Goal: Task Accomplishment & Management: Complete application form

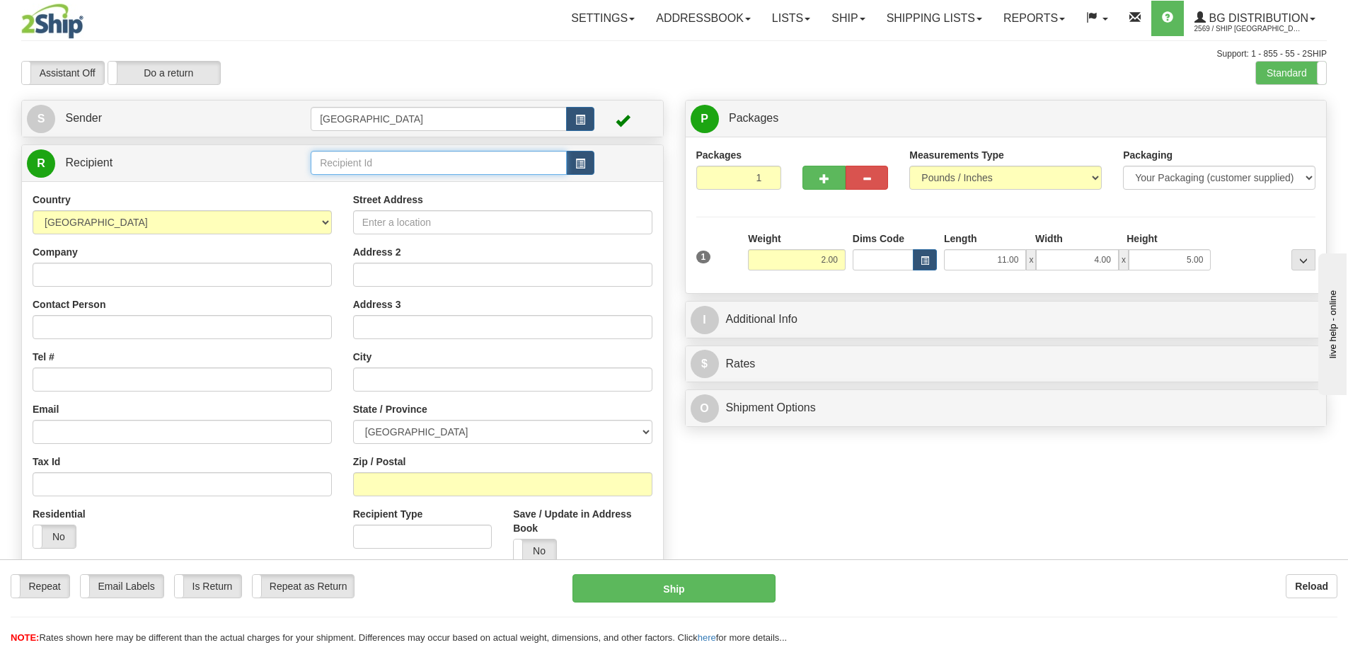
click at [440, 167] on input "text" at bounding box center [439, 163] width 256 height 24
click at [369, 164] on input "45005" at bounding box center [439, 163] width 256 height 24
type input "45005"
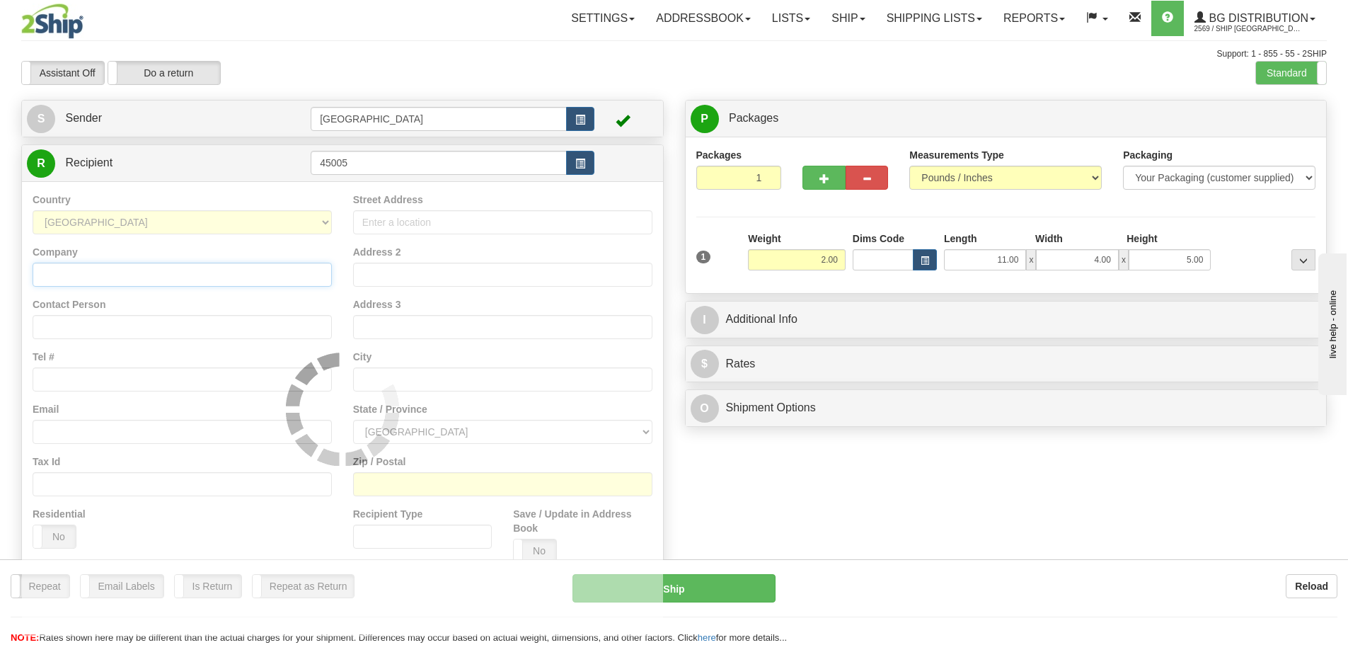
click at [214, 276] on input "Company" at bounding box center [182, 275] width 299 height 24
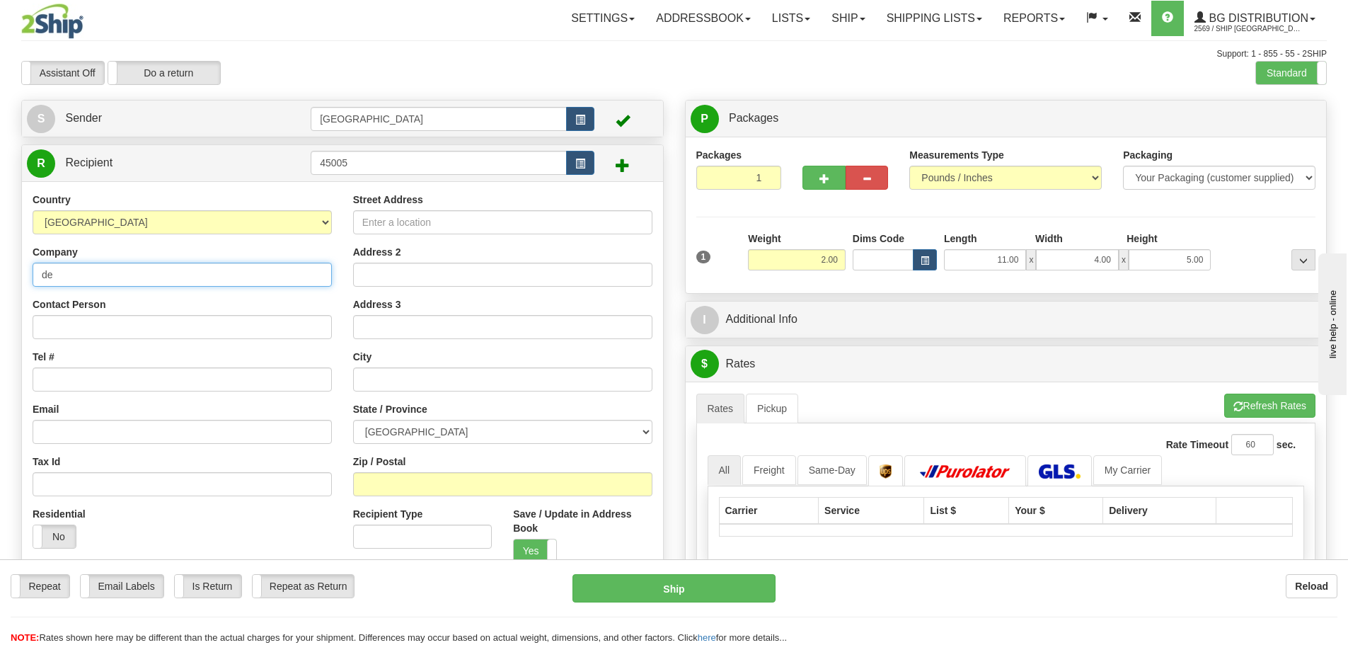
type input "d"
type input "DEVILLE COFFEE"
click at [430, 218] on input "Street Address" at bounding box center [502, 222] width 299 height 24
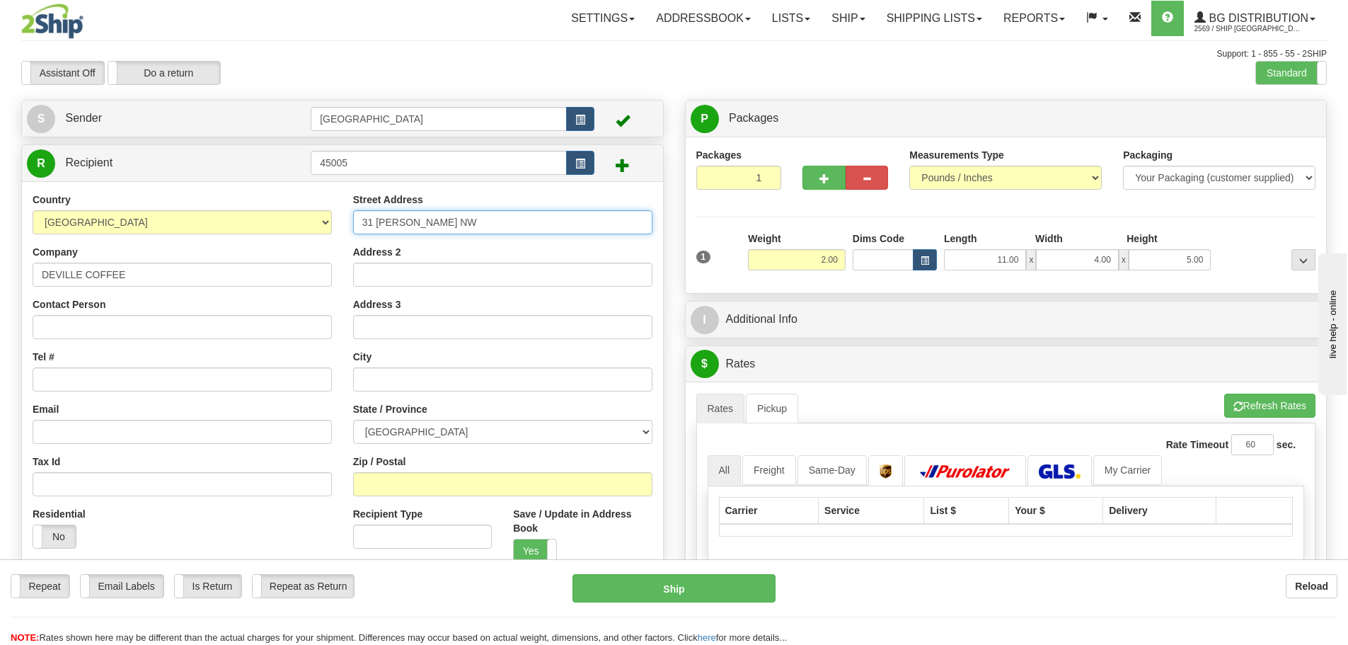
type input "31 [PERSON_NAME] NW"
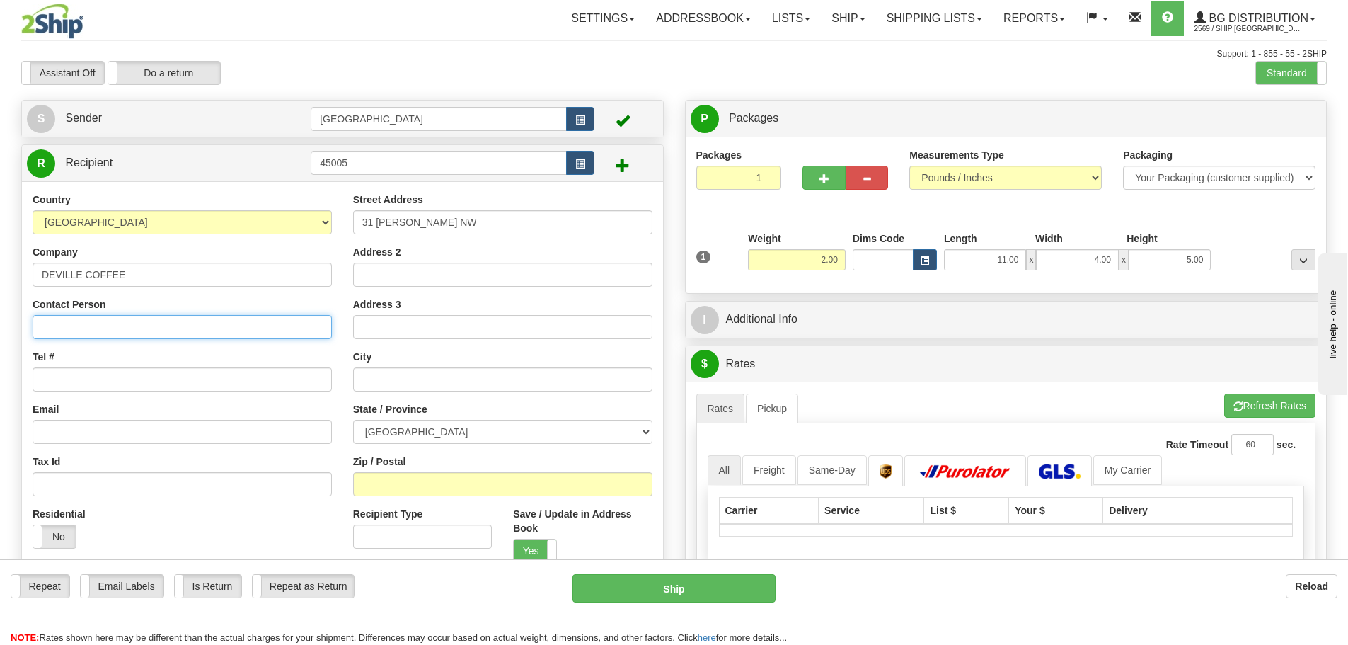
click at [86, 334] on input "Contact Person" at bounding box center [182, 327] width 299 height 24
type input "[PERSON_NAME]"
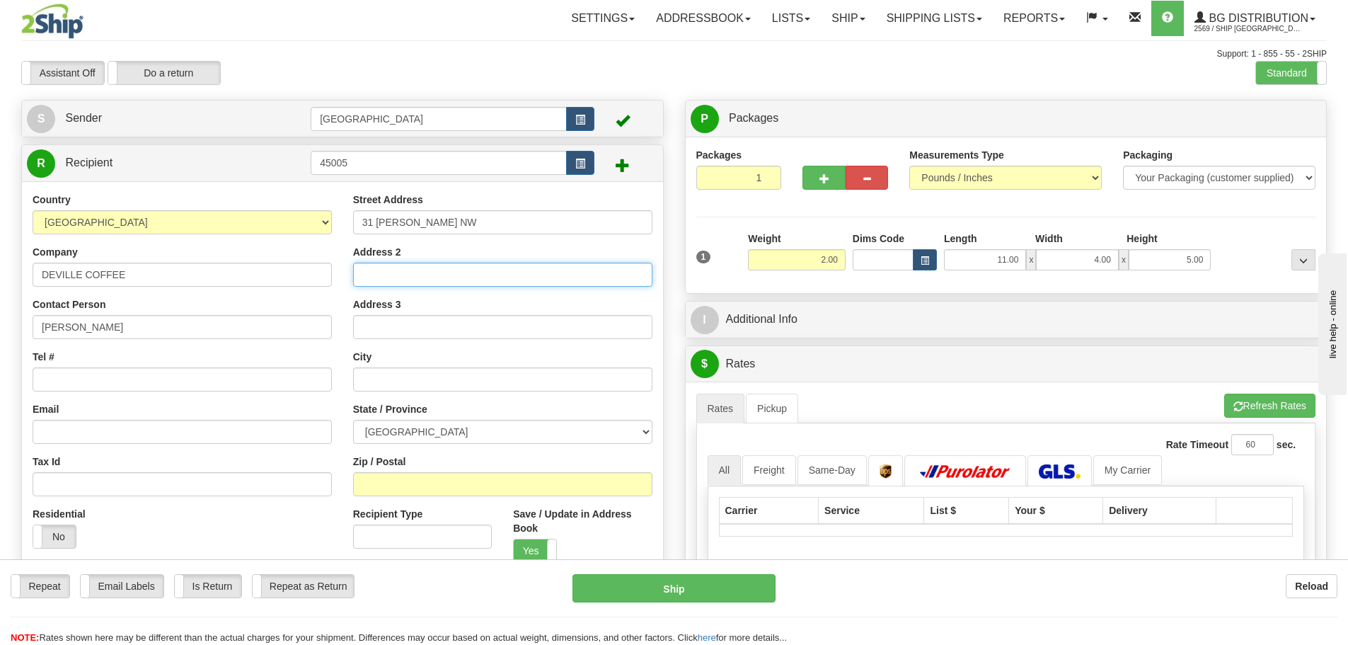
click at [414, 277] on input "Address 2" at bounding box center [502, 275] width 299 height 24
click at [125, 381] on input "Tel #" at bounding box center [182, 379] width 299 height 24
type input "4039924036"
click at [384, 384] on input "text" at bounding box center [502, 379] width 299 height 24
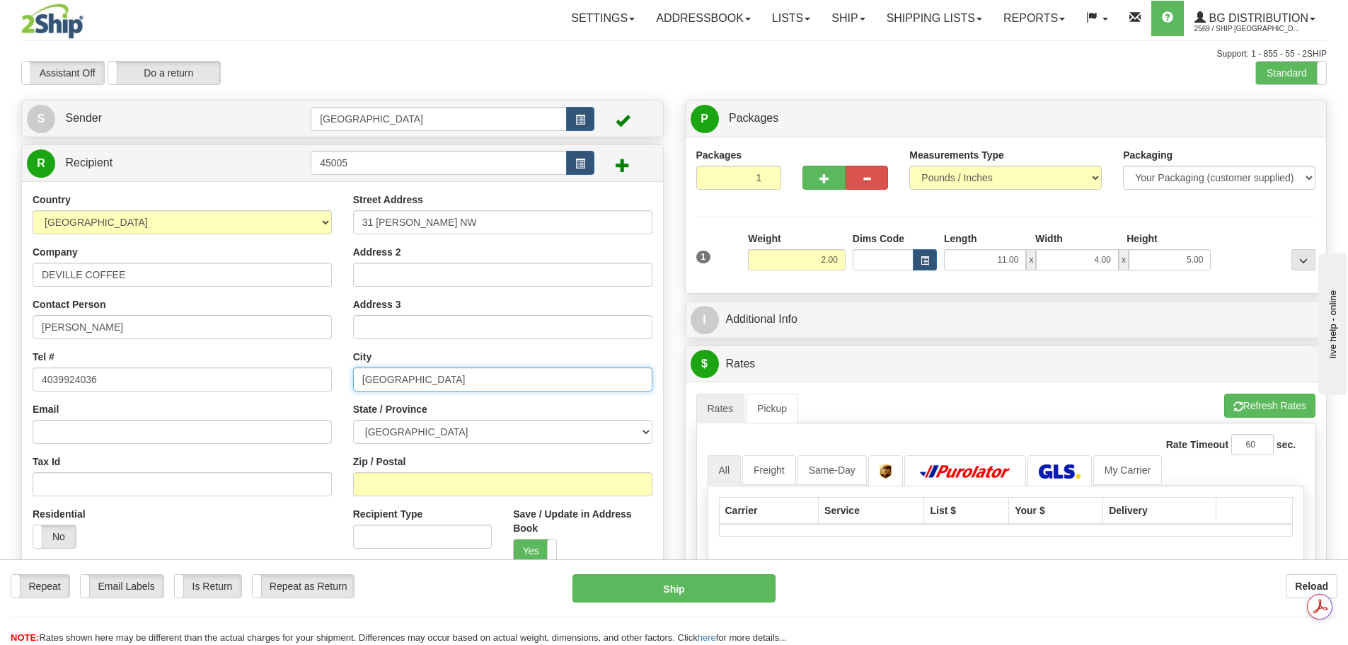
type input "[GEOGRAPHIC_DATA]"
click at [404, 436] on select "[GEOGRAPHIC_DATA] [GEOGRAPHIC_DATA] [GEOGRAPHIC_DATA] [GEOGRAPHIC_DATA] [GEOGRA…" at bounding box center [502, 432] width 299 height 24
click at [458, 482] on input "Zip / Postal" at bounding box center [502, 484] width 299 height 24
type input "T3G4J8"
click at [764, 175] on input "2" at bounding box center [739, 178] width 86 height 24
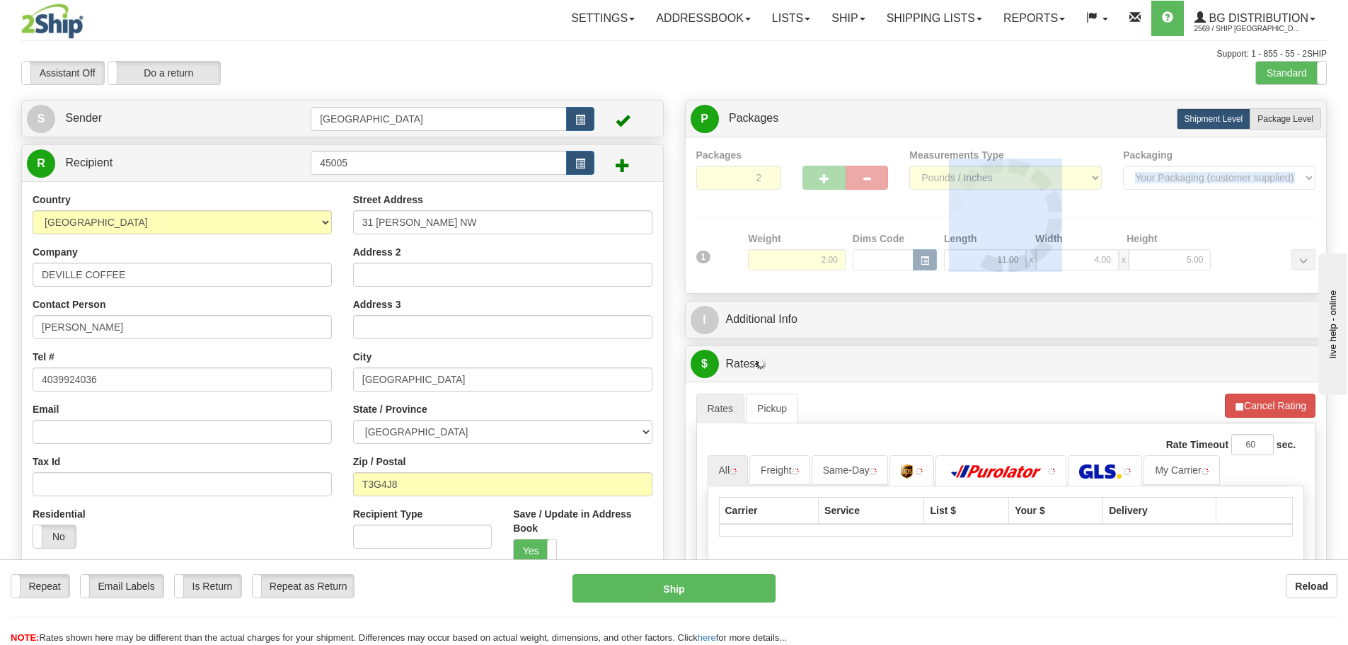
click at [764, 175] on div at bounding box center [1006, 215] width 620 height 134
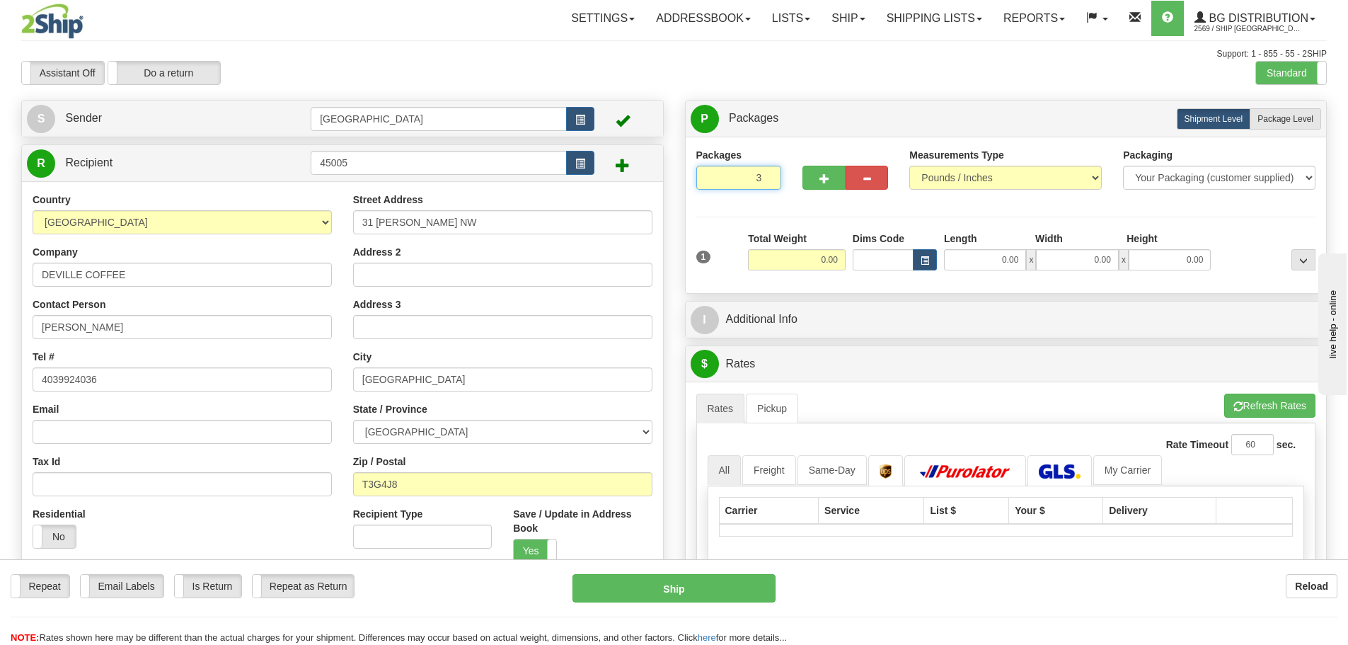
click at [765, 175] on input "3" at bounding box center [739, 178] width 86 height 24
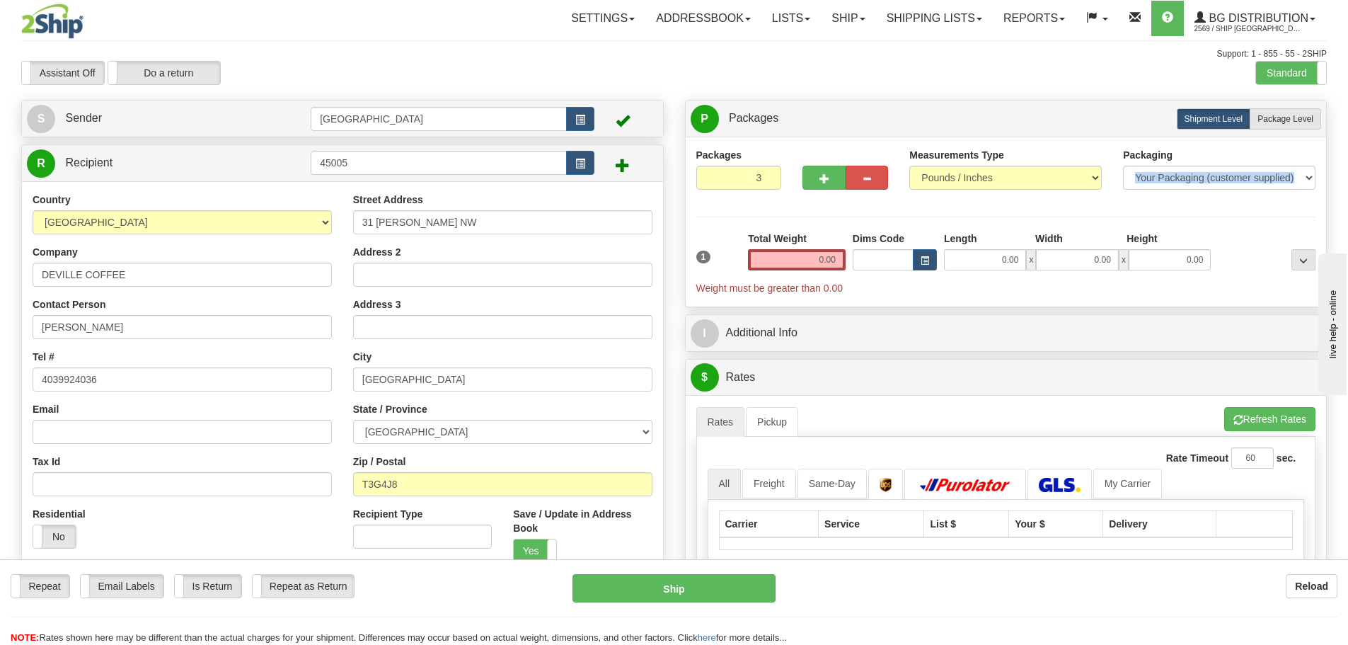
click at [765, 175] on div "Packages 3 1 Measurements Type" at bounding box center [1006, 222] width 620 height 148
click at [765, 175] on input "4" at bounding box center [739, 178] width 86 height 24
type input "5"
click at [765, 175] on input "5" at bounding box center [739, 178] width 86 height 24
click at [1318, 122] on label "Package Level Pack.." at bounding box center [1285, 118] width 71 height 21
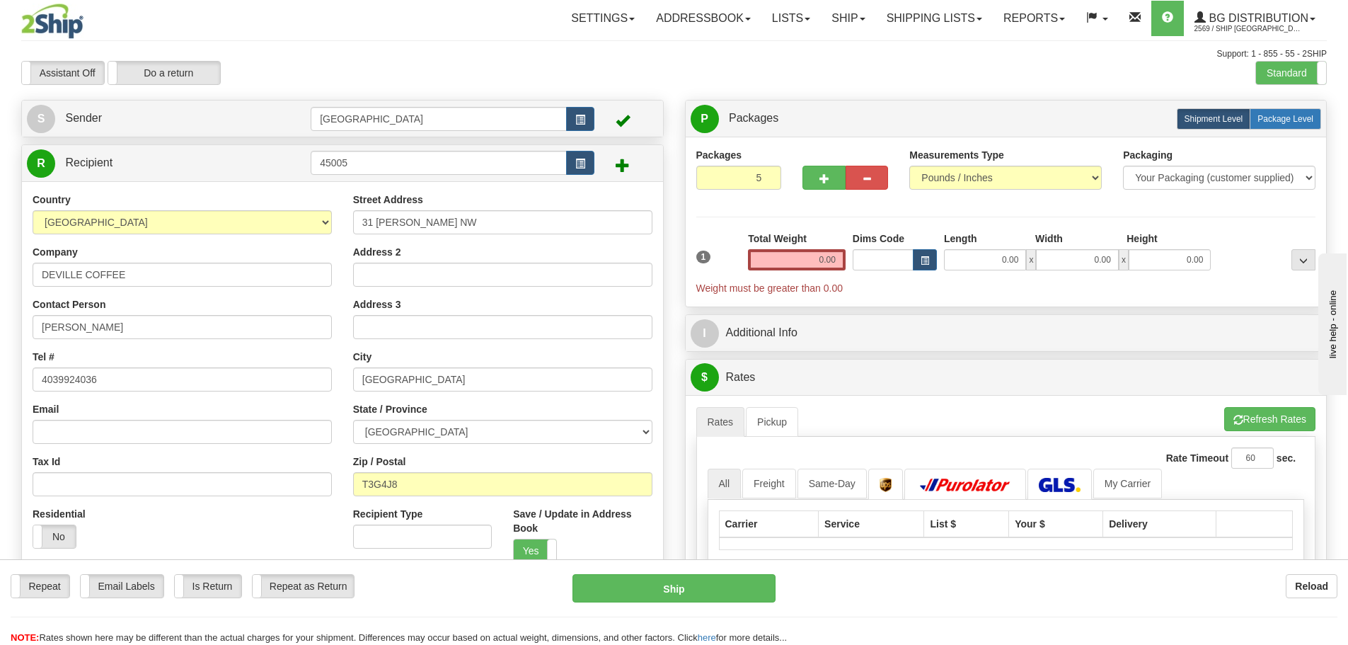
radio input "true"
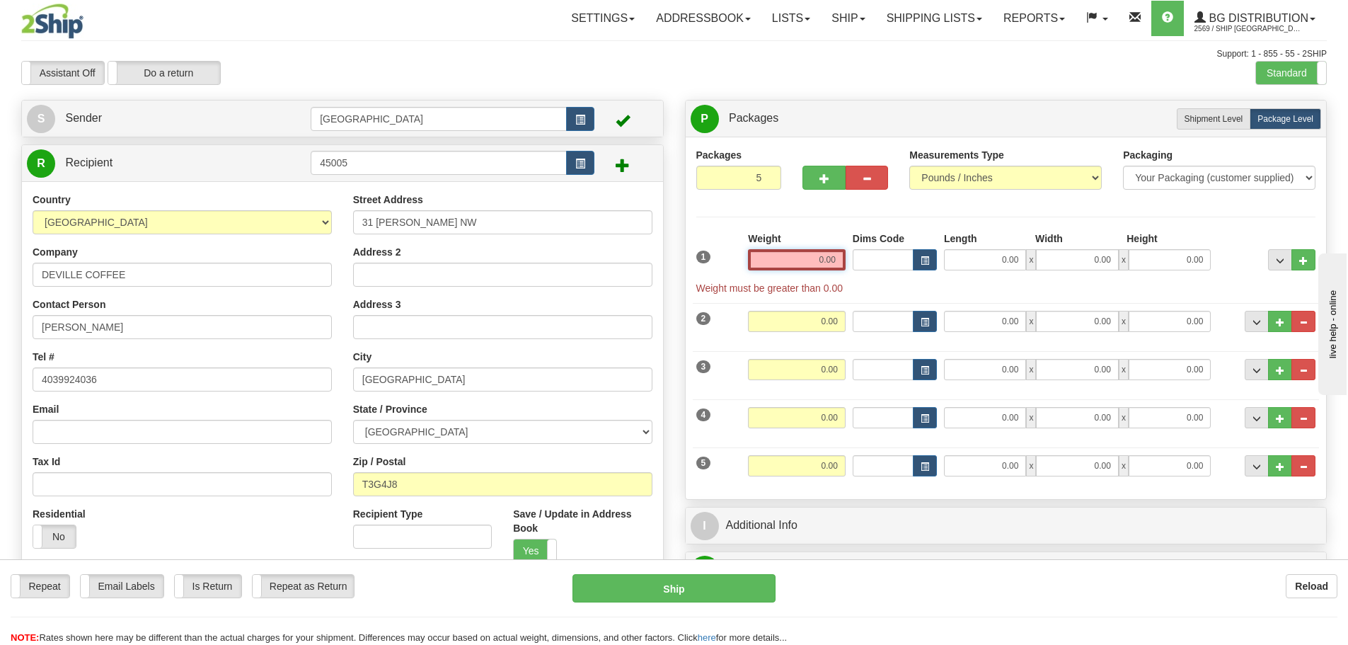
drag, startPoint x: 821, startPoint y: 259, endPoint x: 971, endPoint y: 240, distance: 151.3
click at [971, 240] on div "1 Weight 0.00 Dims Code 0.00" at bounding box center [1006, 263] width 627 height 64
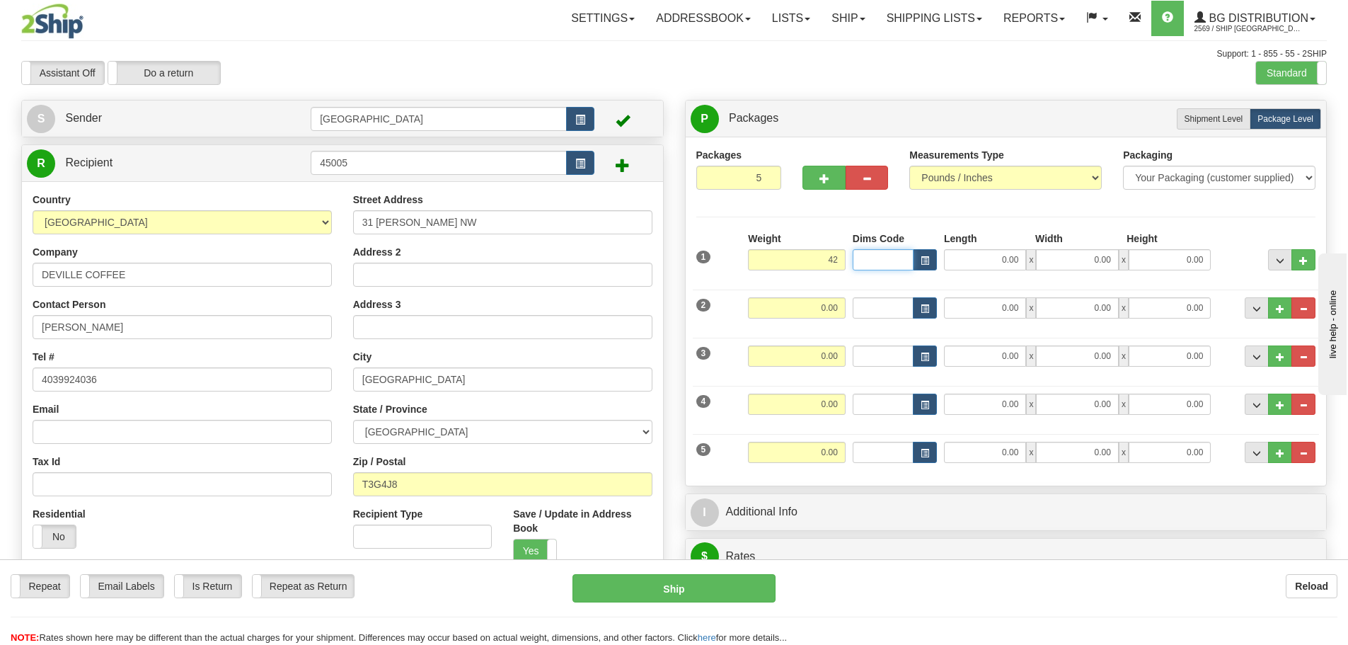
type input "42.00"
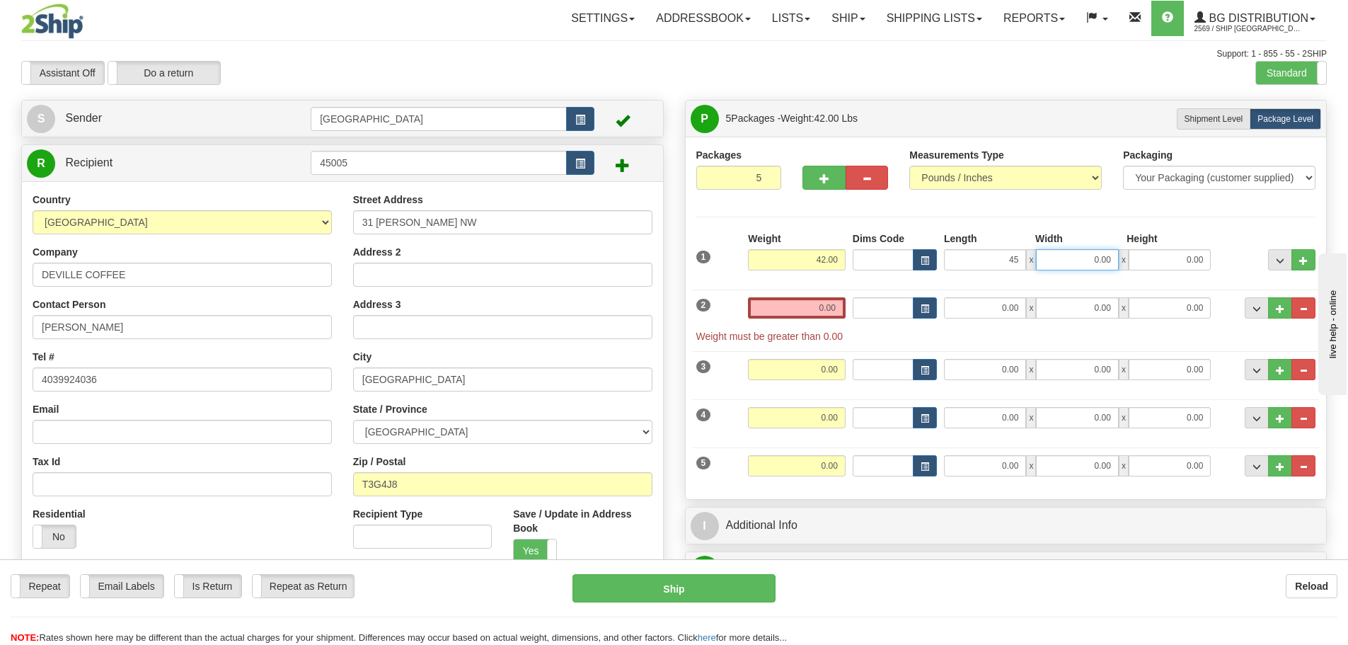
type input "45.00"
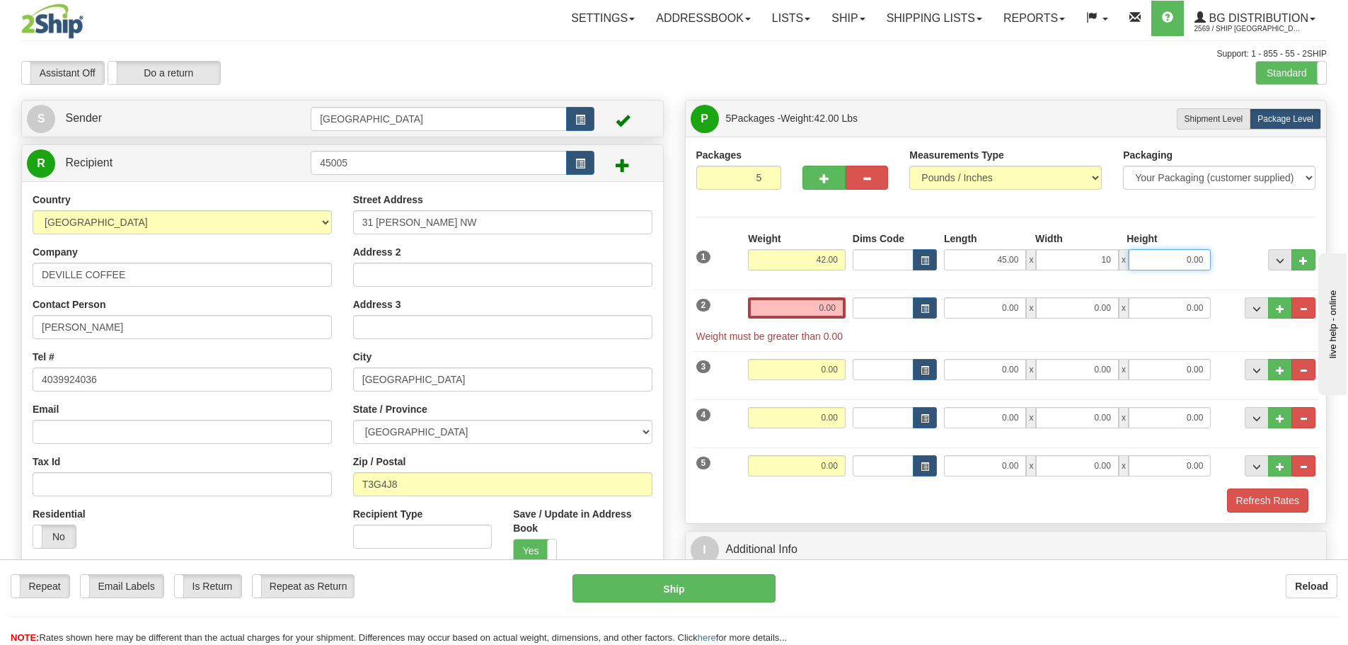
type input "10.00"
type input "8.00"
drag, startPoint x: 831, startPoint y: 302, endPoint x: 852, endPoint y: 299, distance: 21.5
click at [851, 299] on div "2 Weight 0.00 Dims Code Length Width Height" at bounding box center [1006, 312] width 627 height 61
type input "2"
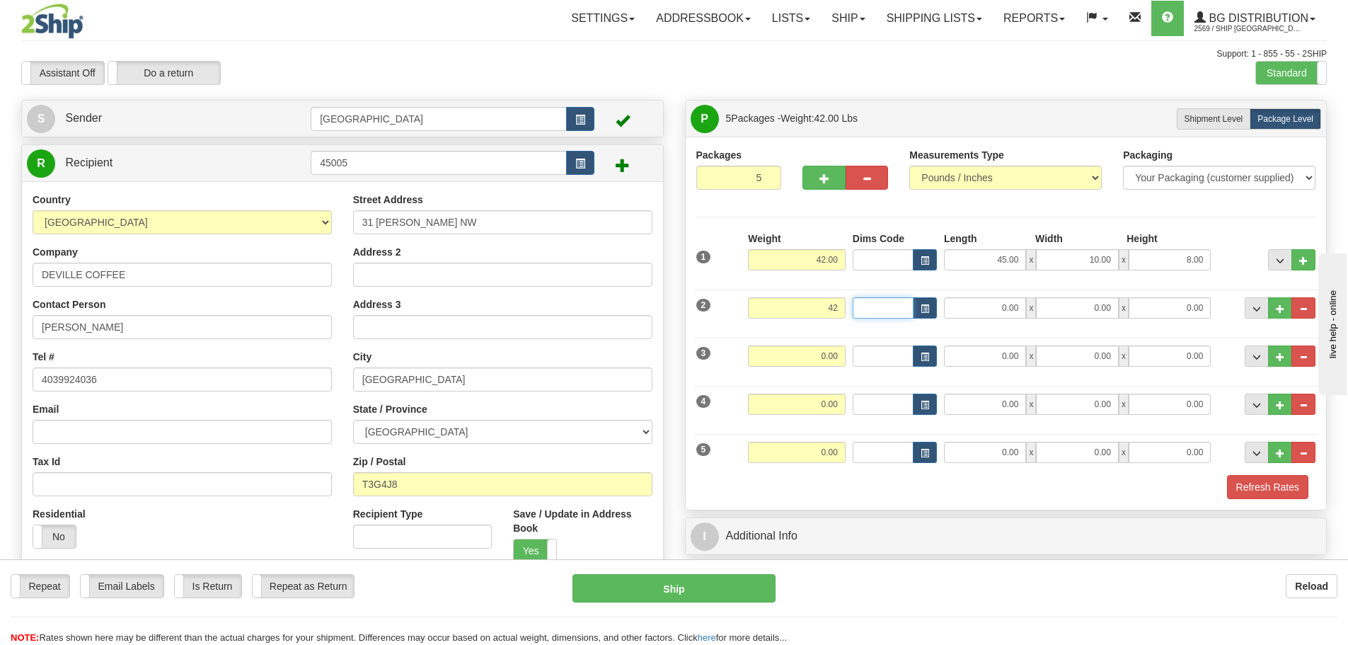
type input "42.00"
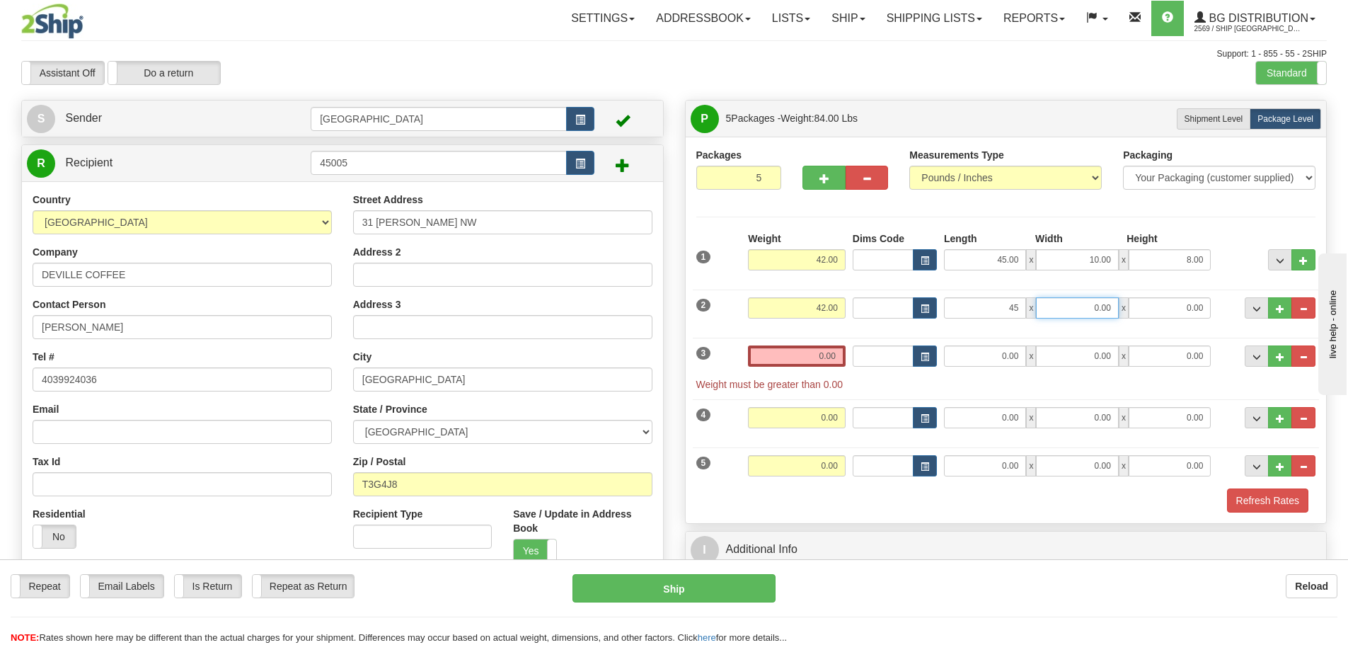
type input "45.00"
type input "4"
type input "10.00"
type input "8.00"
click at [821, 362] on input "0.00" at bounding box center [797, 355] width 98 height 21
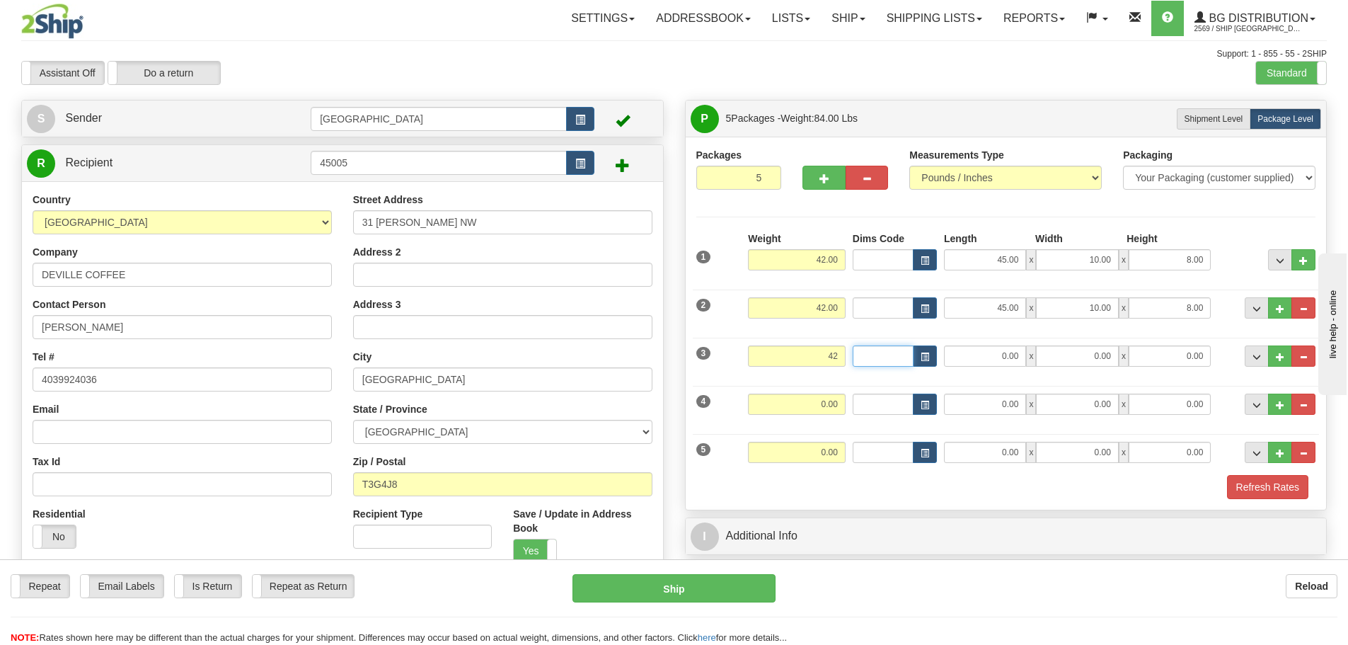
type input "42.00"
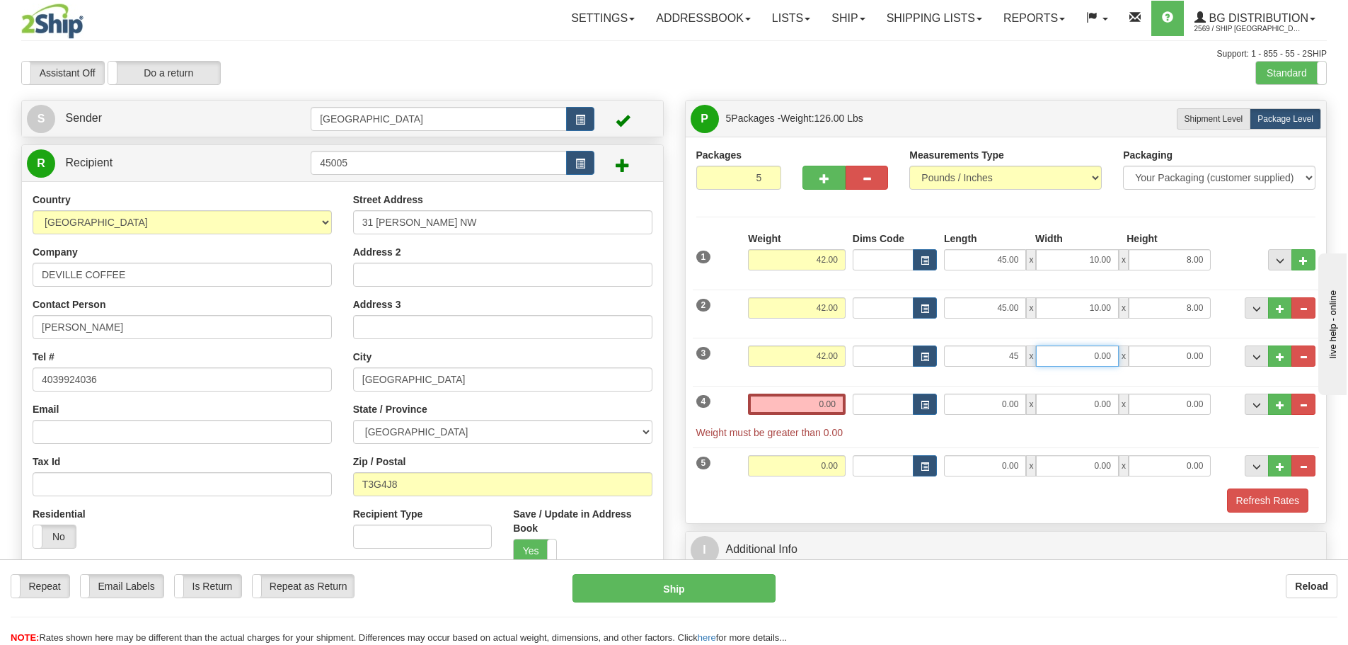
type input "45.00"
type input "10.00"
type input "8.00"
click at [631, 47] on div "Toggle navigation Settings Shipping Preferences Fields Preferences New" at bounding box center [674, 503] width 1348 height 1006
drag, startPoint x: 821, startPoint y: 406, endPoint x: 849, endPoint y: 406, distance: 28.3
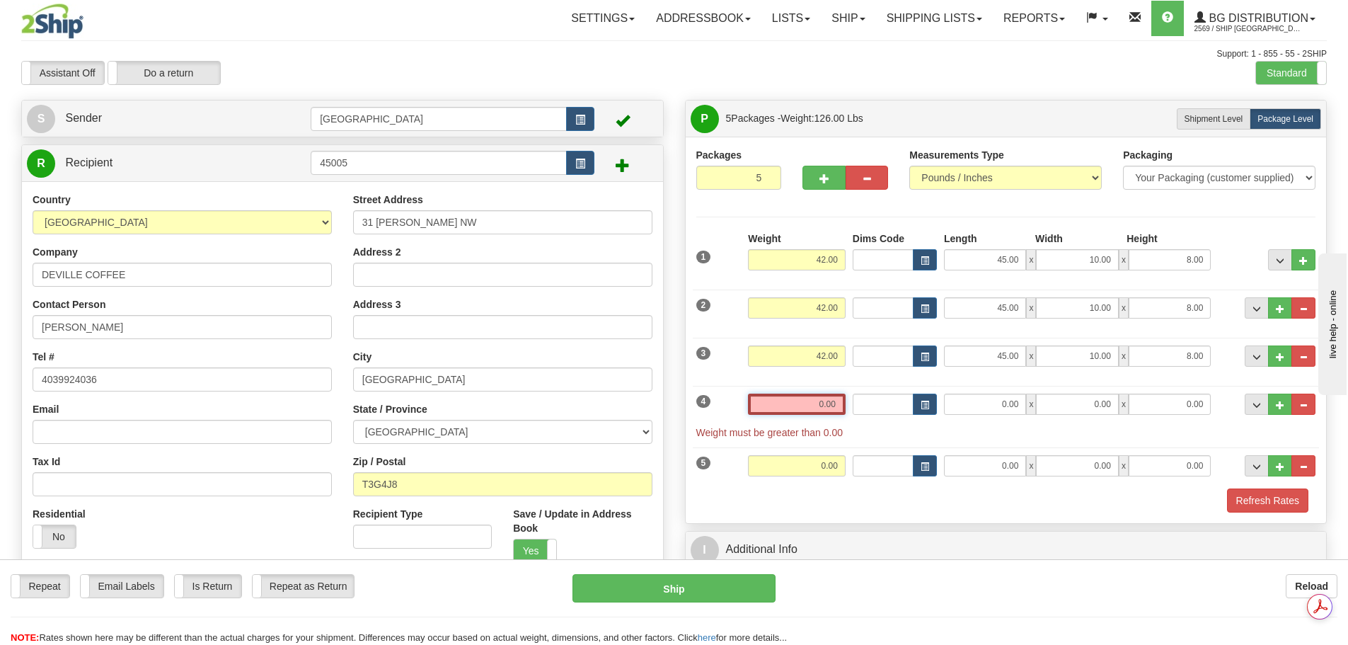
click at [849, 406] on div "4 Weight 0.00 Dims Code Length Width Height" at bounding box center [1006, 409] width 627 height 61
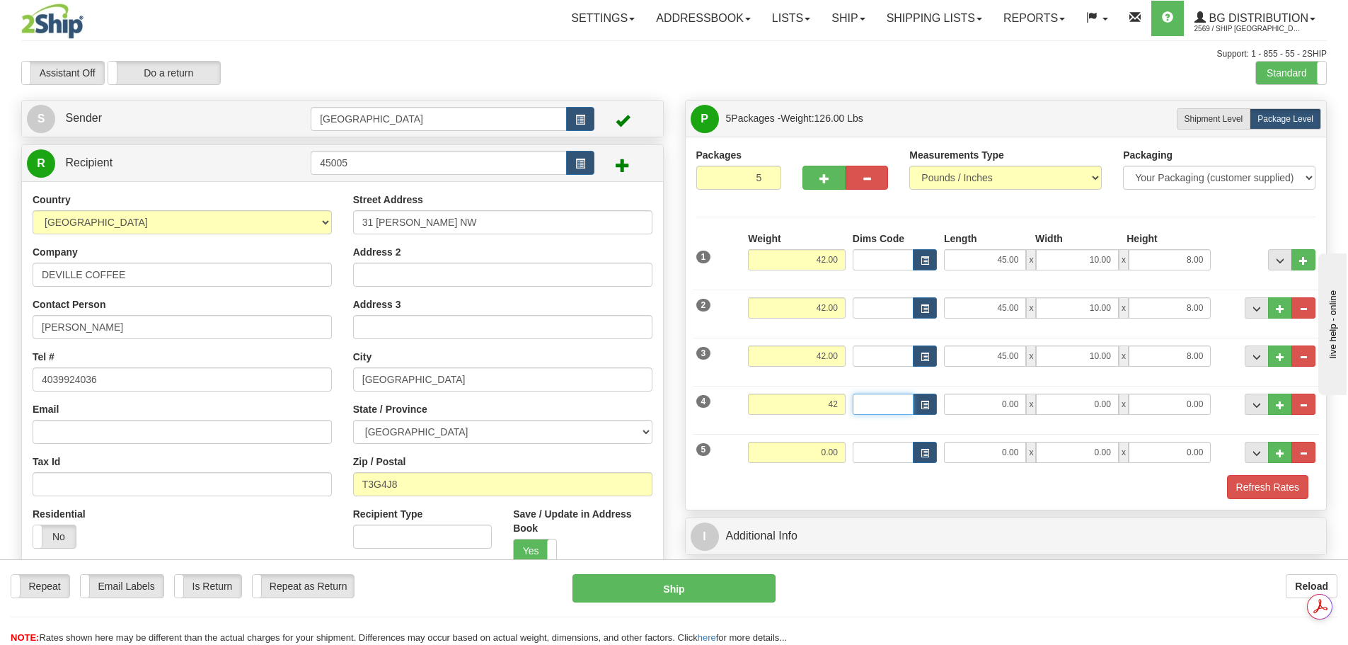
type input "42.00"
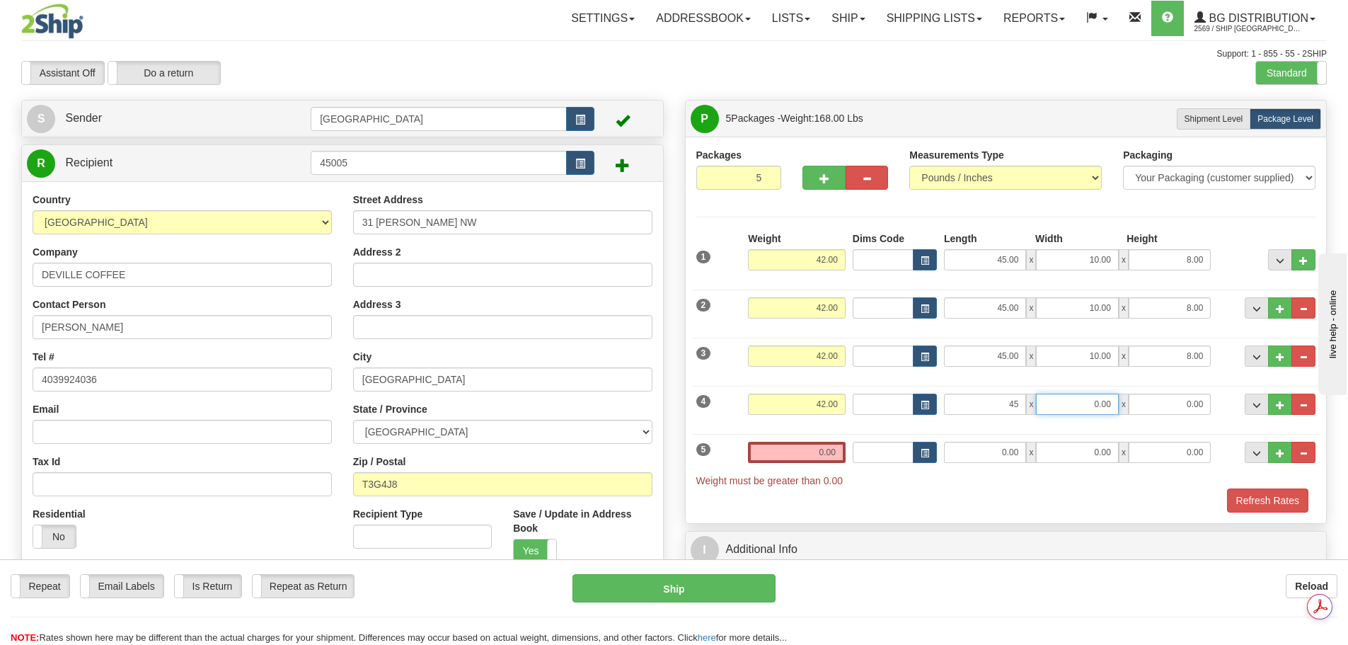
type input "45.00"
type input "10.00"
type input "8.00"
drag, startPoint x: 807, startPoint y: 454, endPoint x: 1021, endPoint y: 439, distance: 215.0
click at [994, 451] on div "5 Weight 0.00 Dims Code Length Width Height" at bounding box center [1006, 457] width 627 height 61
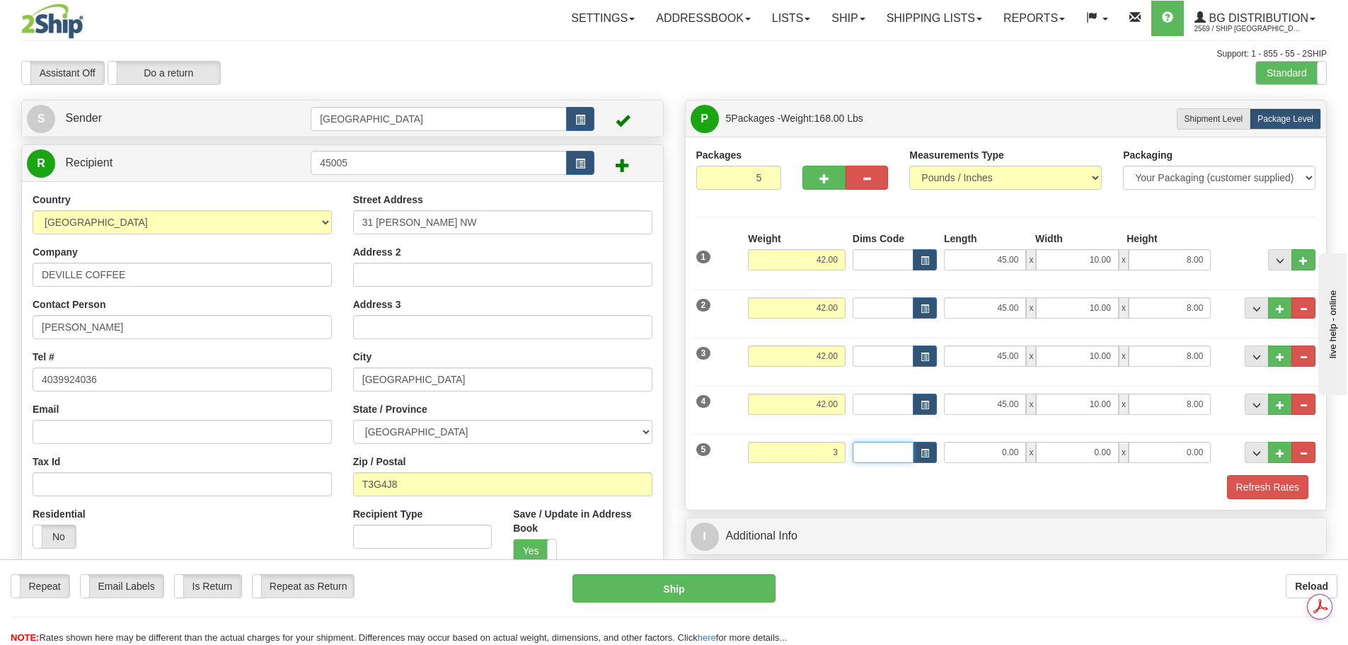
type input "3.00"
type input "7.00"
type input "5"
type input "8.00"
type input "6.00"
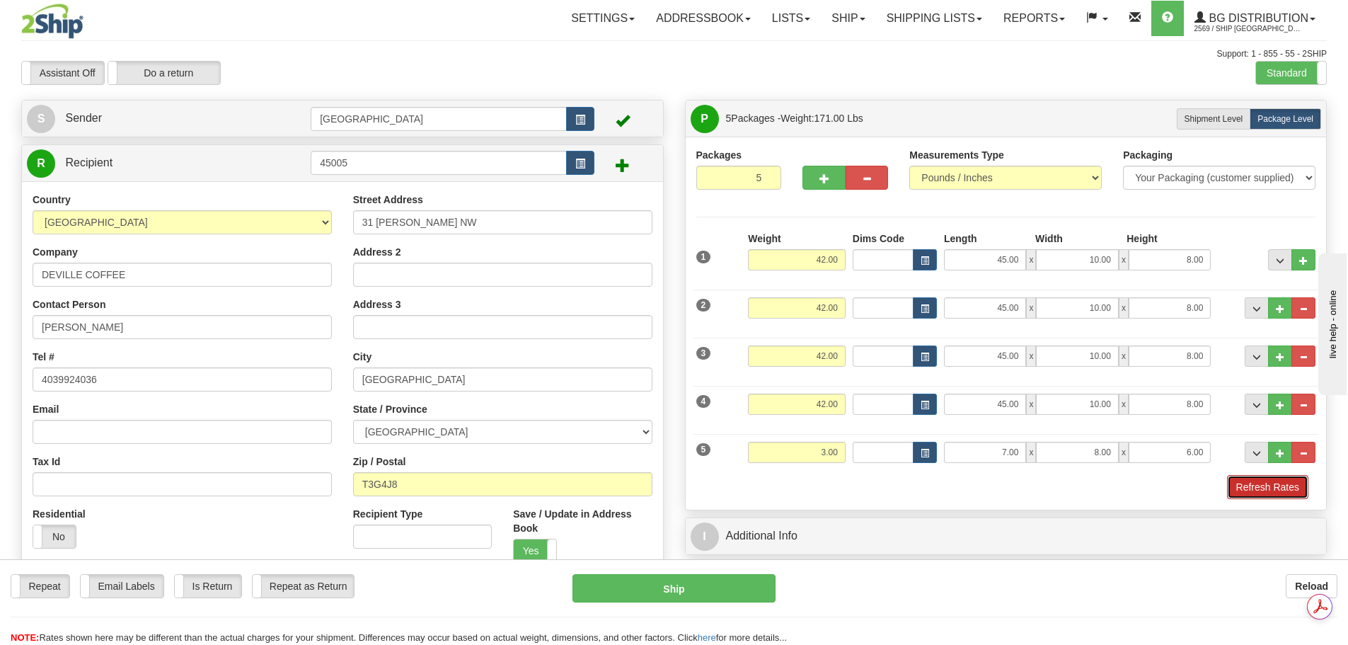
click at [1246, 490] on button "Refresh Rates" at bounding box center [1267, 487] width 81 height 24
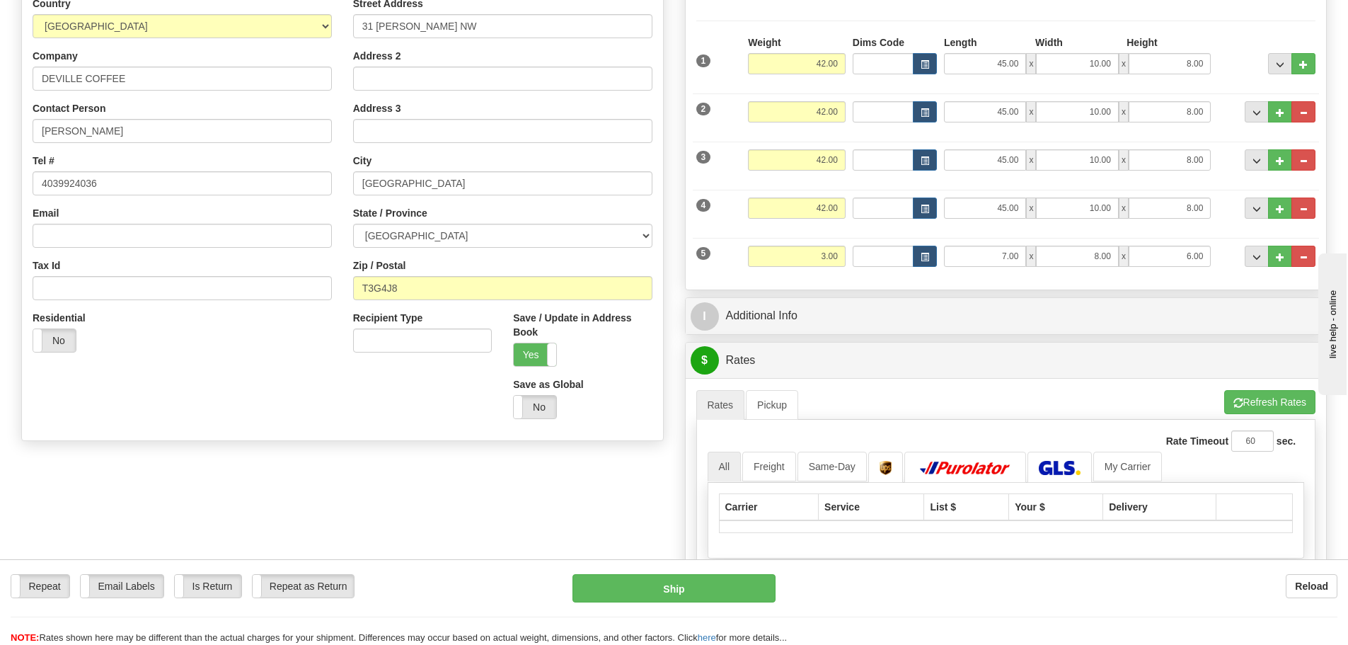
scroll to position [212, 0]
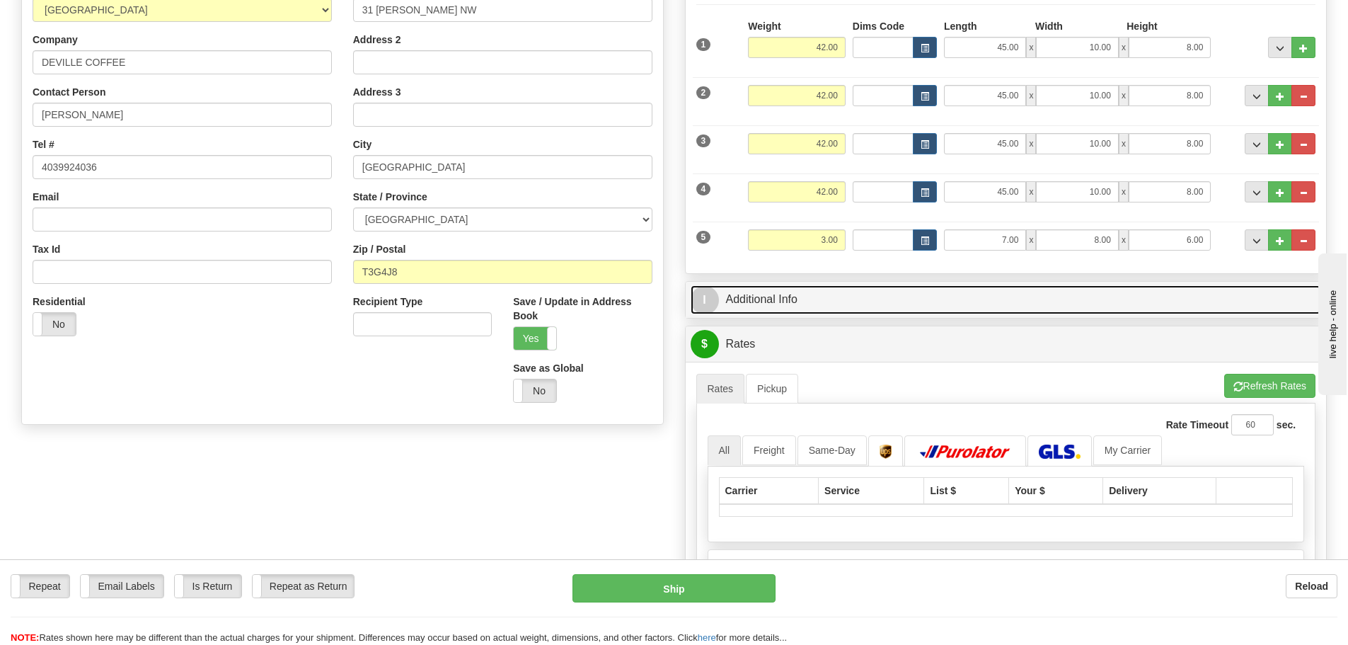
click at [856, 307] on link "I Additional Info" at bounding box center [1006, 299] width 631 height 29
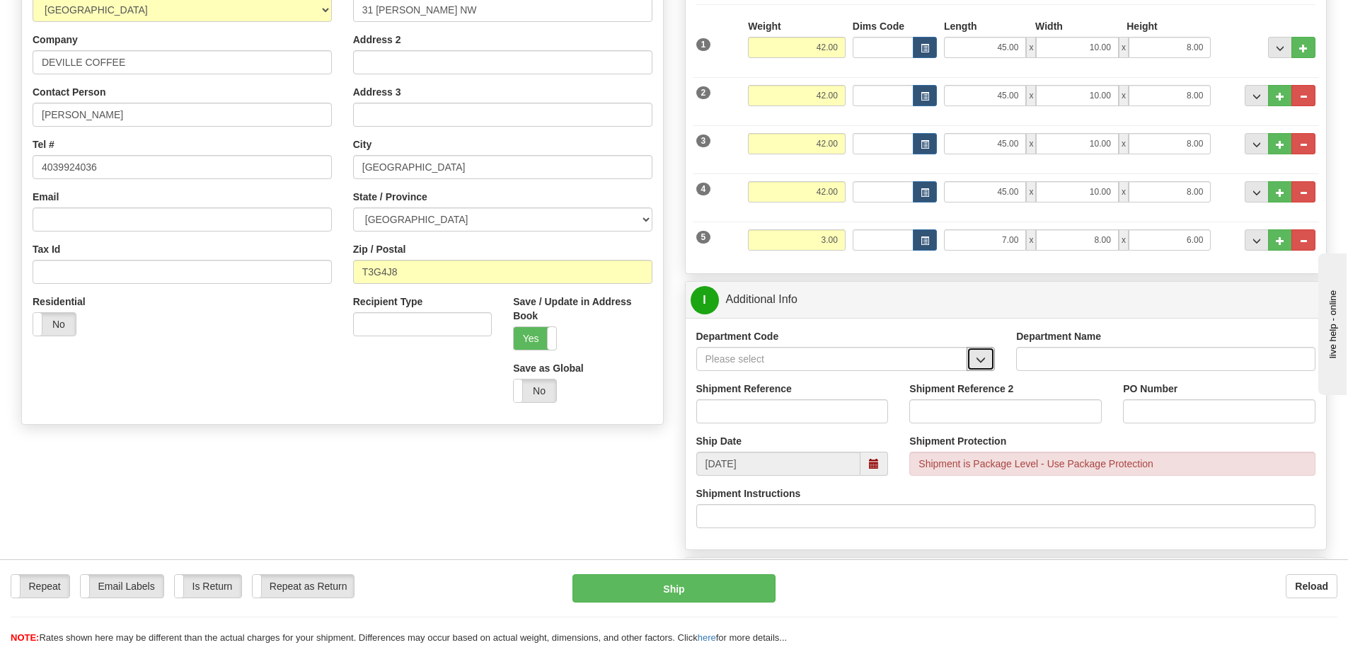
click at [973, 354] on button "button" at bounding box center [981, 359] width 28 height 24
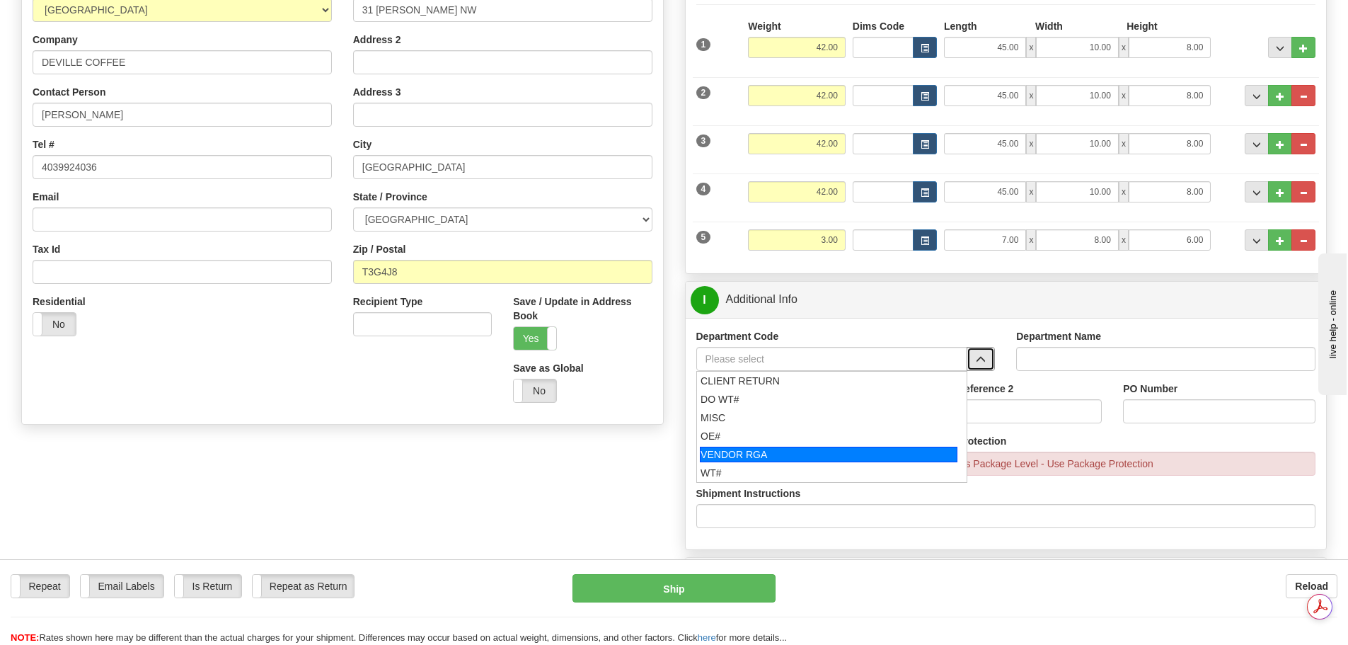
scroll to position [0, 0]
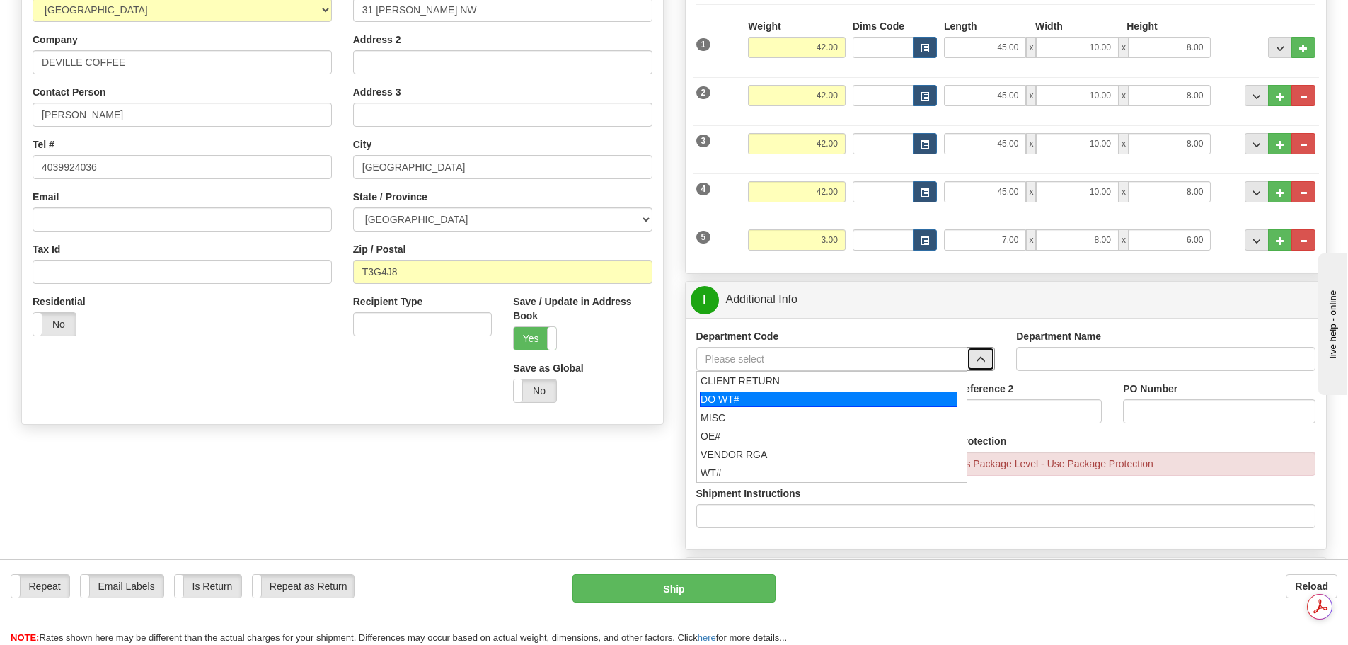
click at [819, 403] on div "DO WT#" at bounding box center [829, 399] width 258 height 16
type input "DO WT#"
type input "DIRECT ORDERS"
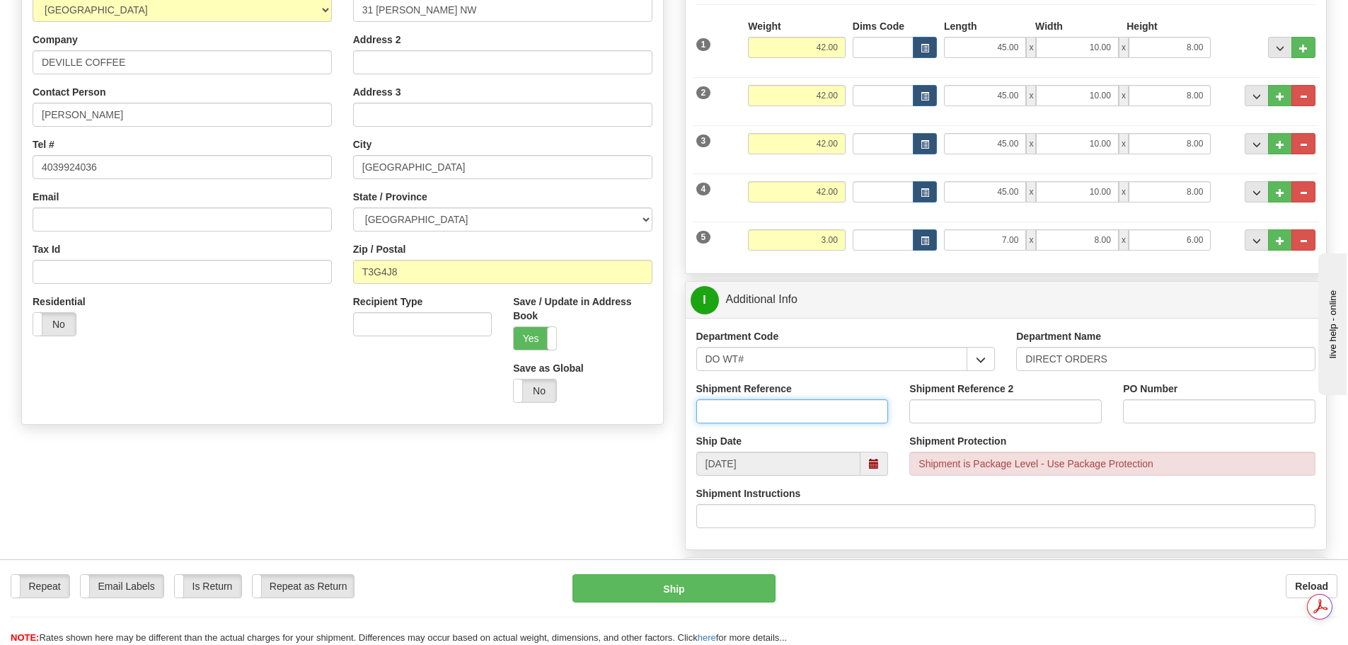
click at [787, 405] on input "Shipment Reference" at bounding box center [792, 411] width 193 height 24
type input "167147-00; 167149-00"
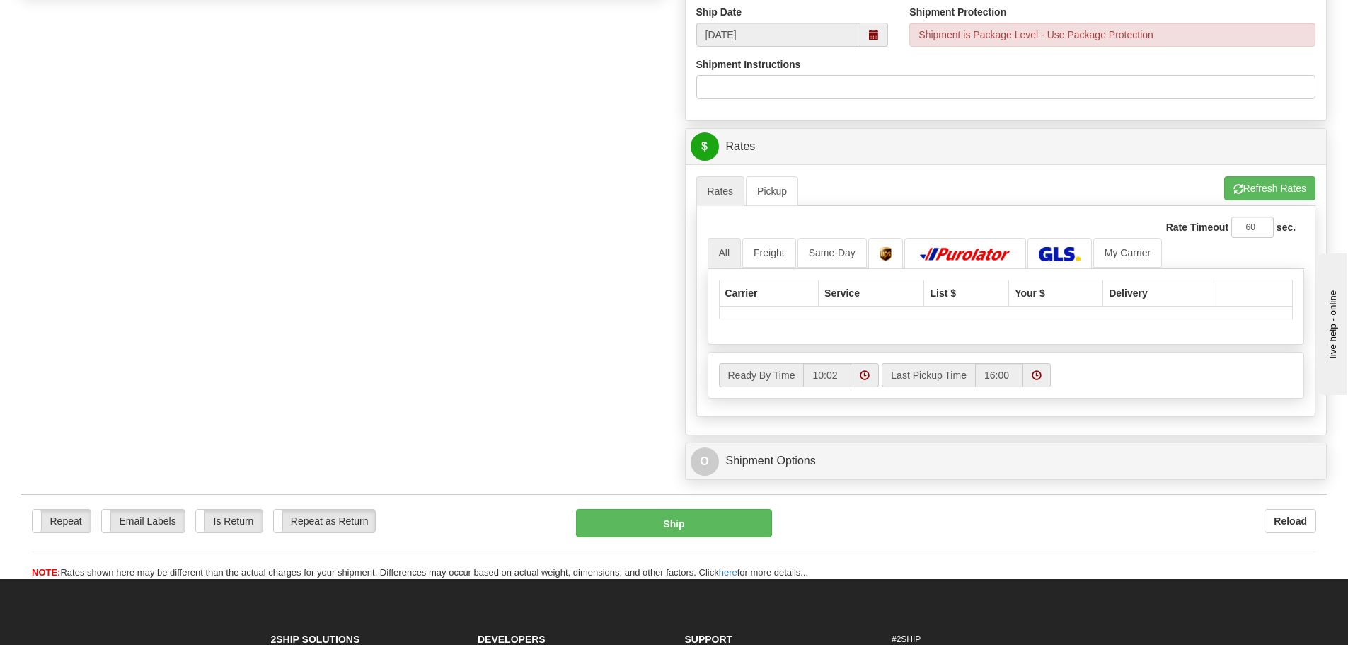
scroll to position [637, 0]
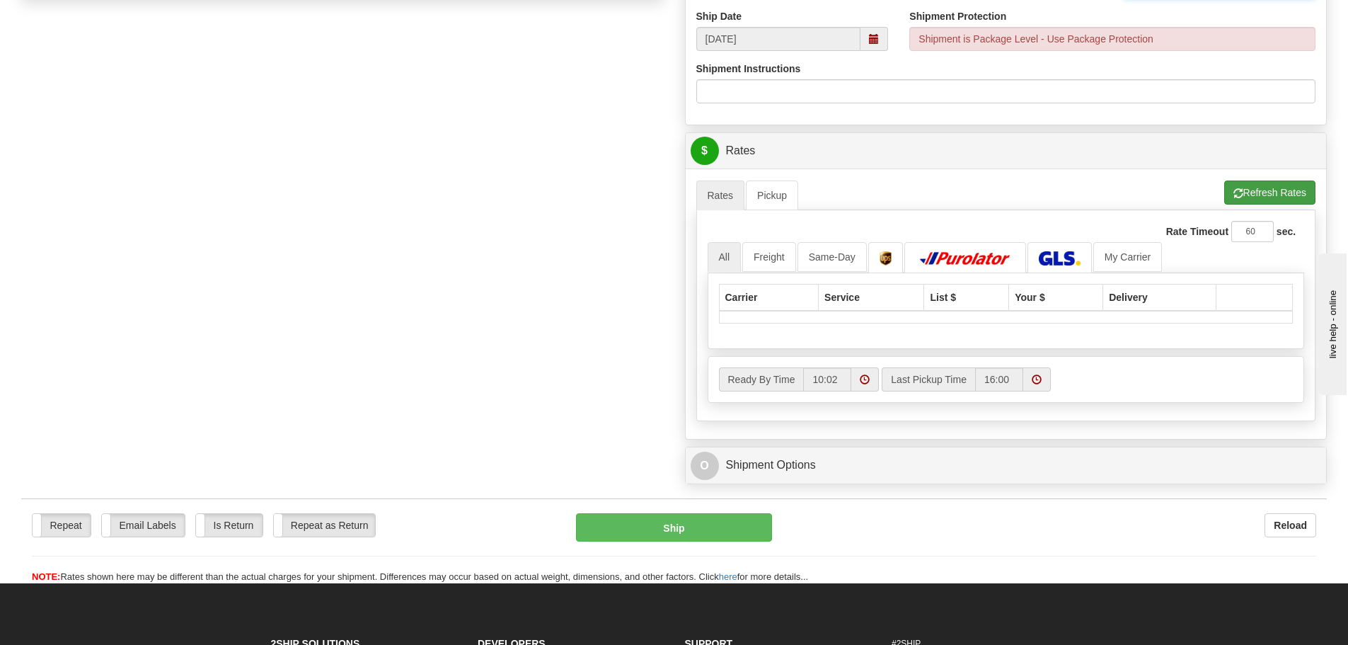
type input "JB 1185 BRAIN MILNE; 1156 [PERSON_NAME]"
click at [1255, 195] on button "Refresh Rates" at bounding box center [1269, 192] width 91 height 24
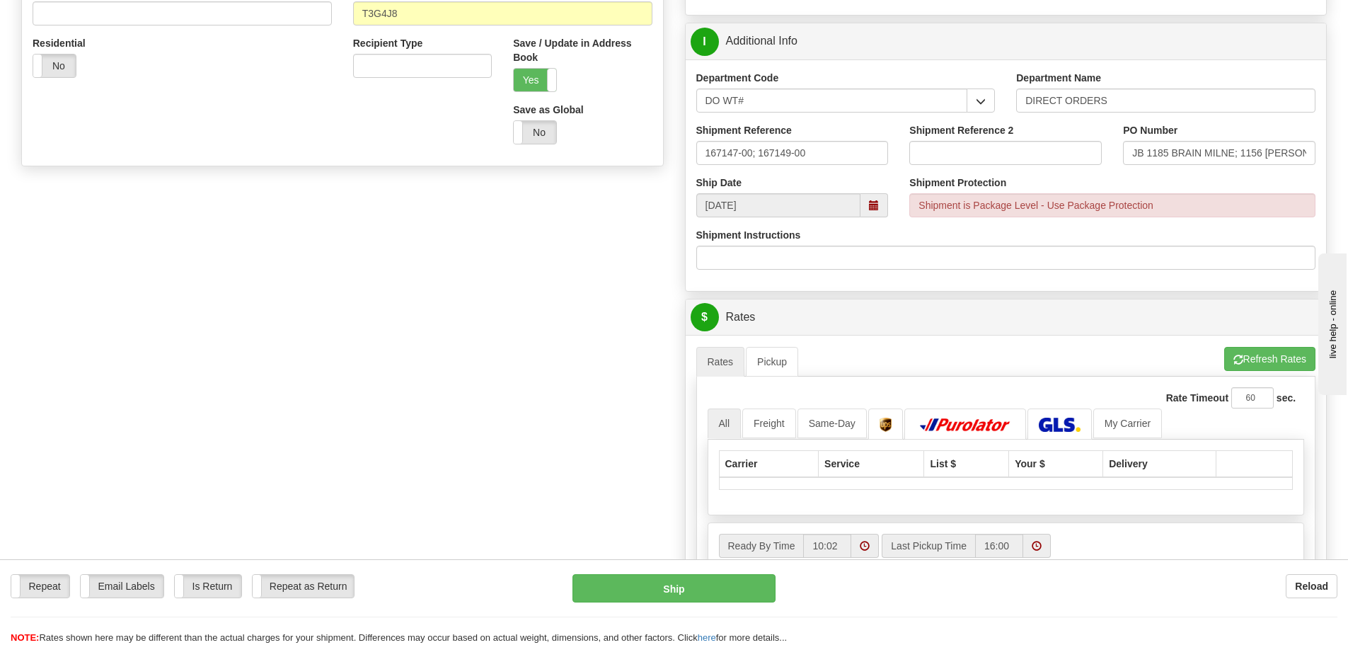
scroll to position [495, 0]
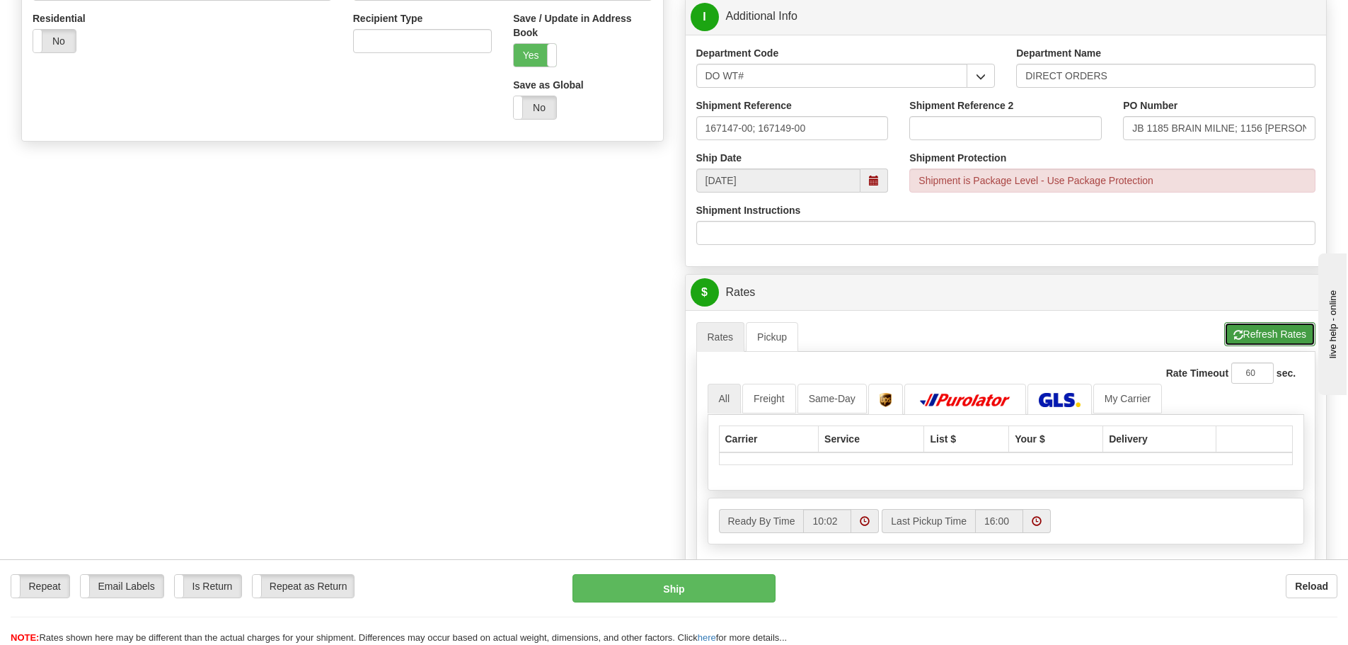
click at [1243, 333] on button "Refresh Rates" at bounding box center [1269, 334] width 91 height 24
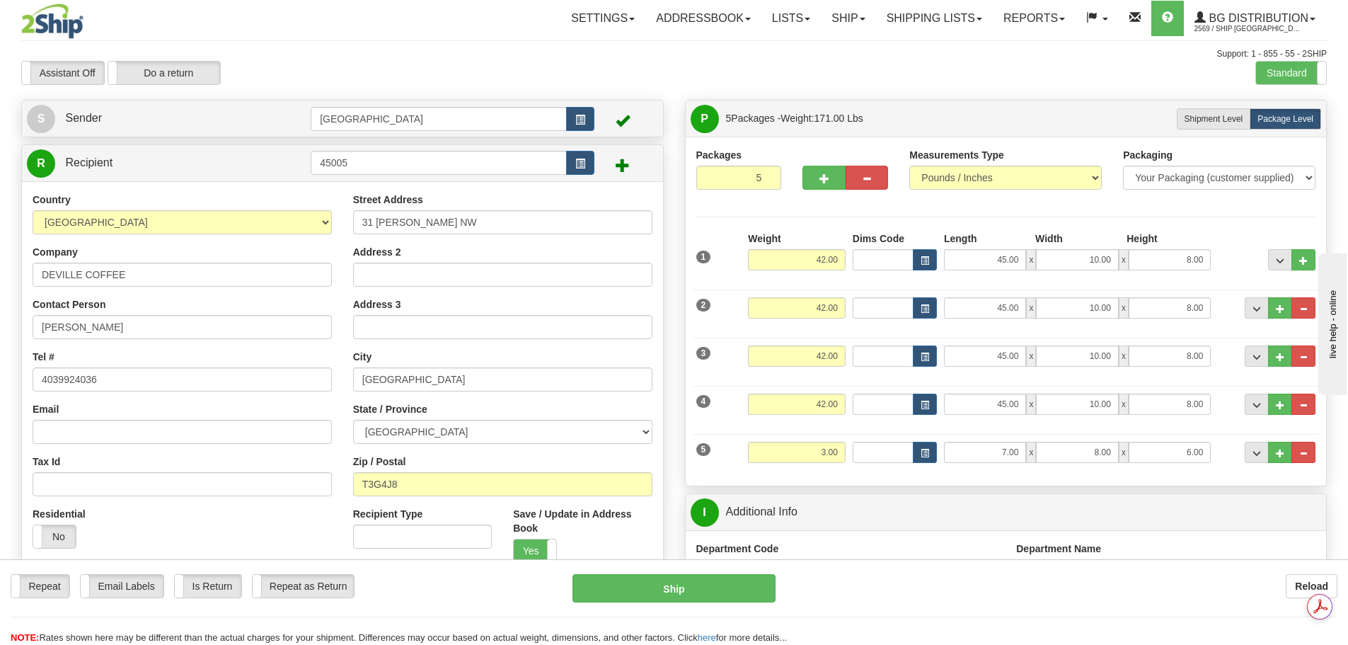
scroll to position [0, 0]
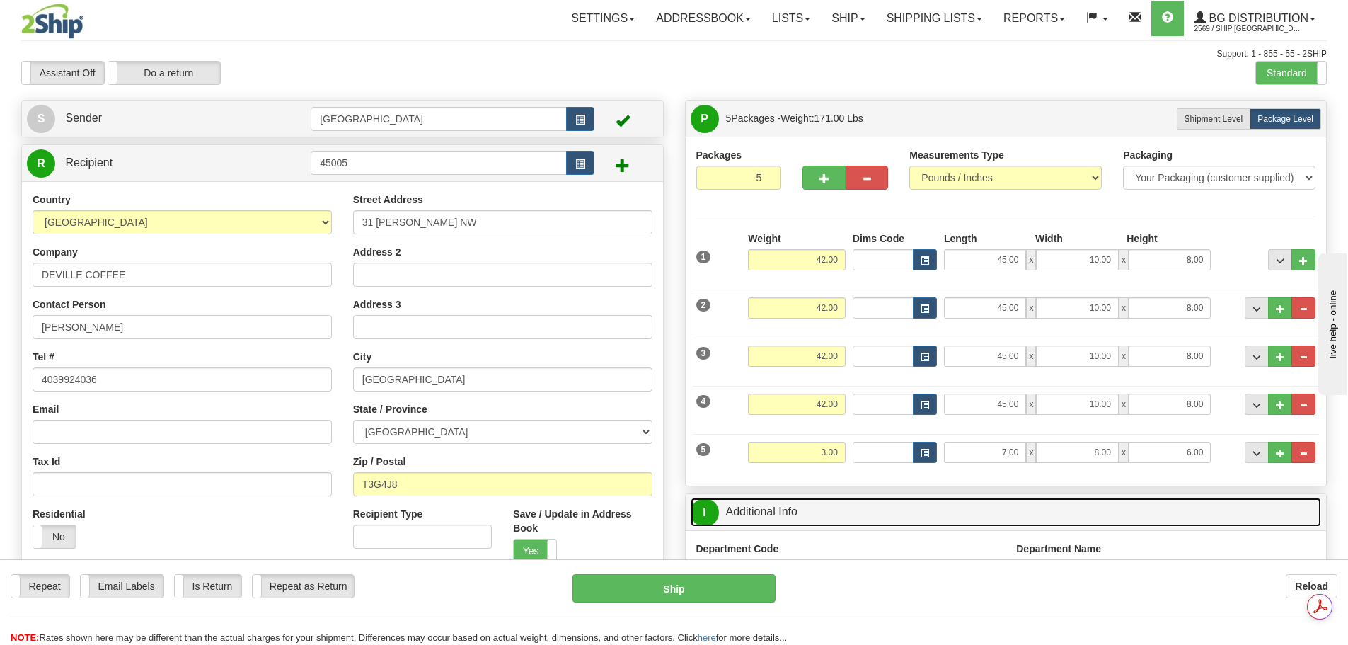
click at [1006, 505] on link "I Additional Info" at bounding box center [1006, 512] width 631 height 29
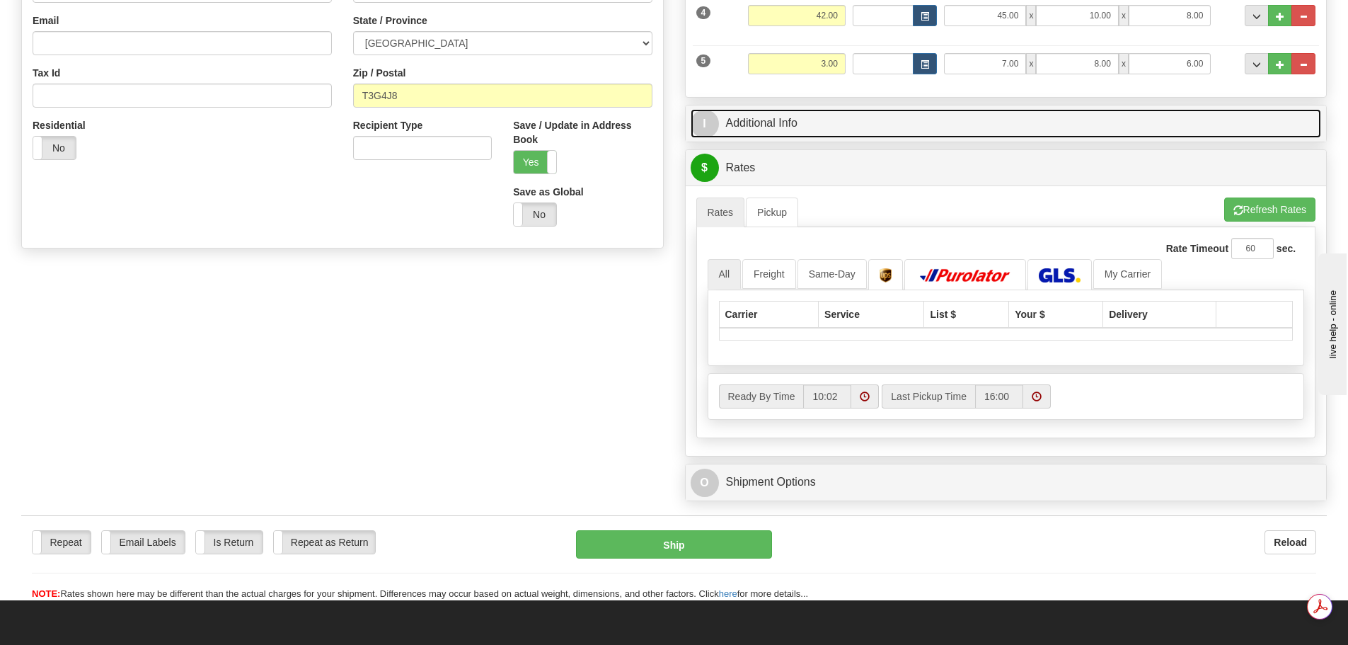
scroll to position [354, 0]
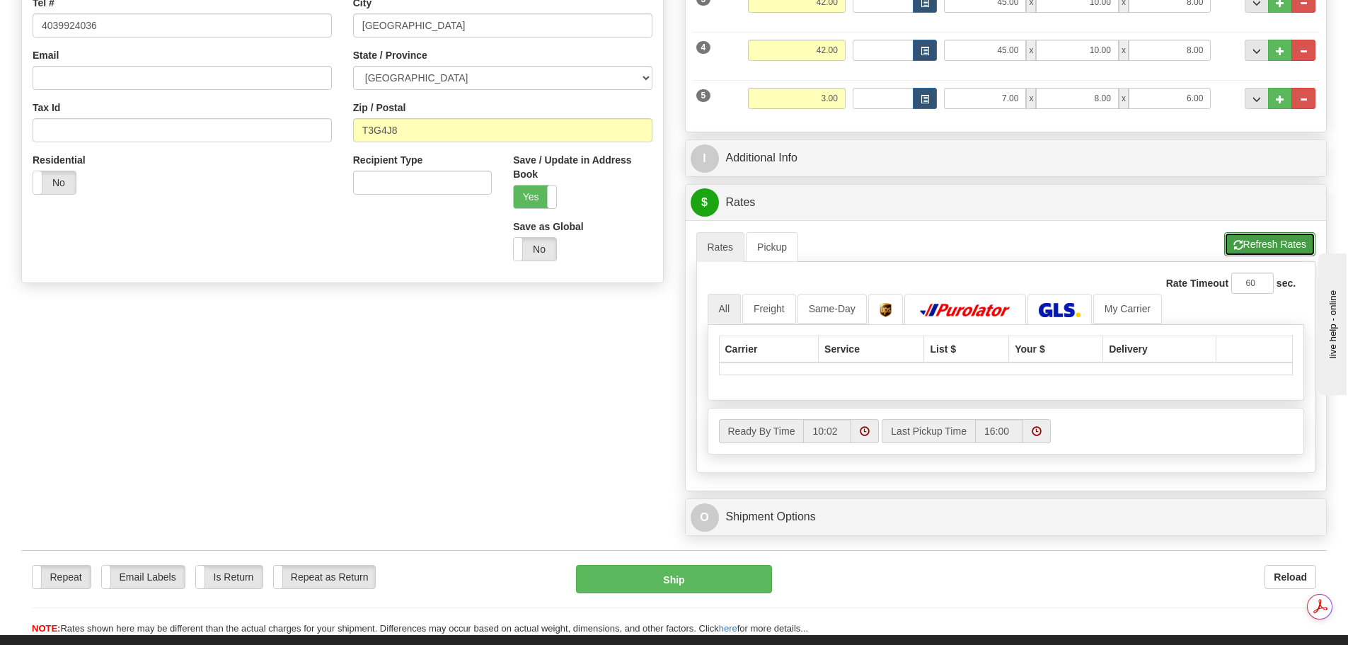
click at [1249, 234] on button "Refresh Rates" at bounding box center [1269, 244] width 91 height 24
click at [941, 308] on img at bounding box center [965, 310] width 99 height 14
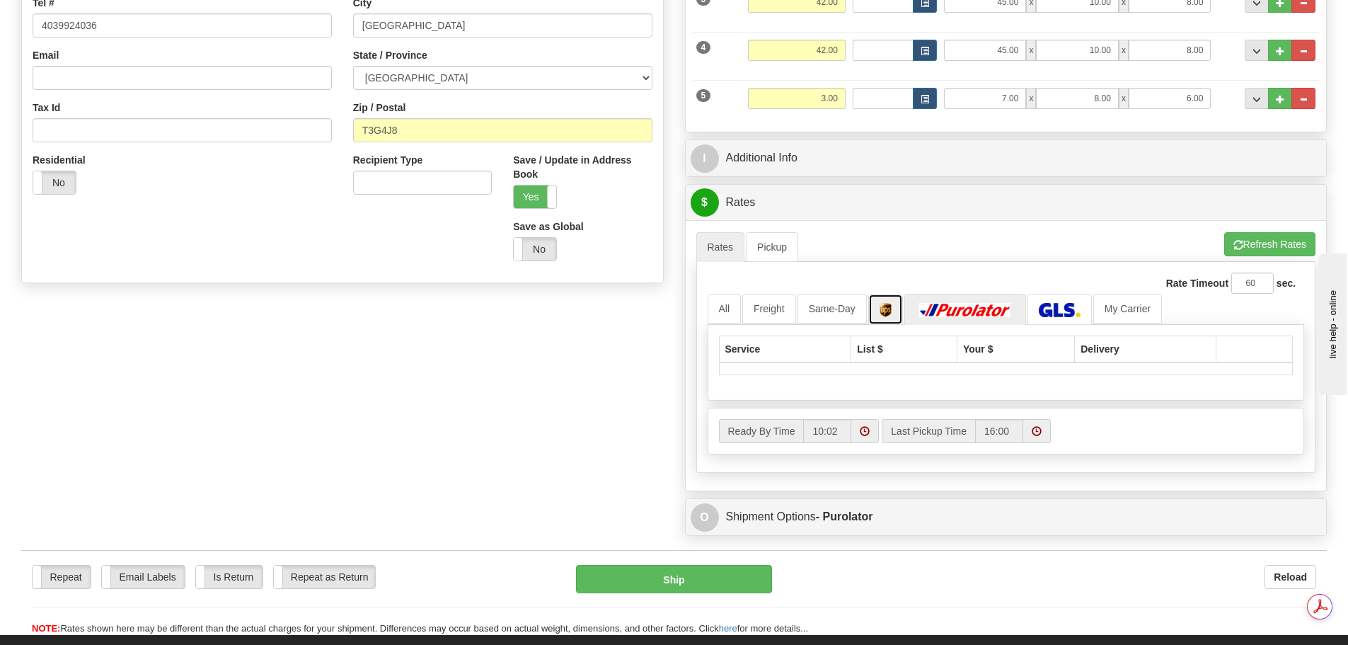
click at [885, 308] on img at bounding box center [886, 310] width 12 height 14
click at [791, 311] on link "Freight" at bounding box center [769, 309] width 54 height 30
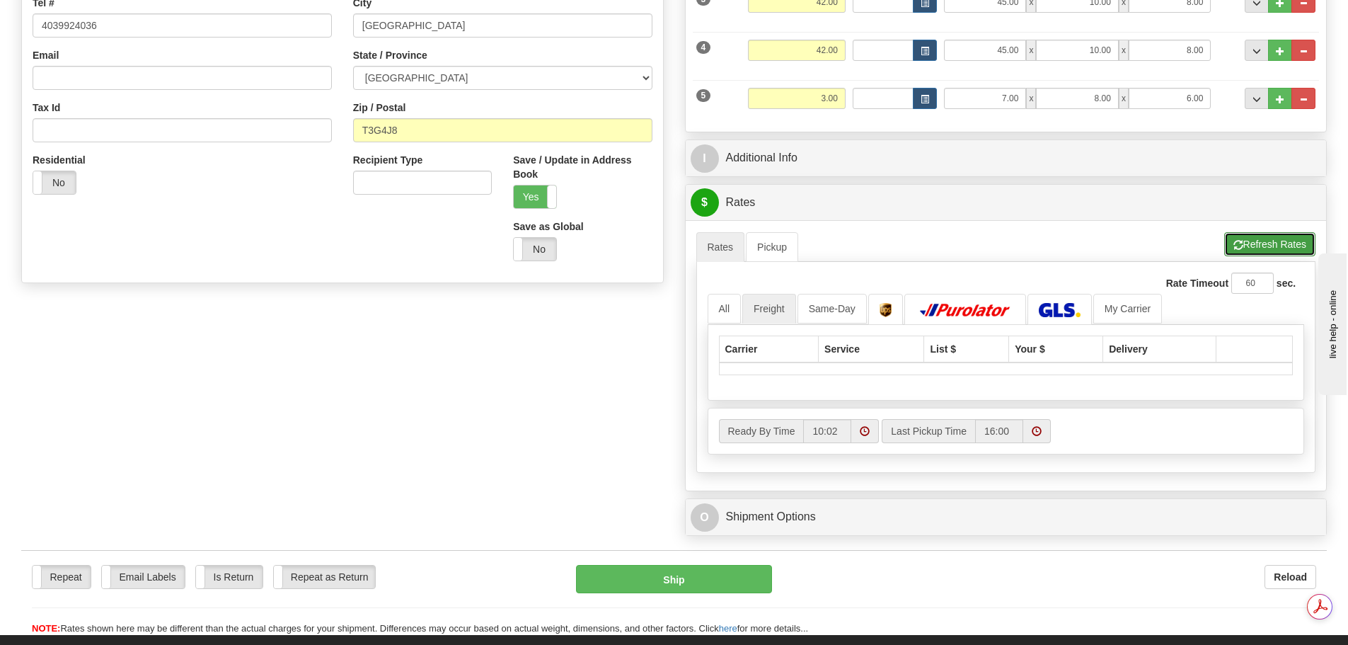
click at [1291, 250] on button "Refresh Rates" at bounding box center [1269, 244] width 91 height 24
click at [942, 579] on div "Reload" at bounding box center [1054, 577] width 523 height 24
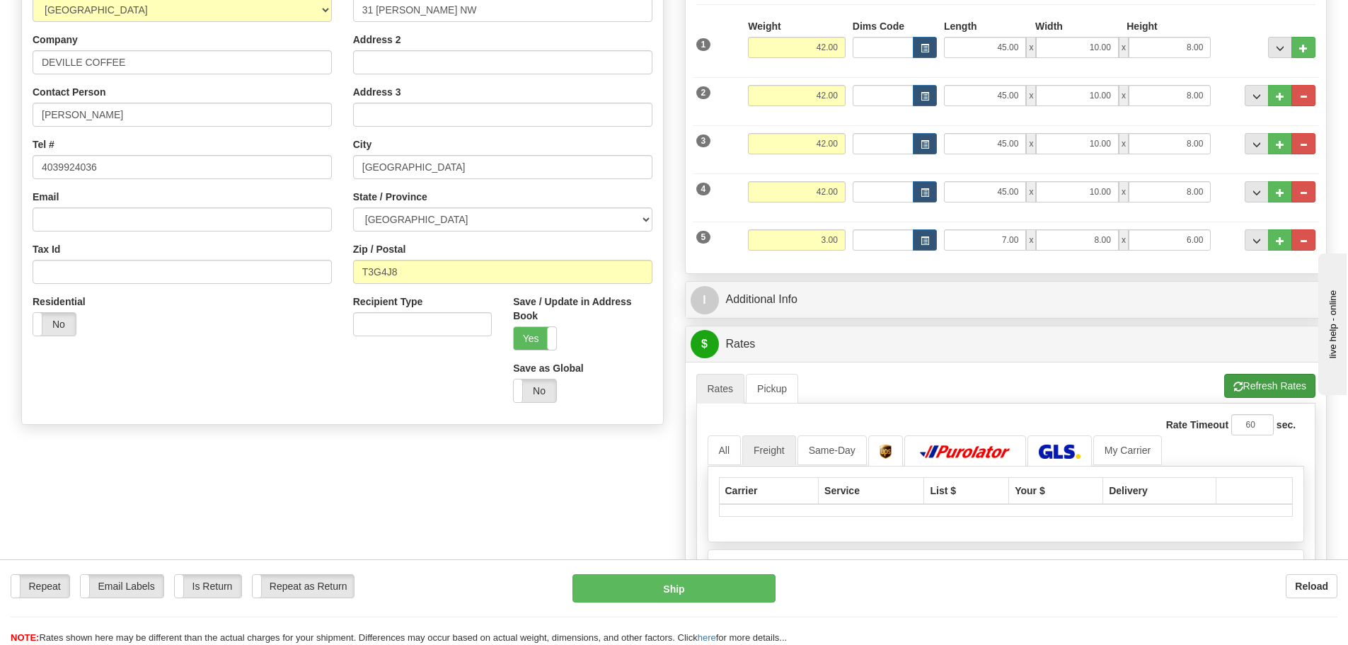
scroll to position [0, 0]
click at [1244, 389] on button "Refresh Rates" at bounding box center [1269, 386] width 91 height 24
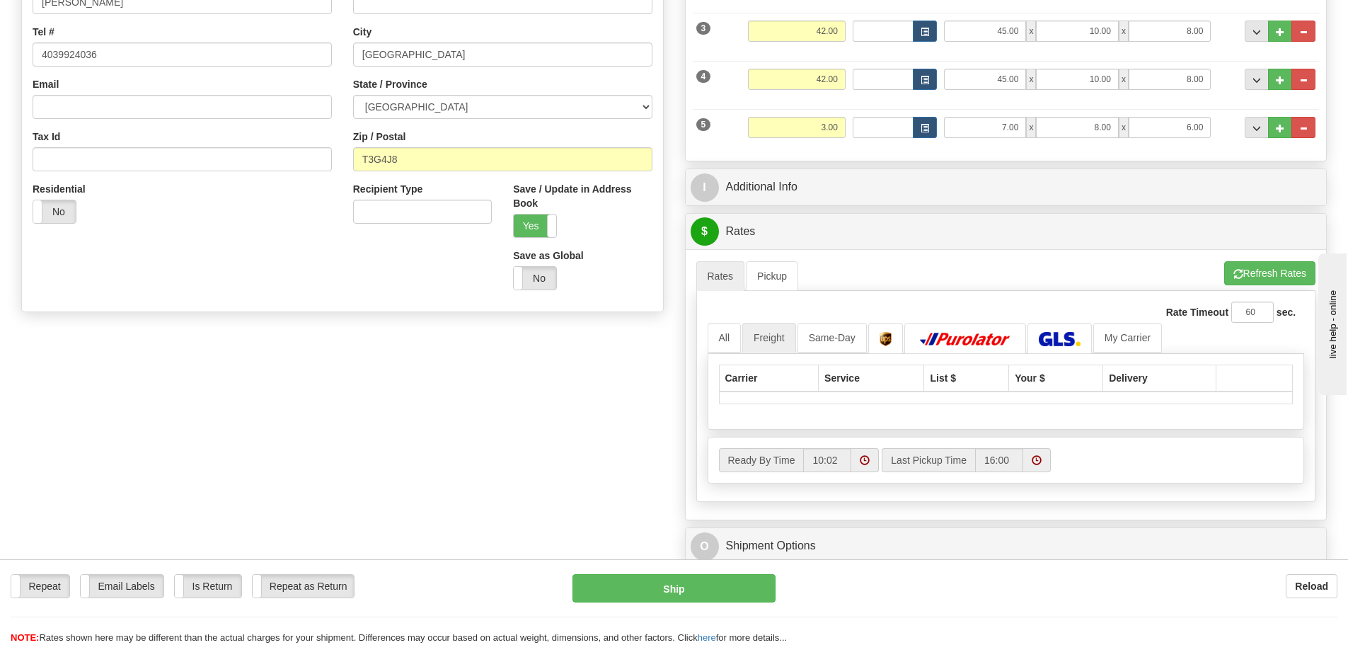
scroll to position [354, 0]
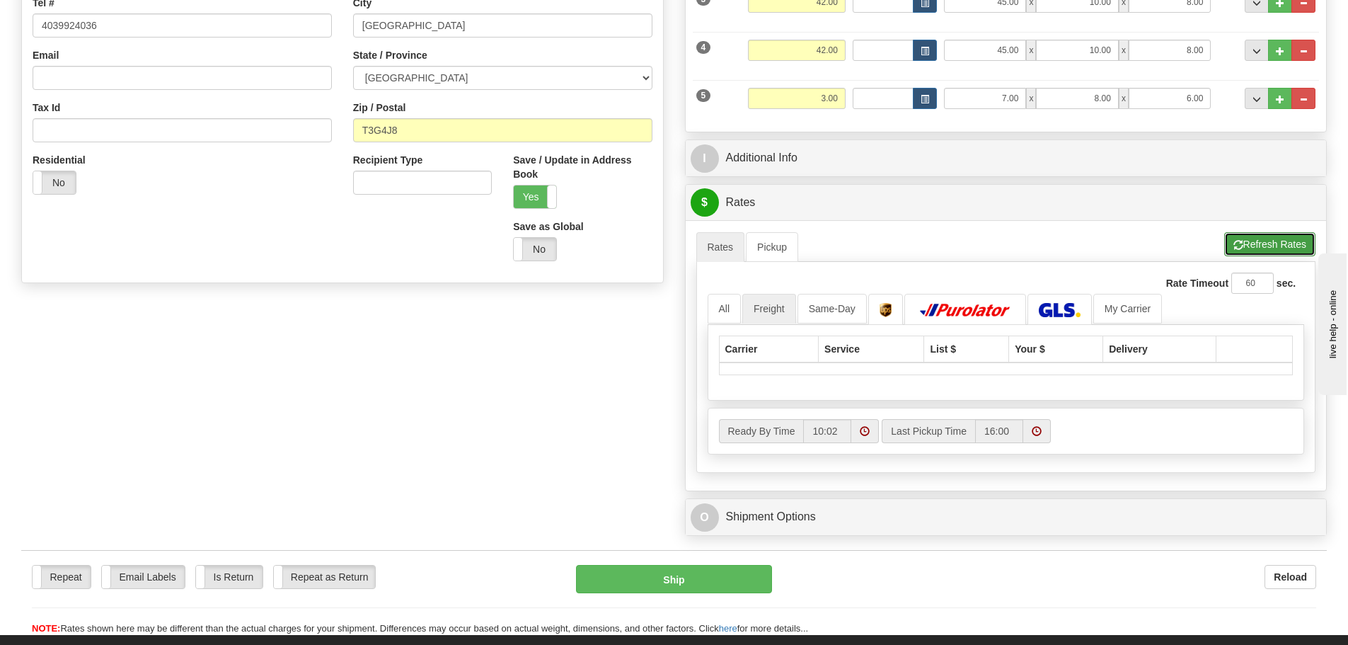
click at [1250, 239] on button "Refresh Rates" at bounding box center [1269, 244] width 91 height 24
click at [1250, 239] on li "Refresh Rates Cancel Rating" at bounding box center [1269, 244] width 91 height 24
click at [1250, 239] on button "Refresh Rates" at bounding box center [1269, 244] width 91 height 24
click at [722, 305] on link "All" at bounding box center [725, 309] width 34 height 30
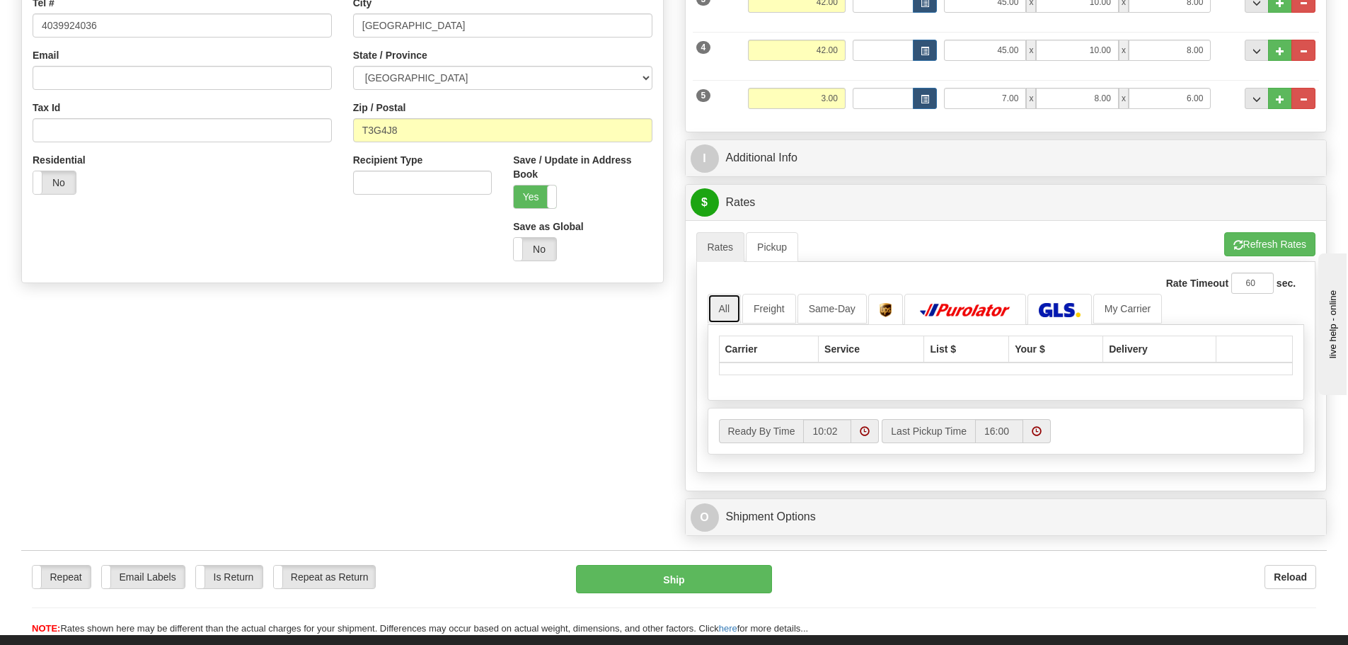
click at [722, 305] on link "All" at bounding box center [725, 309] width 34 height 30
click at [759, 381] on div "Carrier Service List $ Your $ Delivery" at bounding box center [1006, 363] width 597 height 76
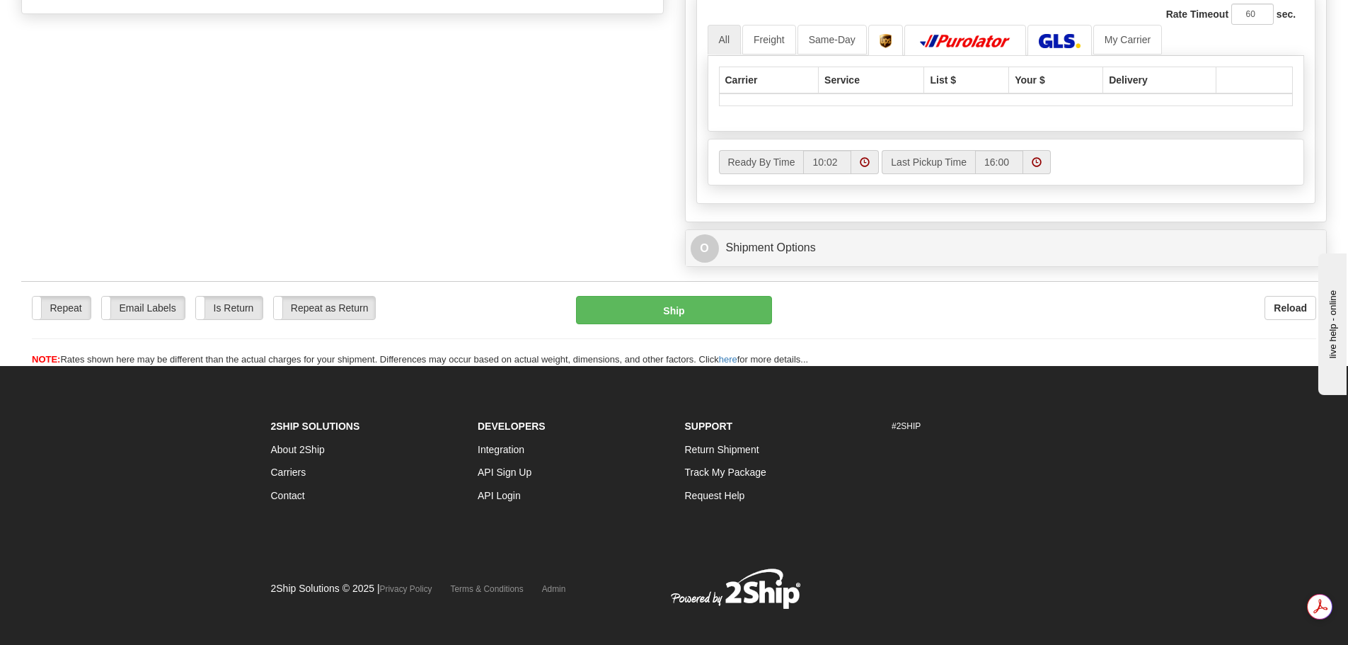
scroll to position [638, 0]
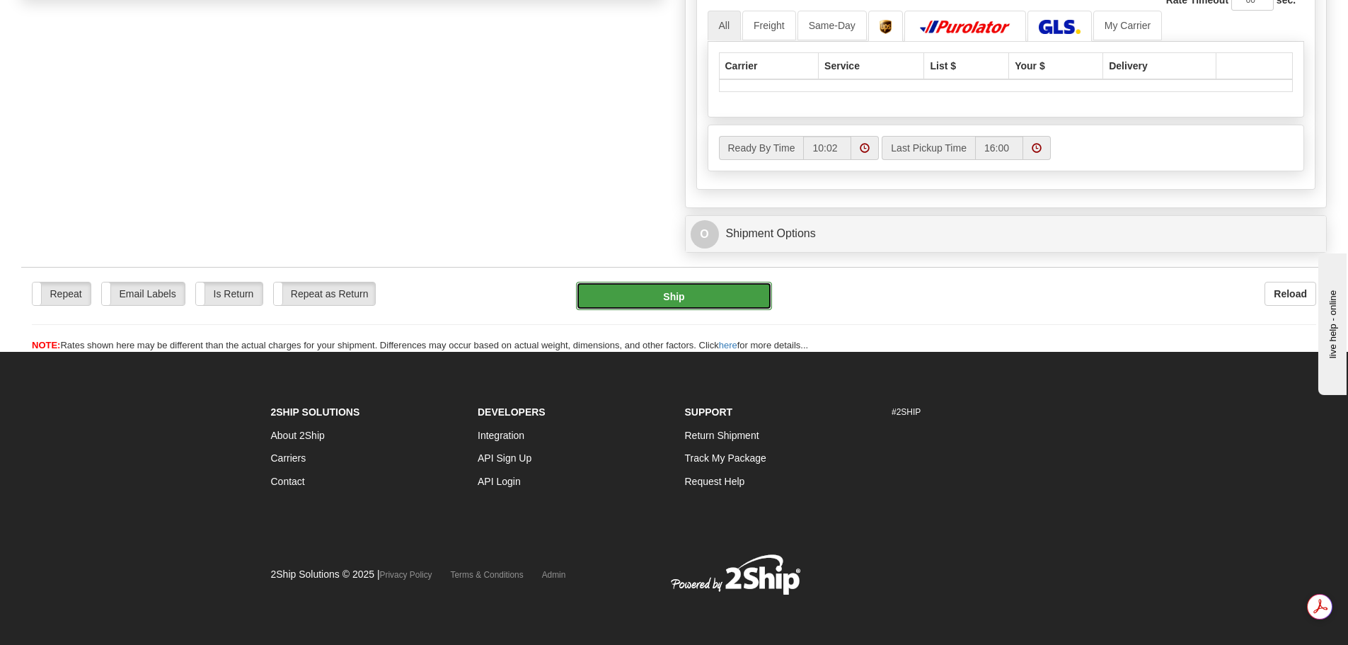
click at [702, 287] on button "Ship" at bounding box center [674, 296] width 196 height 28
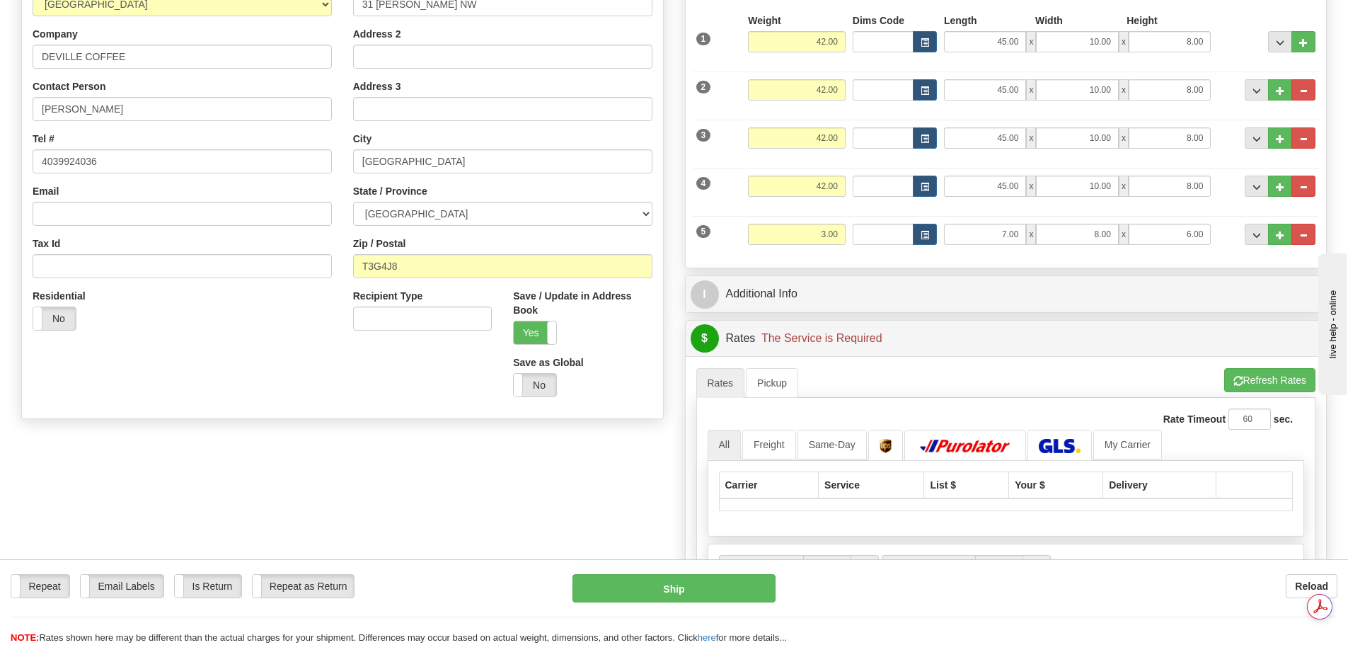
scroll to position [213, 0]
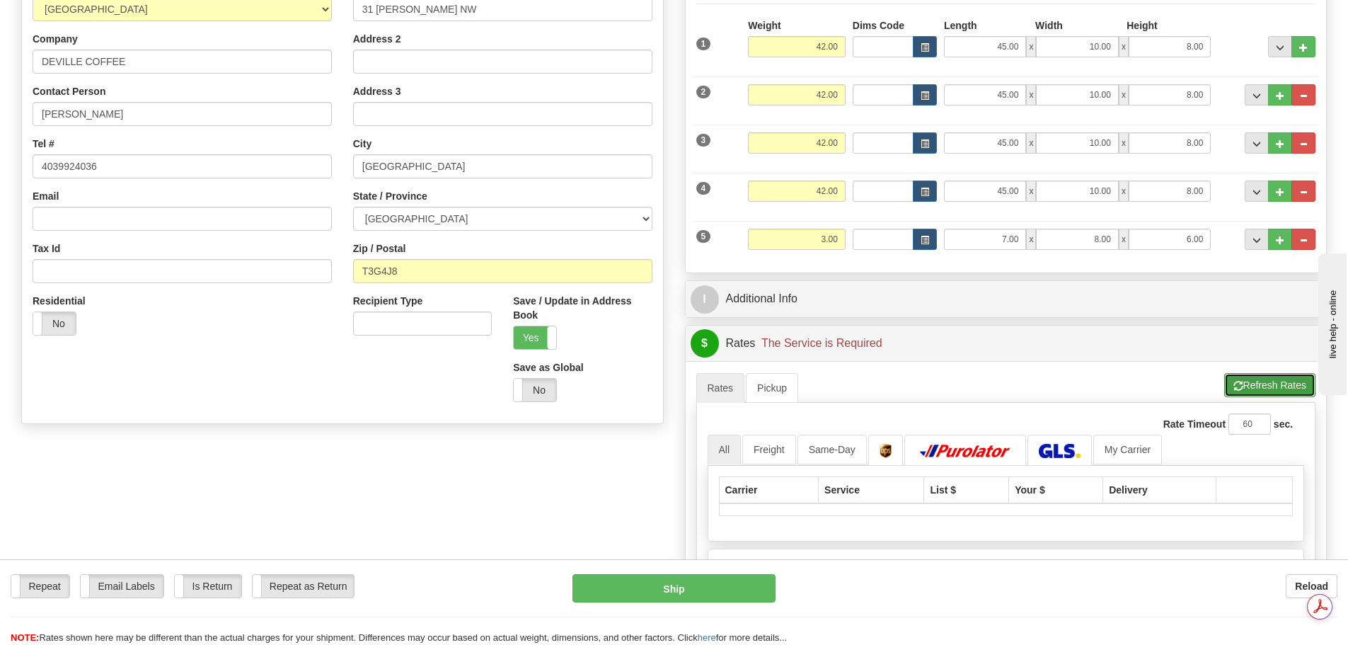
click at [1299, 379] on button "Refresh Rates" at bounding box center [1269, 385] width 91 height 24
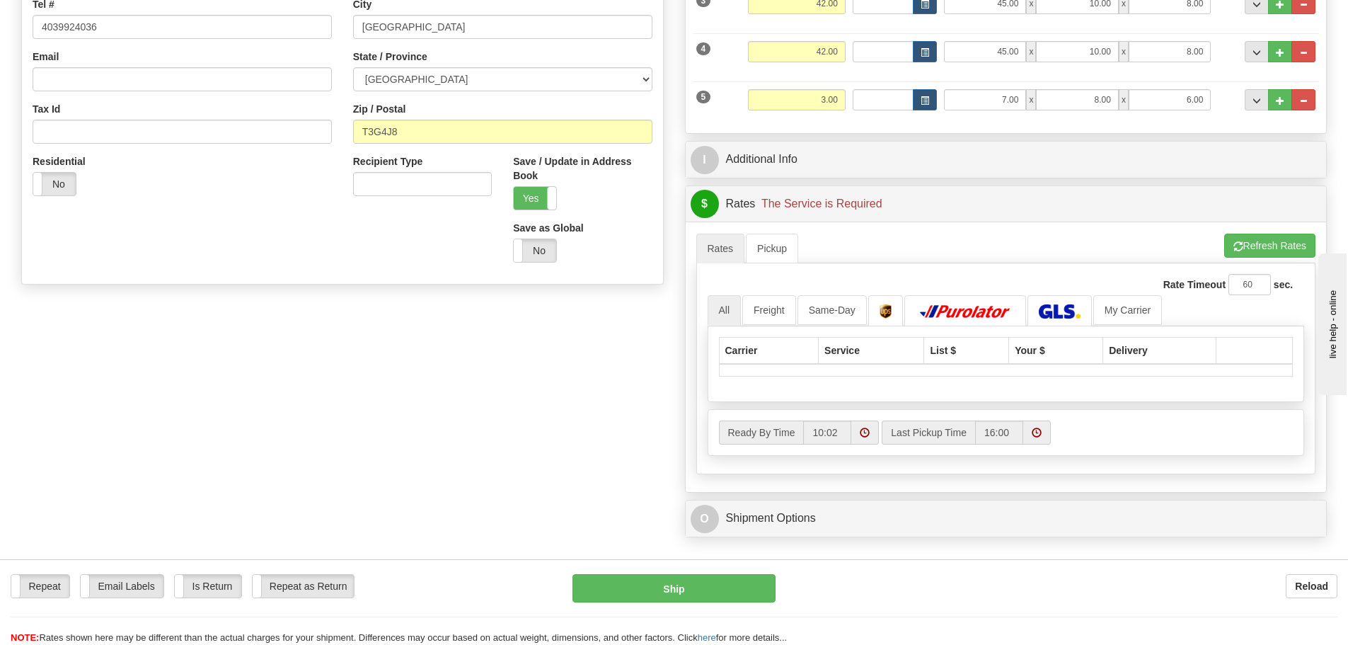
scroll to position [355, 0]
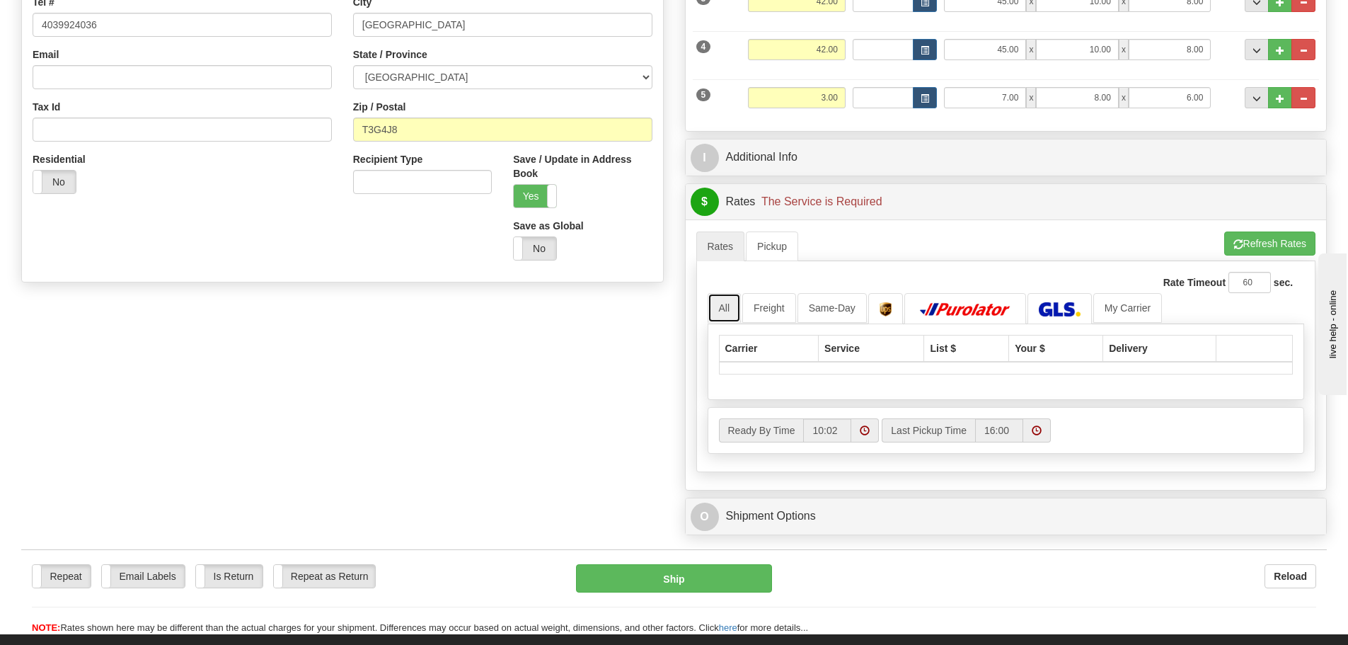
click at [727, 308] on link "All" at bounding box center [725, 308] width 34 height 30
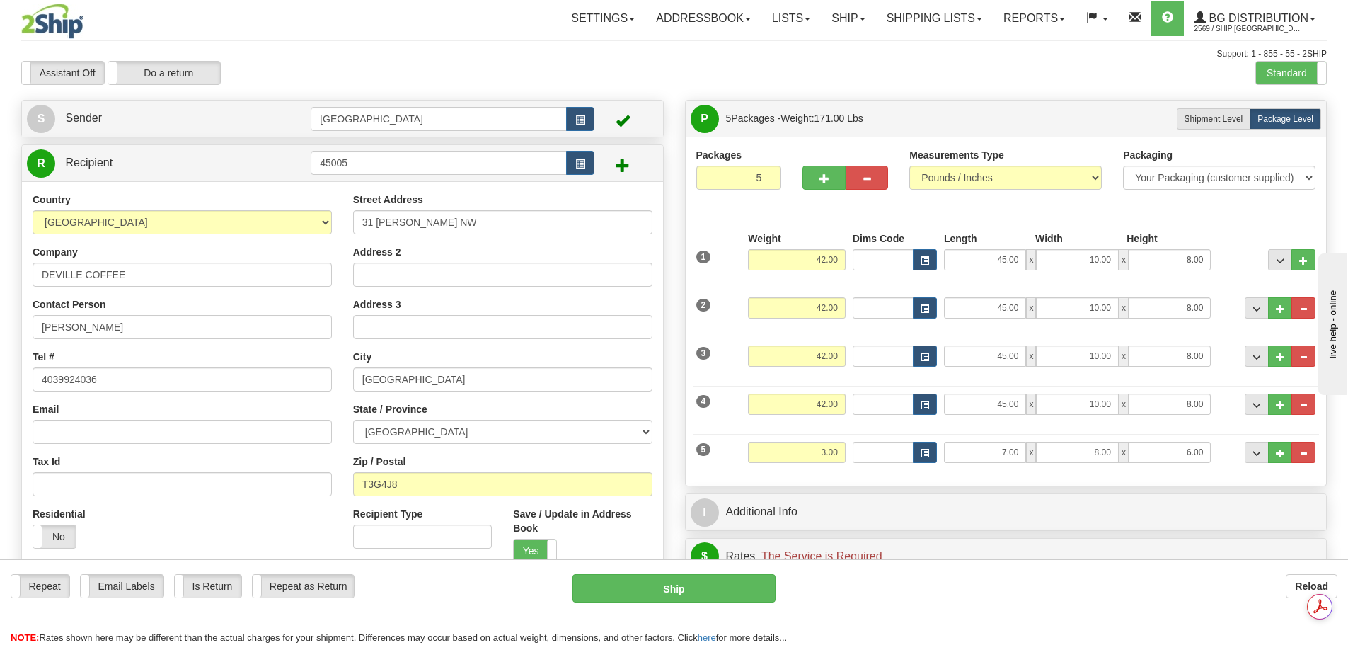
scroll to position [0, 0]
click at [931, 25] on link "Shipping lists" at bounding box center [934, 18] width 117 height 35
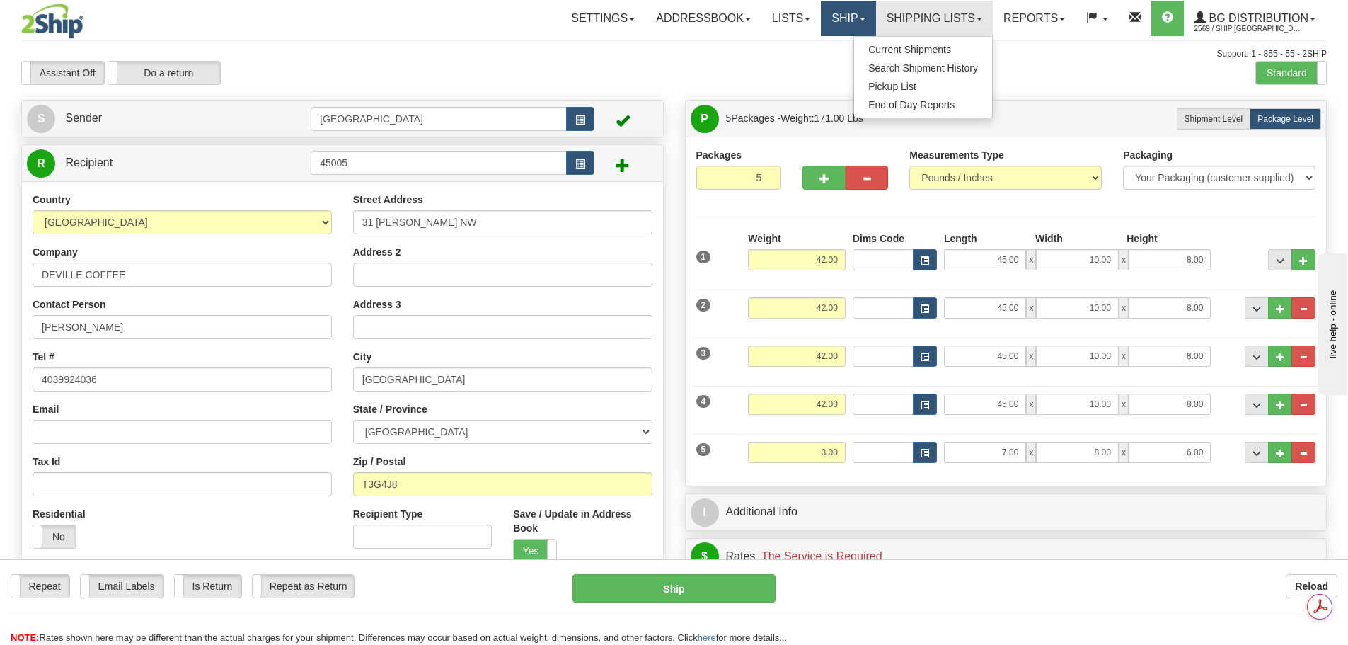
click at [831, 11] on link "Ship" at bounding box center [848, 18] width 54 height 35
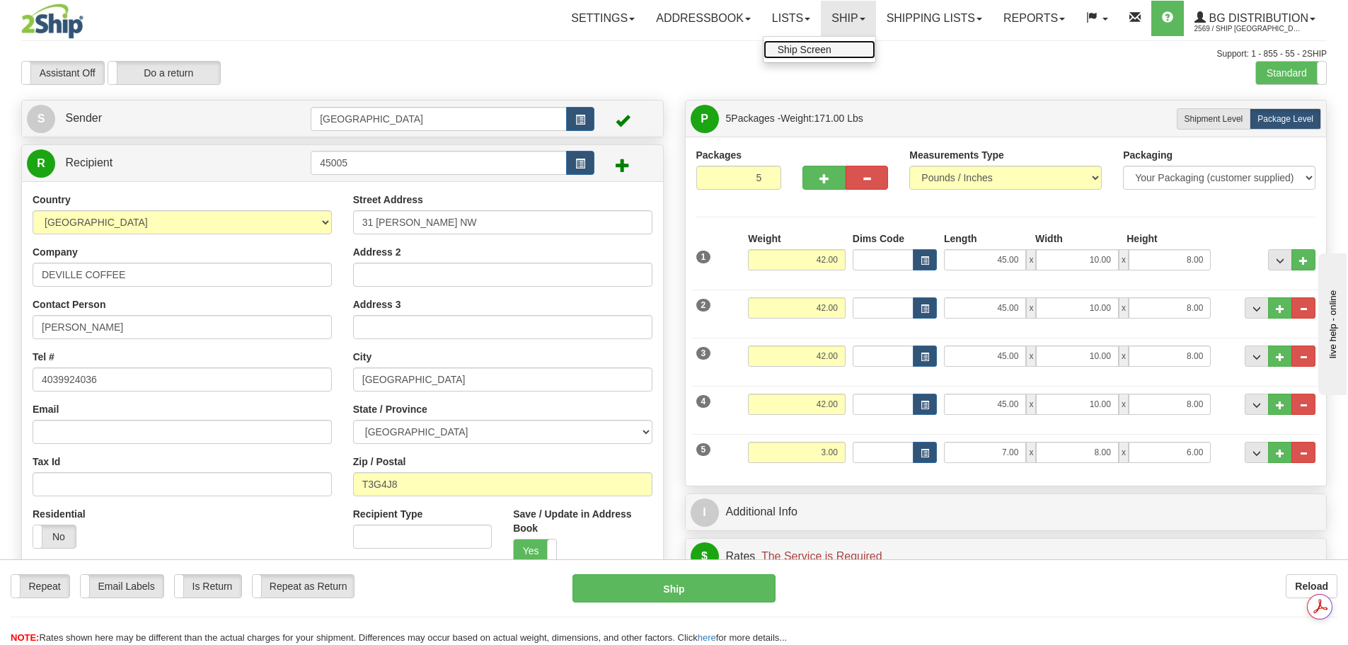
click at [840, 49] on link "Ship Screen" at bounding box center [820, 49] width 112 height 18
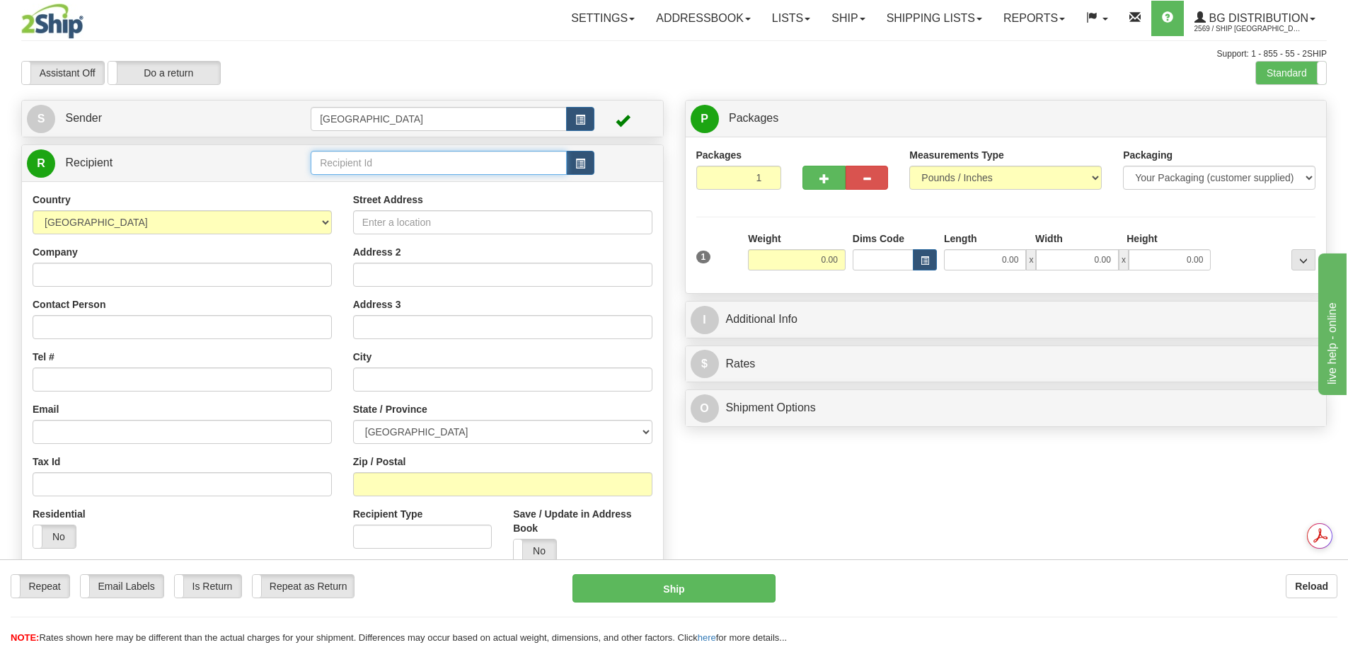
click at [463, 160] on input "text" at bounding box center [439, 163] width 256 height 24
type input "45005"
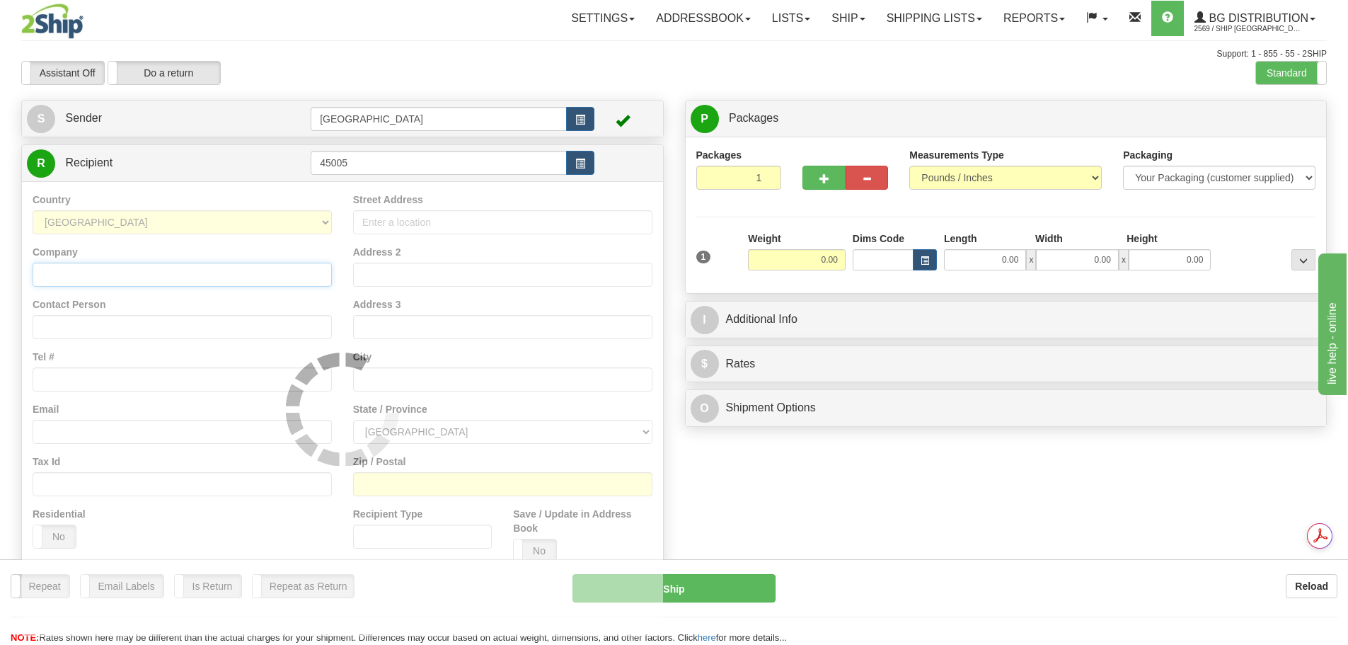
click at [242, 270] on div "Country AFGHANISTAN ALAND ISLANDS ALBANIA ALGERIA AMERICAN SAMOA ANDORRA ANGOLA…" at bounding box center [342, 408] width 641 height 455
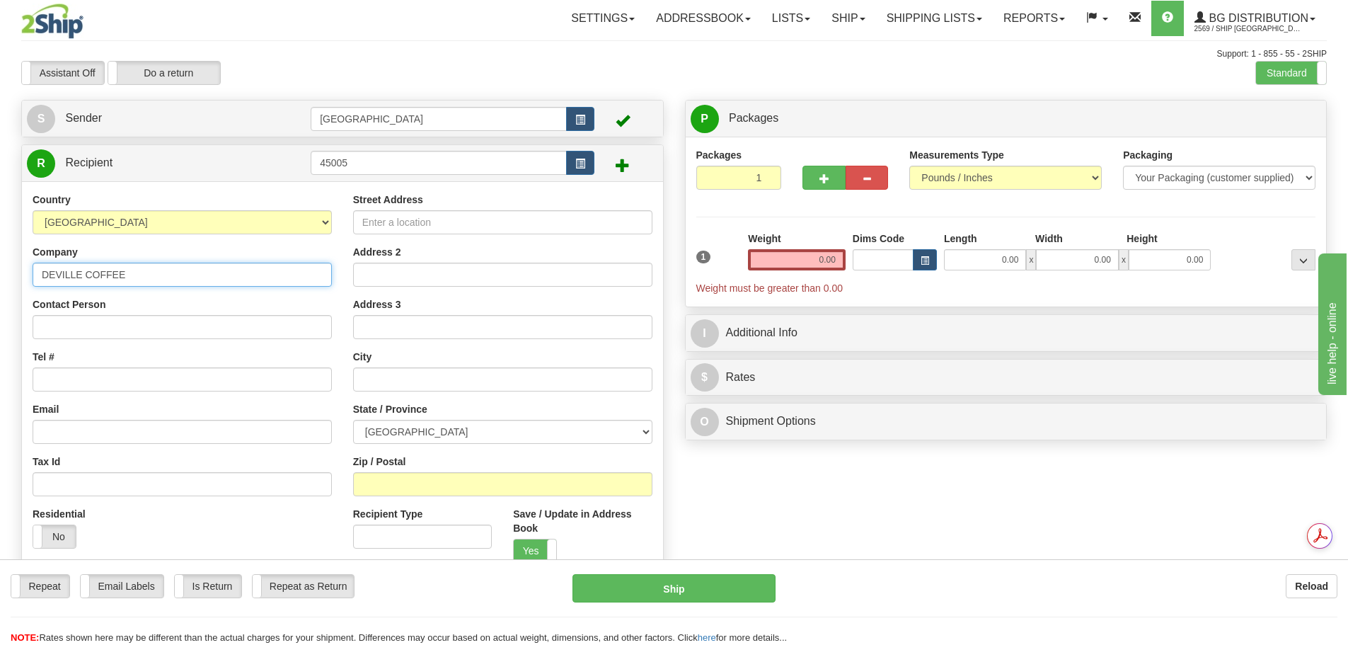
type input "DEVILLE COFFEE"
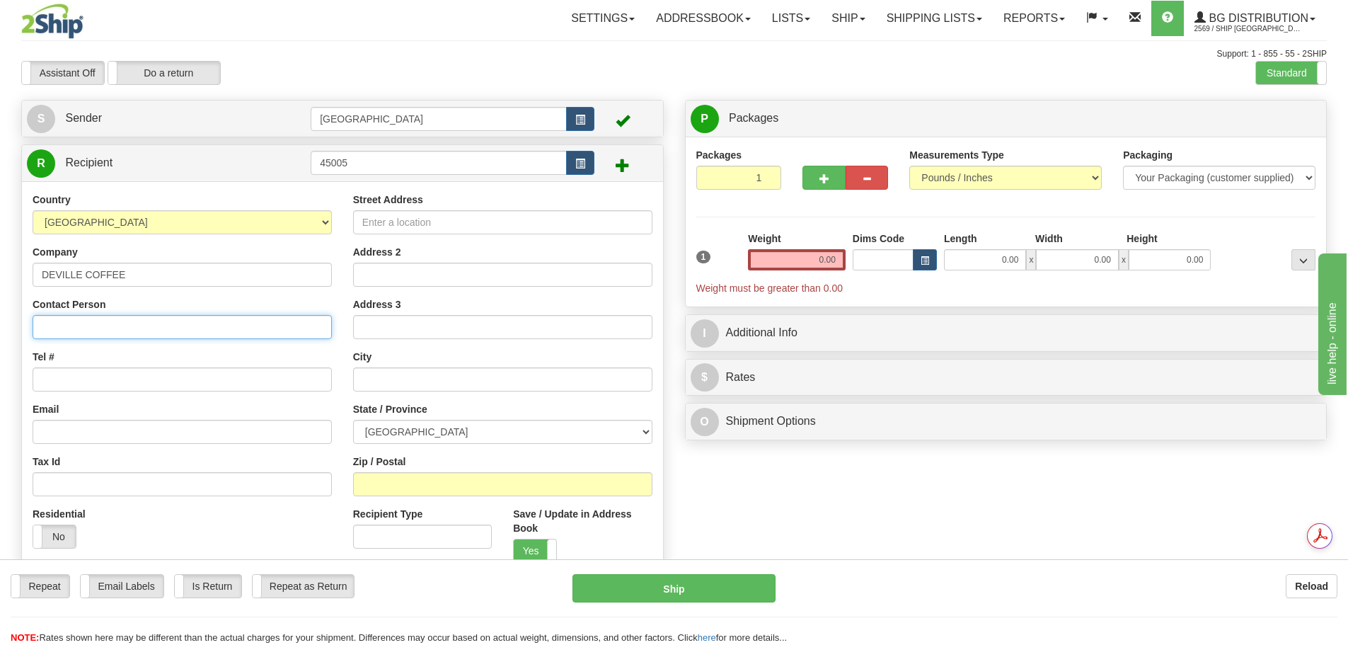
click at [145, 329] on input "Contact Person" at bounding box center [182, 327] width 299 height 24
type input "[PERSON_NAME]"
drag, startPoint x: 85, startPoint y: 374, endPoint x: 103, endPoint y: 366, distance: 20.0
click at [85, 374] on input "Tel #" at bounding box center [182, 379] width 299 height 24
type input "4039924036"
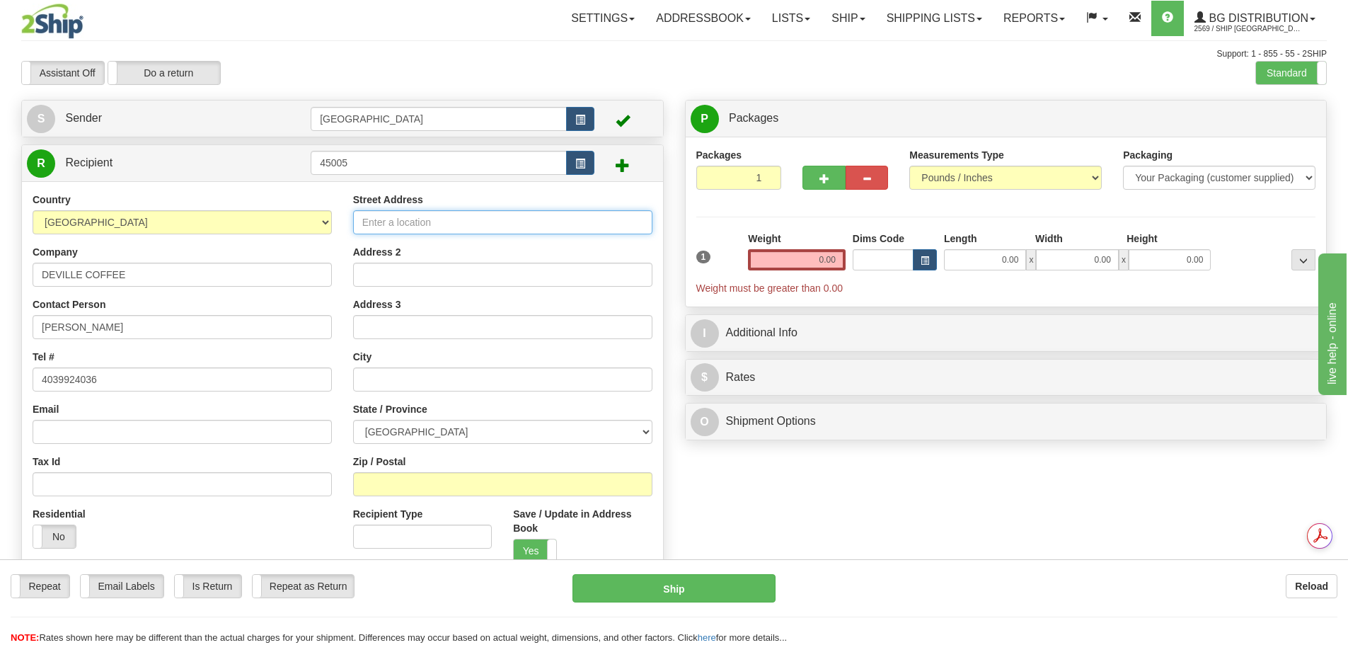
click at [372, 217] on input "Street Address" at bounding box center [502, 222] width 299 height 24
type input "31 CROWFOOT TERRACE NW"
click at [387, 374] on input "text" at bounding box center [502, 379] width 299 height 24
type input "[GEOGRAPHIC_DATA]"
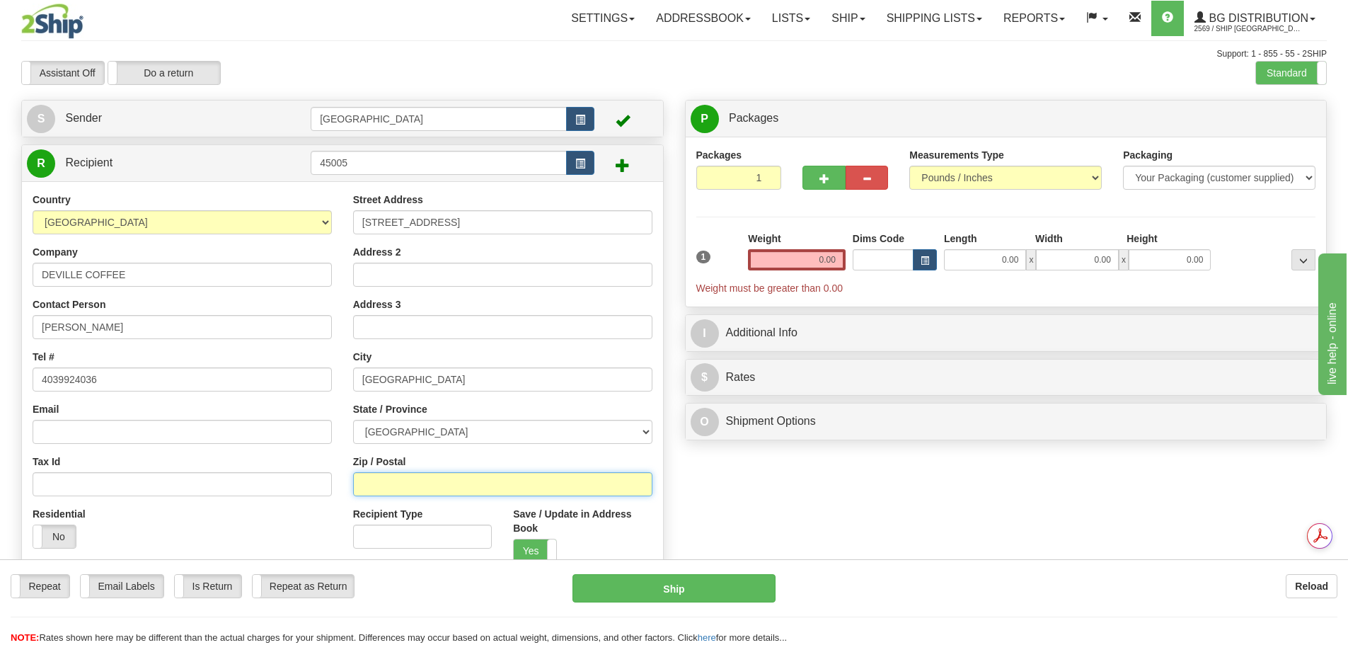
click at [420, 478] on input "Zip / Postal" at bounding box center [502, 484] width 299 height 24
type input "T3G4J8"
click at [769, 173] on input "2" at bounding box center [739, 178] width 86 height 24
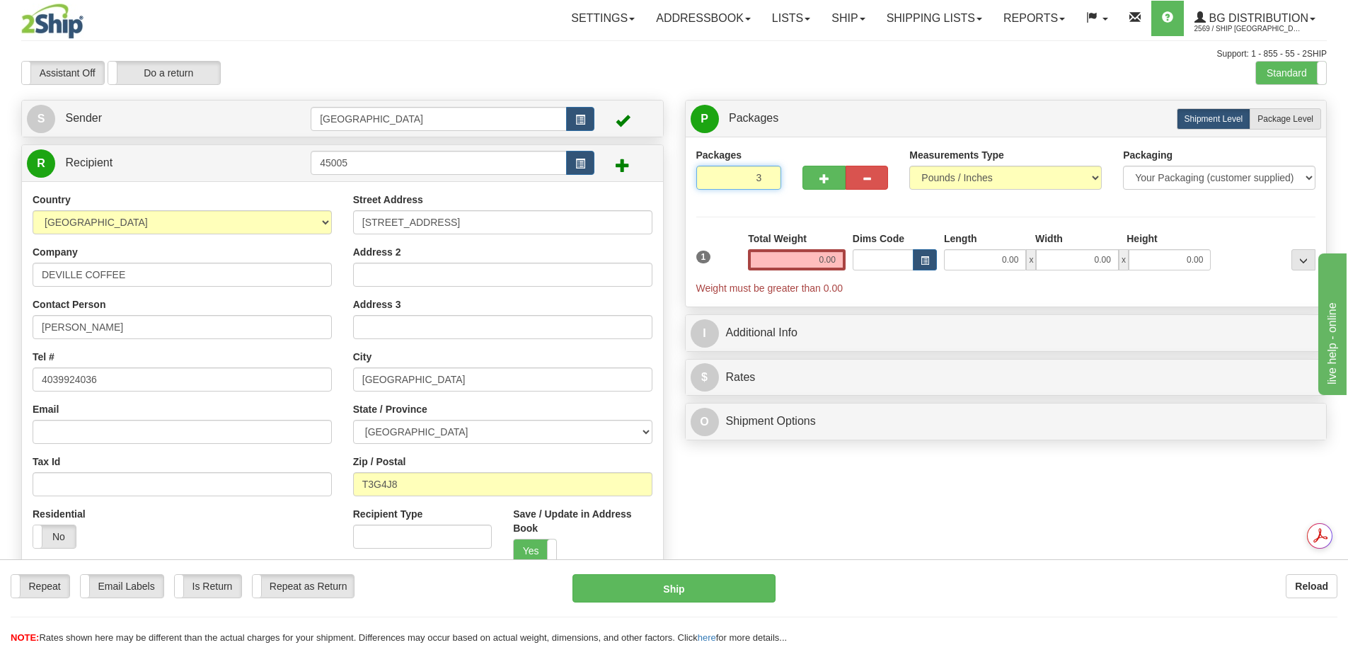
click at [769, 173] on input "3" at bounding box center [739, 178] width 86 height 24
click at [769, 173] on input "4" at bounding box center [739, 178] width 86 height 24
type input "5"
click at [769, 173] on input "5" at bounding box center [739, 178] width 86 height 24
click at [1270, 125] on label "Package Level Pack.." at bounding box center [1285, 118] width 71 height 21
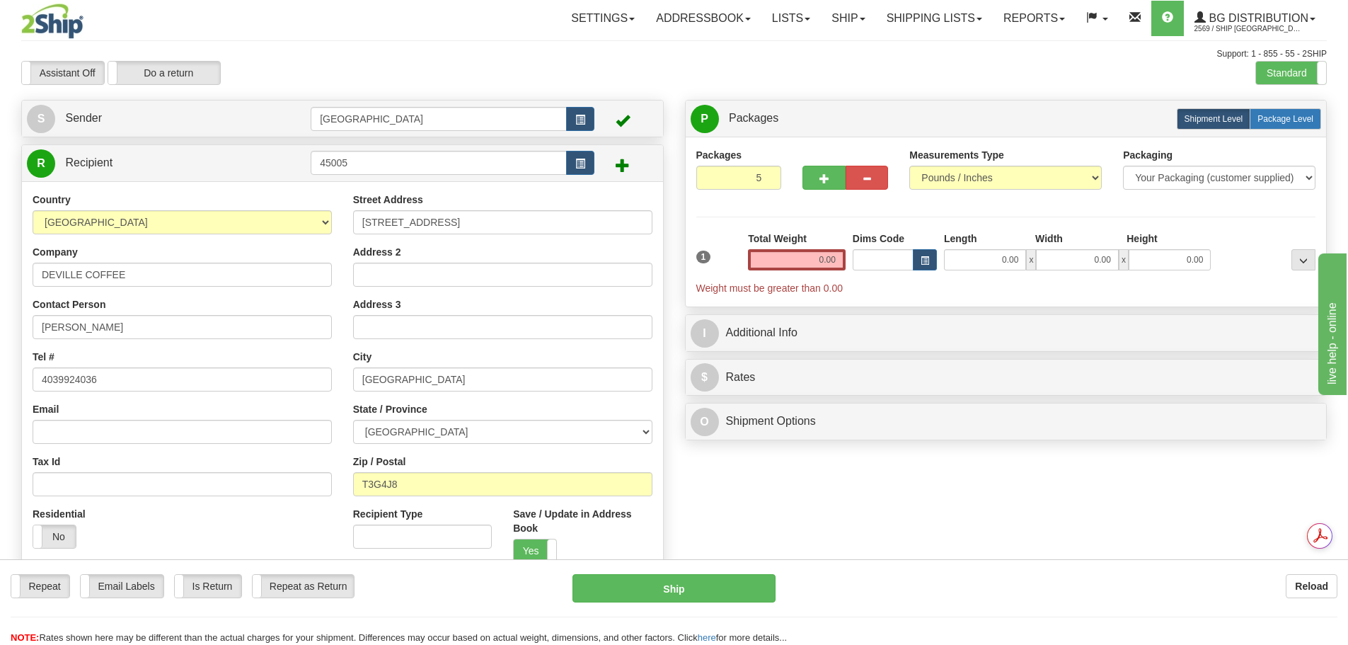
radio input "true"
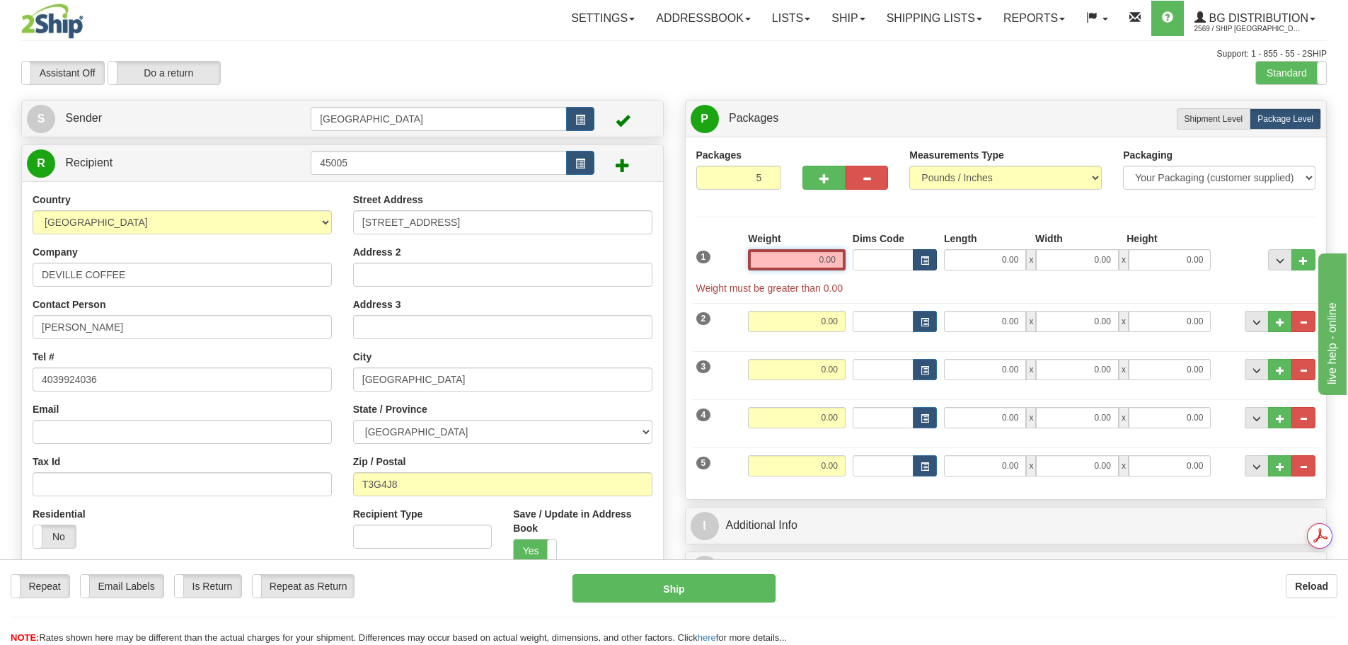
drag, startPoint x: 815, startPoint y: 256, endPoint x: 915, endPoint y: 259, distance: 99.8
click at [914, 259] on div "1 Weight 0.00 Dims Code 0.00" at bounding box center [1006, 263] width 627 height 64
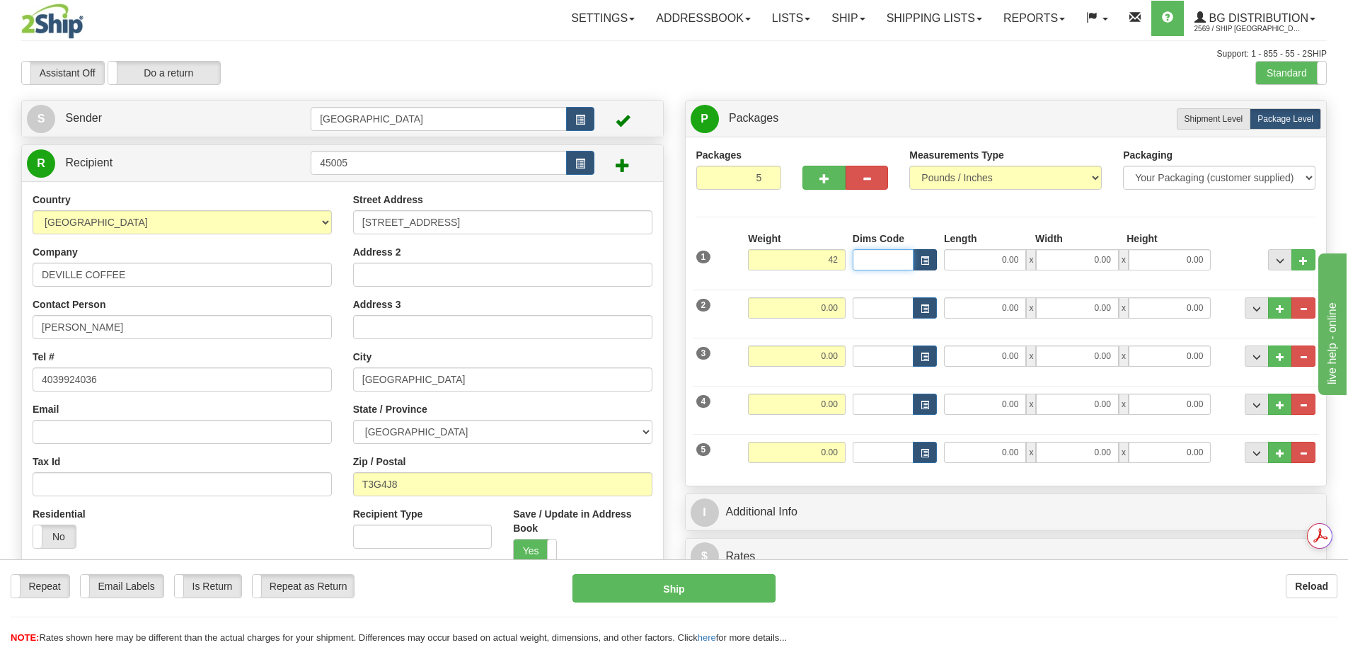
type input "42.00"
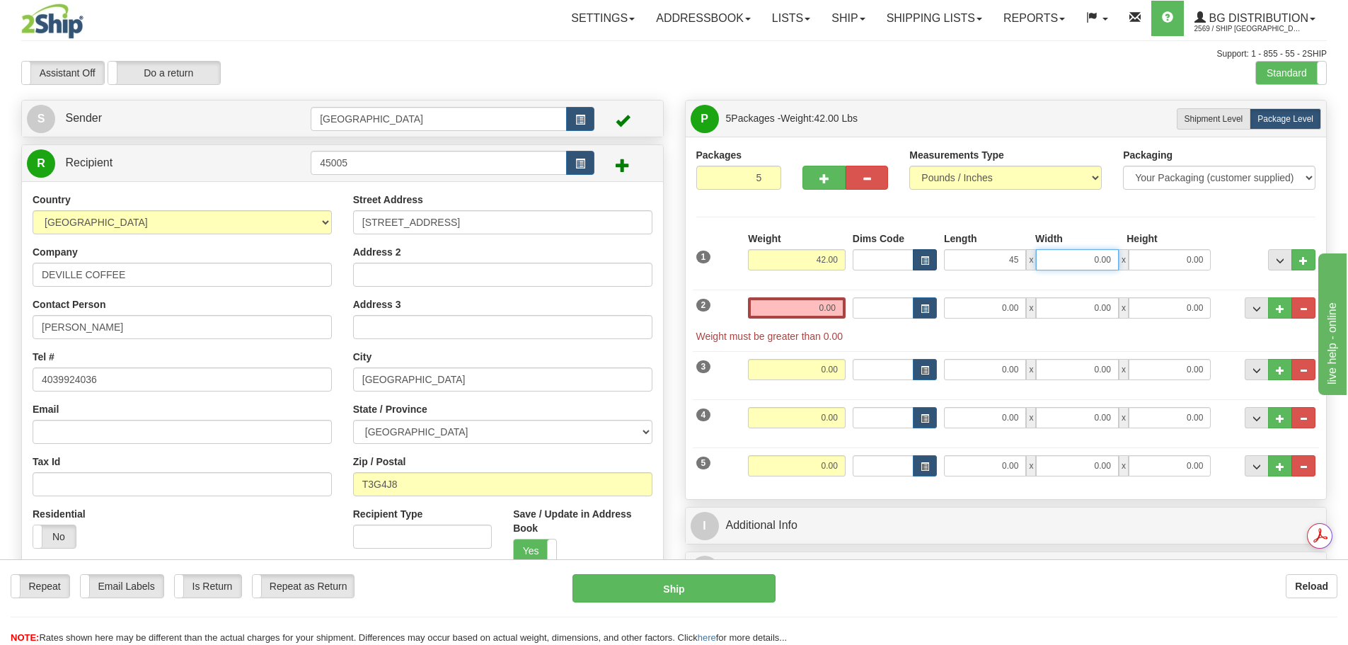
type input "45.00"
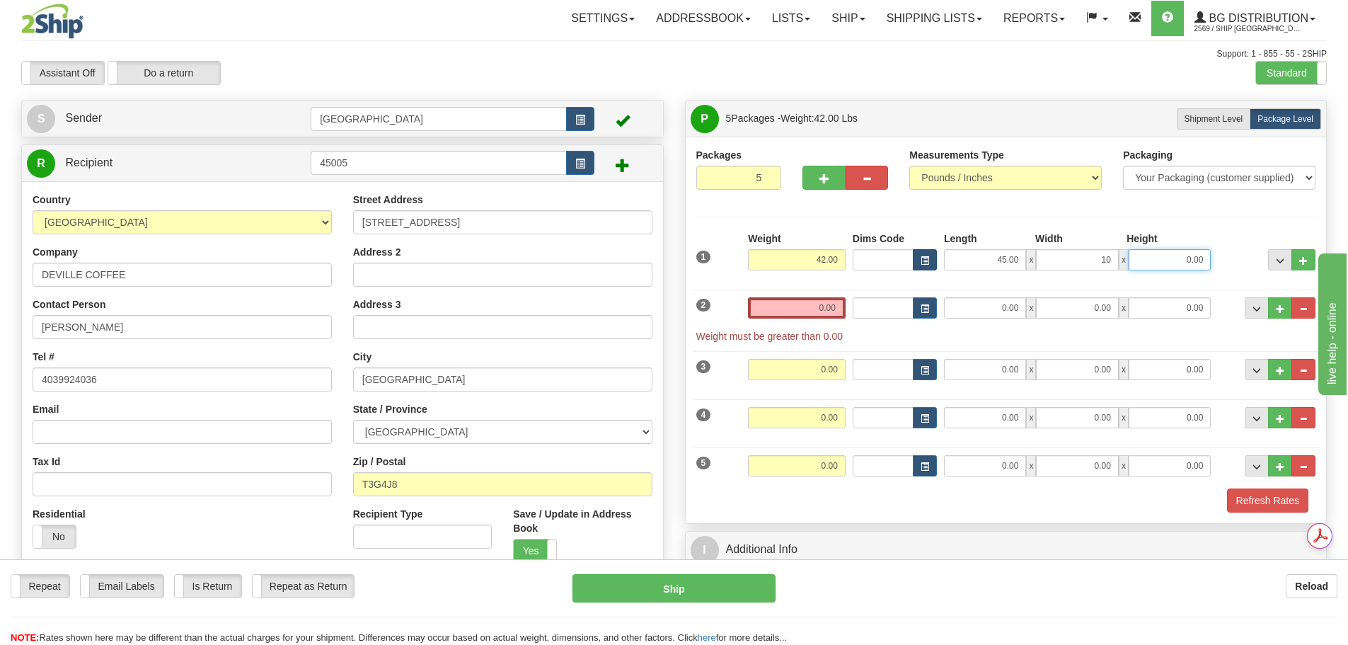
type input "10.00"
type input "8.00"
drag, startPoint x: 810, startPoint y: 305, endPoint x: 921, endPoint y: 306, distance: 110.4
click at [910, 306] on div "2 Weight 0.00 Dims Code Length Width Height" at bounding box center [1006, 312] width 627 height 61
type input "42.00"
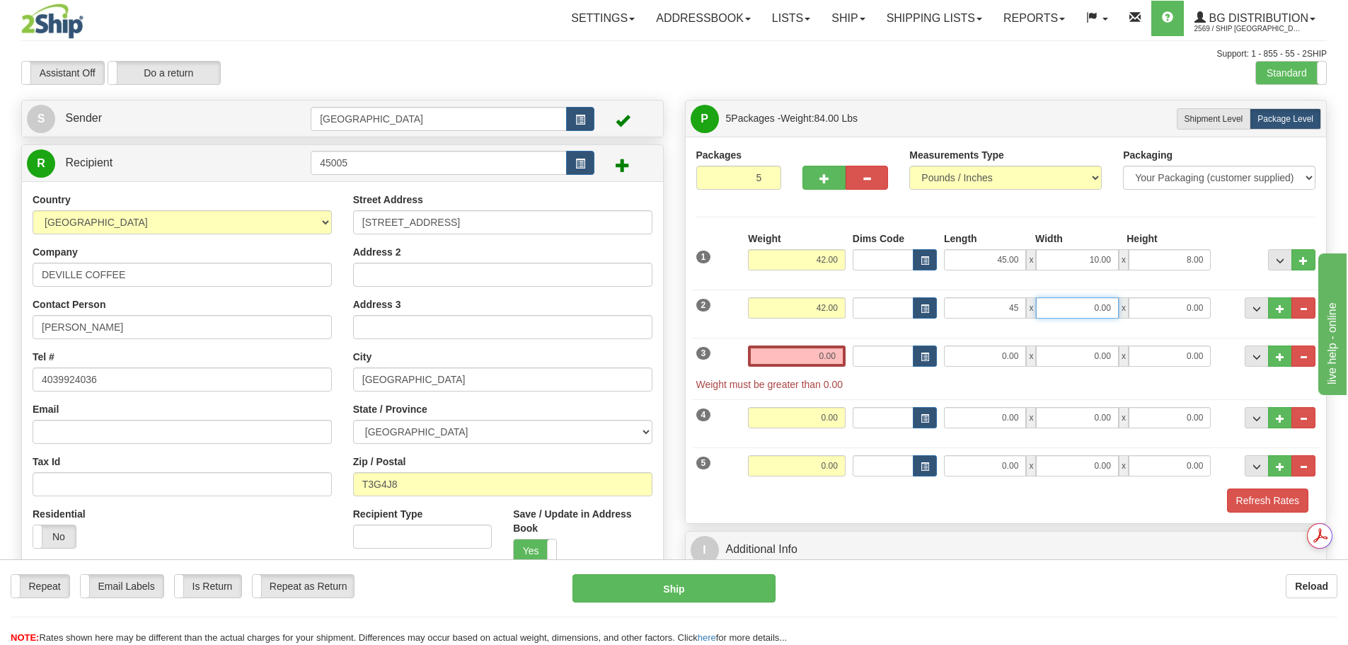
type input "45.00"
type input "10.00"
type input "8.00"
drag, startPoint x: 839, startPoint y: 351, endPoint x: 921, endPoint y: 326, distance: 85.8
click at [917, 329] on div "1 Weight 42.00 Dims Code" at bounding box center [1006, 371] width 620 height 281
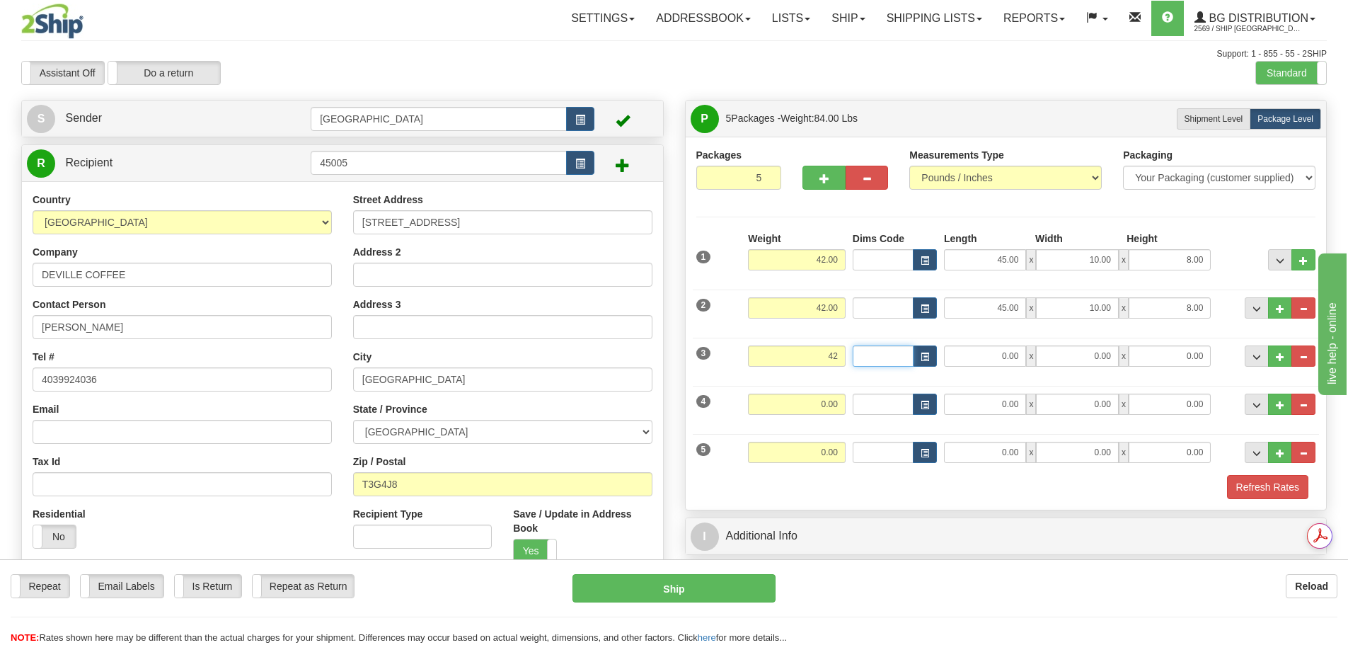
type input "42.00"
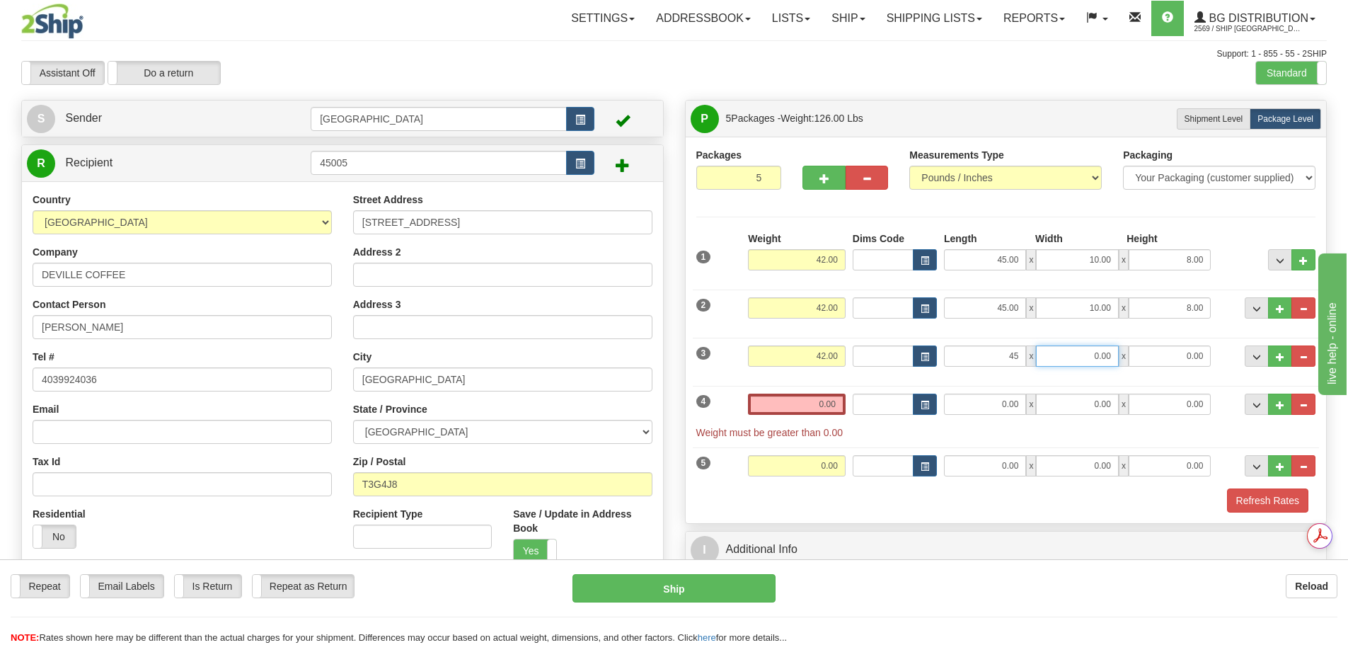
type input "45.00"
type input "10.00"
type input "8.00"
drag, startPoint x: 799, startPoint y: 402, endPoint x: 873, endPoint y: 400, distance: 73.6
click at [870, 403] on div "4 Weight 0.00 Dims Code Length Width Height" at bounding box center [1006, 409] width 627 height 61
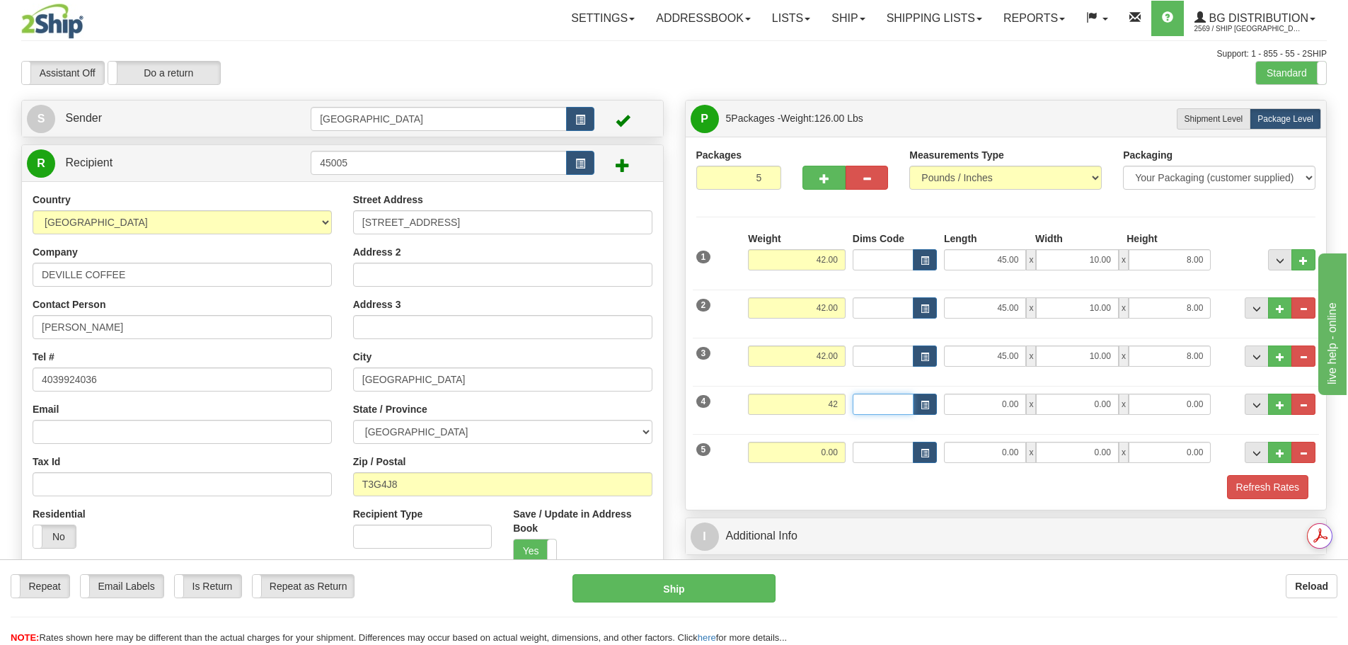
type input "42.00"
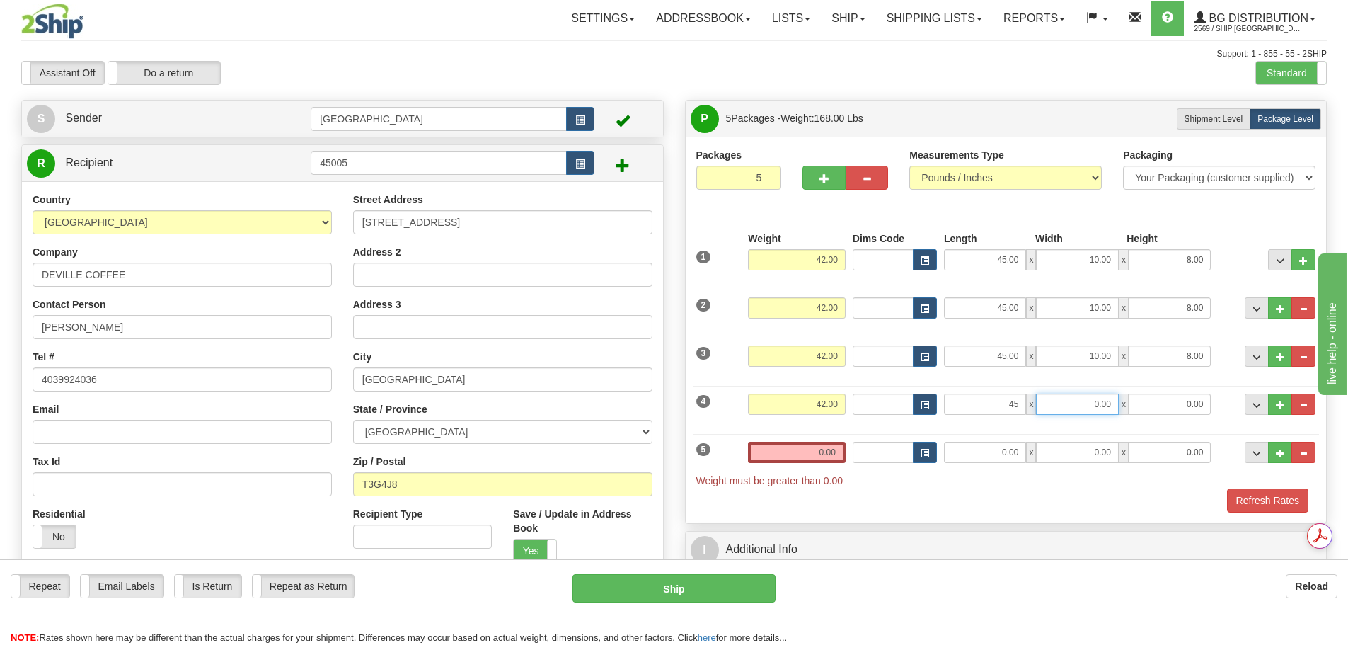
type input "45.00"
type input "10.00"
type input "8.00"
drag, startPoint x: 796, startPoint y: 456, endPoint x: 932, endPoint y: 439, distance: 137.7
click at [897, 452] on div "5 Weight 0.00 Dims Code Length Width Height" at bounding box center [1006, 457] width 627 height 61
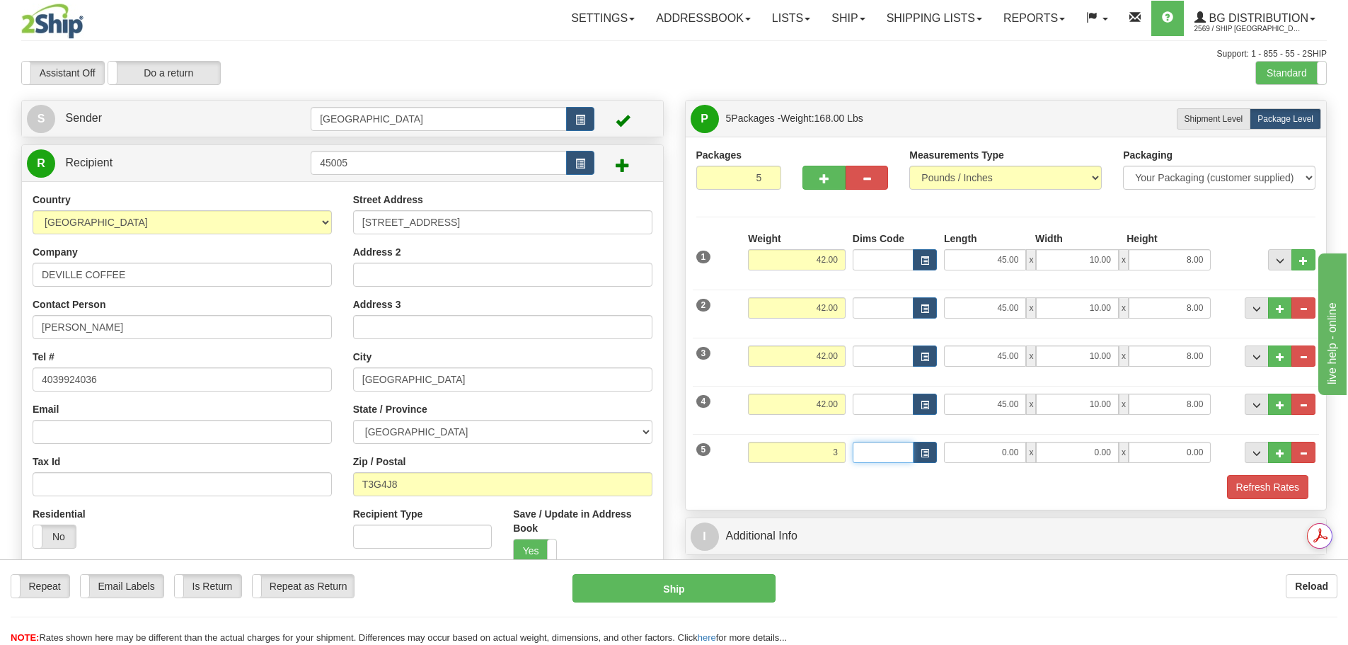
type input "3.00"
type input "7.00"
type input "8.00"
type input "6.00"
click at [1268, 488] on button "Refresh Rates" at bounding box center [1267, 487] width 81 height 24
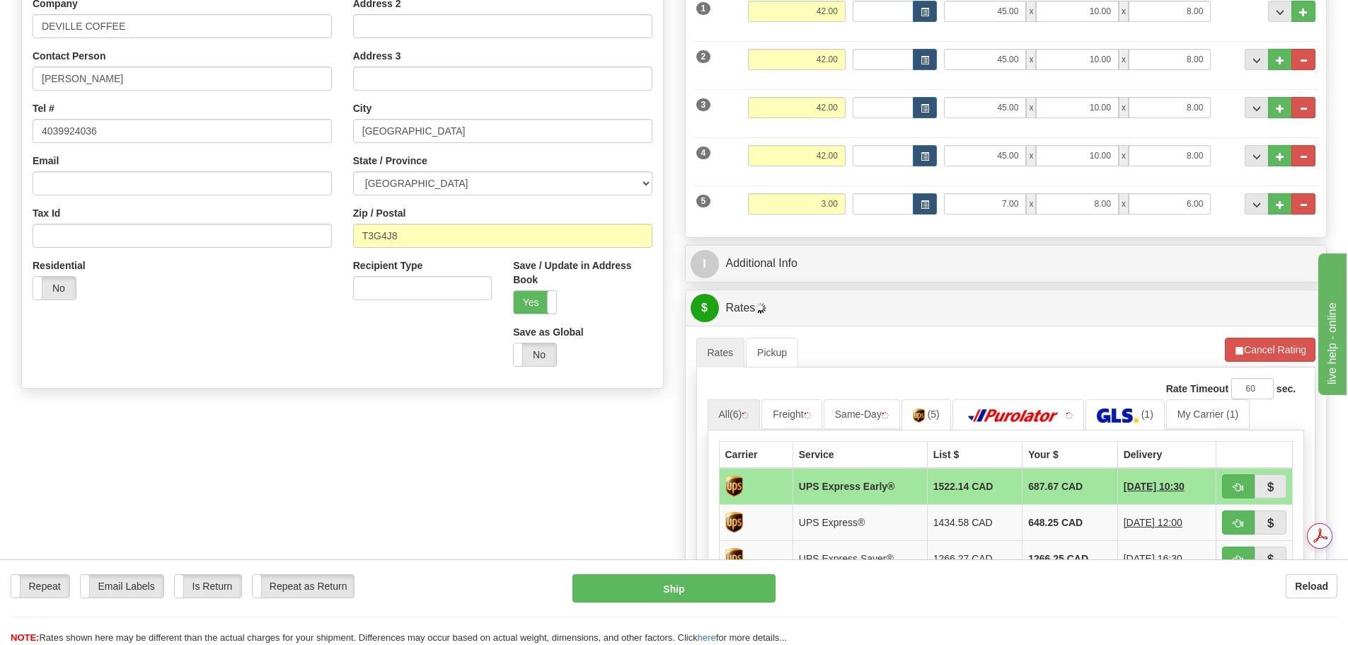
scroll to position [283, 0]
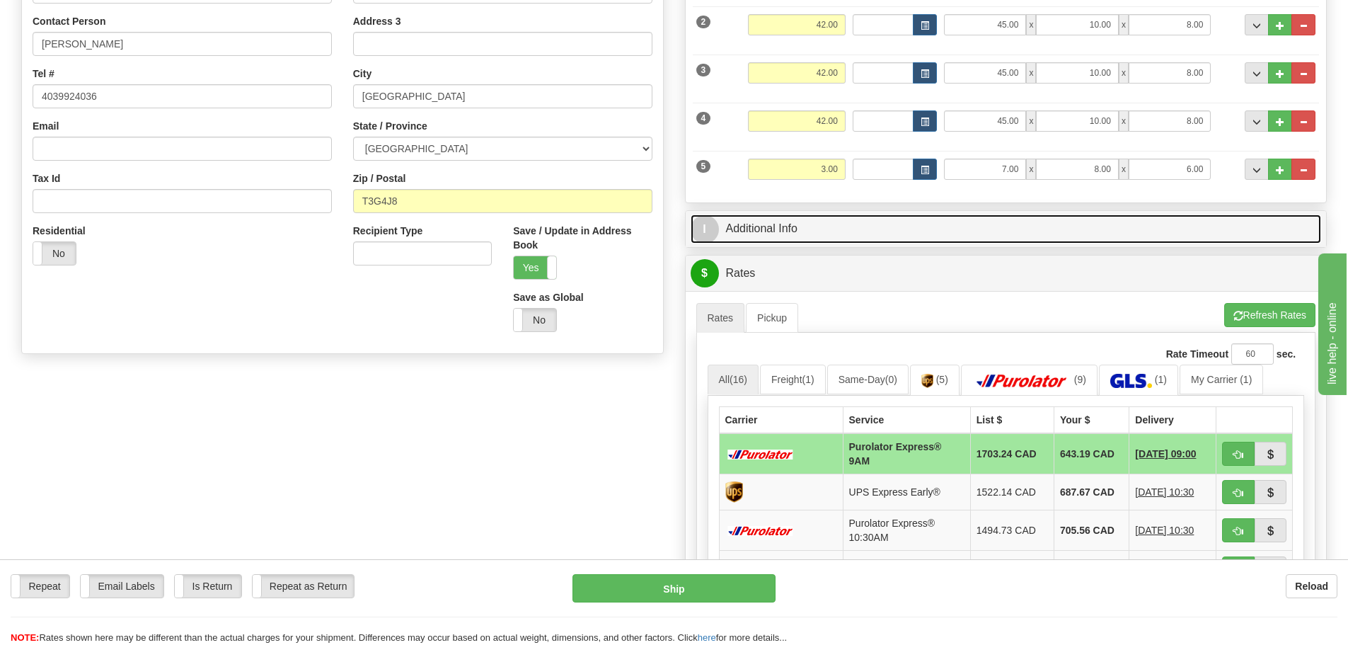
click at [893, 223] on link "I Additional Info" at bounding box center [1006, 228] width 631 height 29
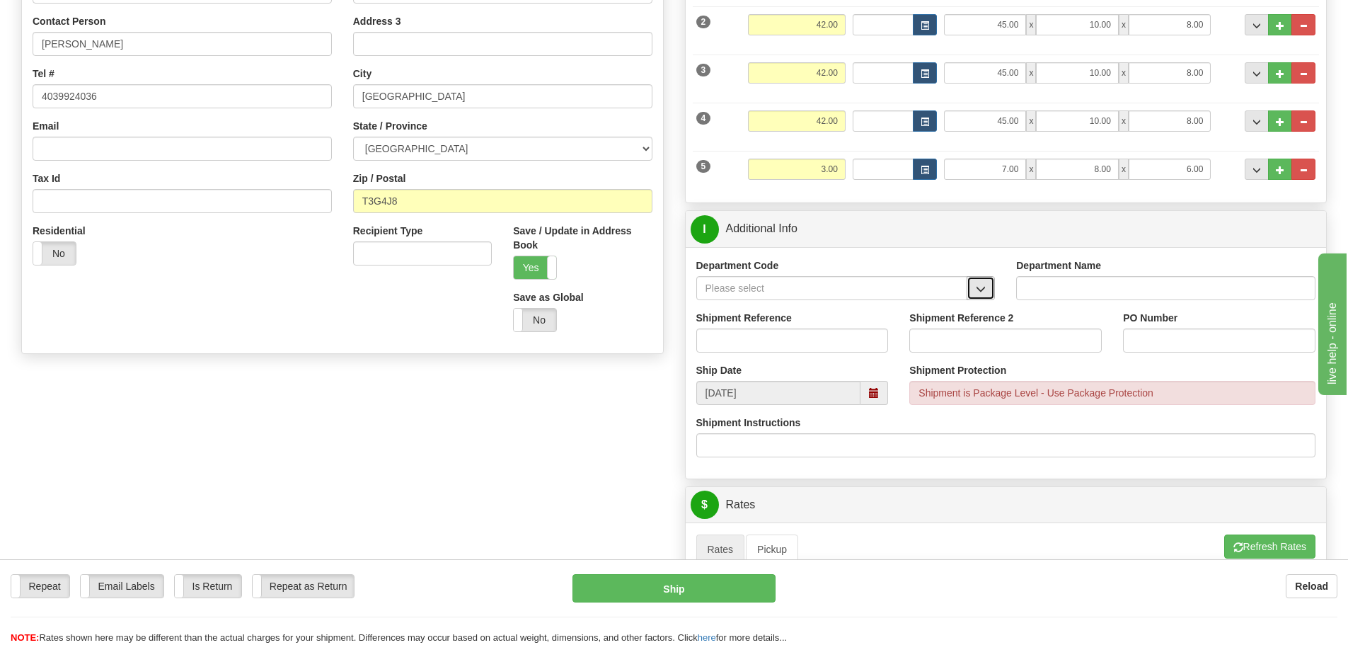
click at [982, 293] on span "button" at bounding box center [981, 289] width 10 height 9
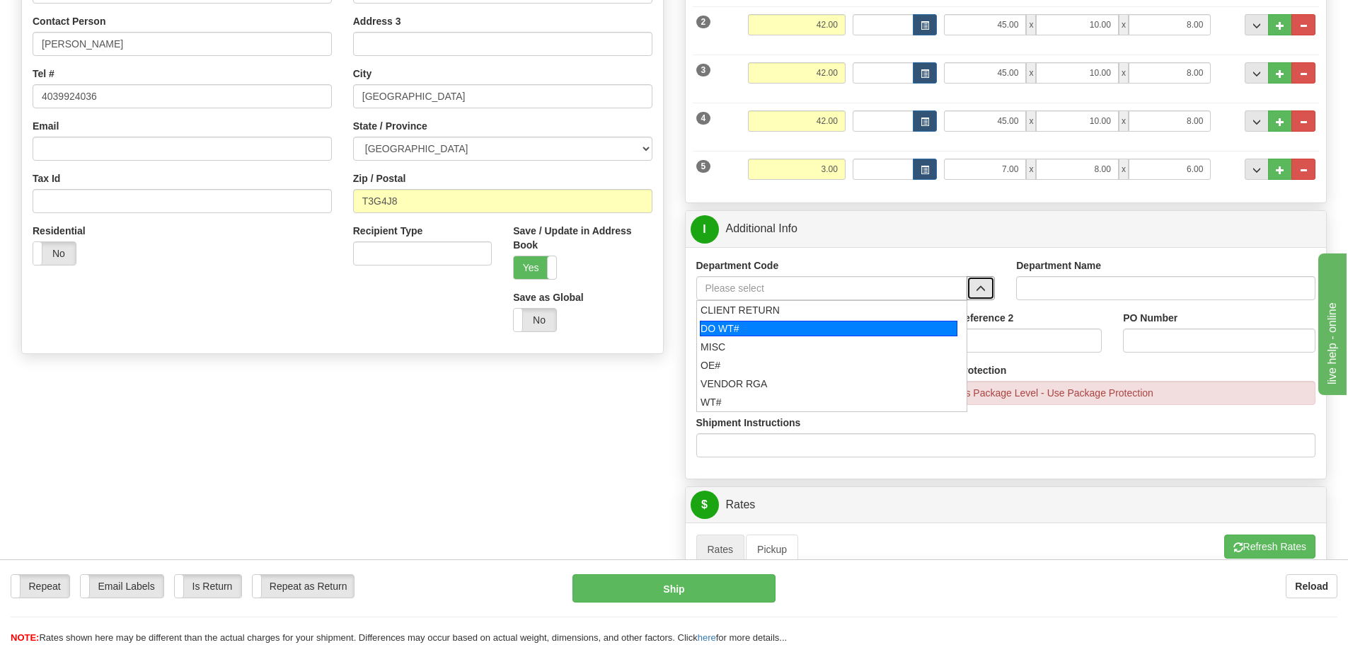
click at [868, 327] on div "DO WT#" at bounding box center [829, 329] width 258 height 16
type input "DO WT#"
type input "DIRECT ORDERS"
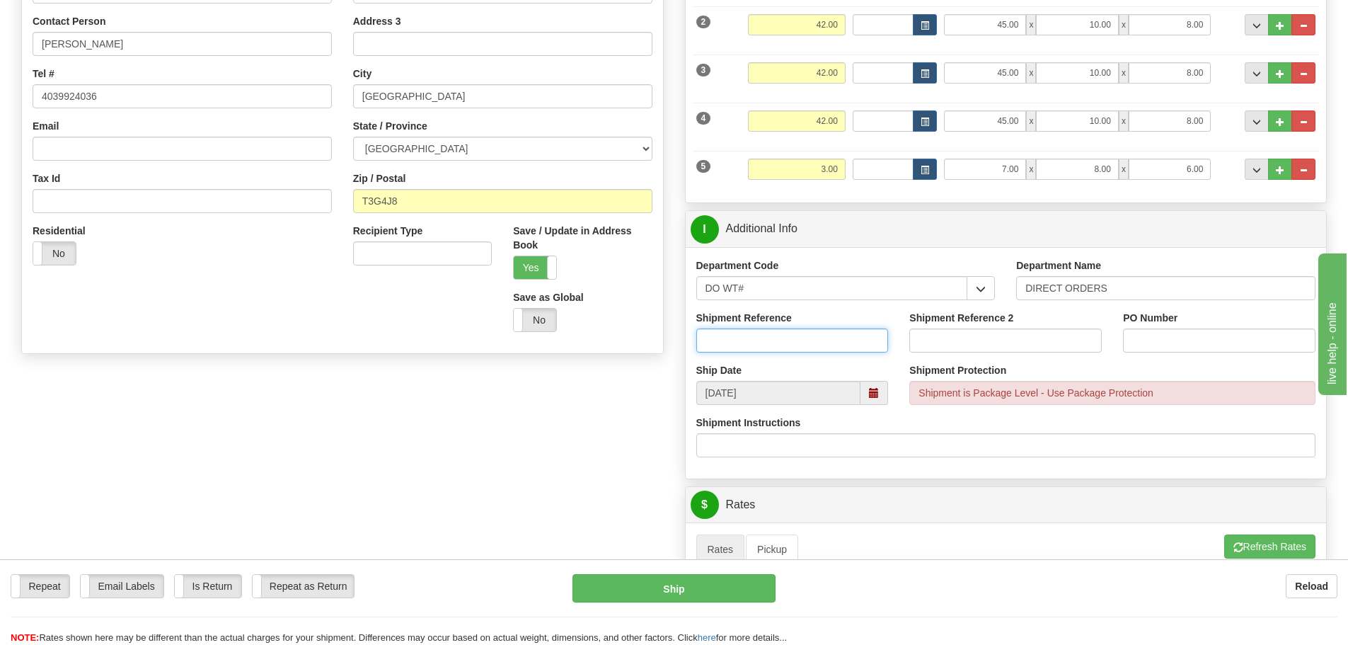
click at [797, 333] on input "Shipment Reference" at bounding box center [792, 340] width 193 height 24
type input "167147-00"
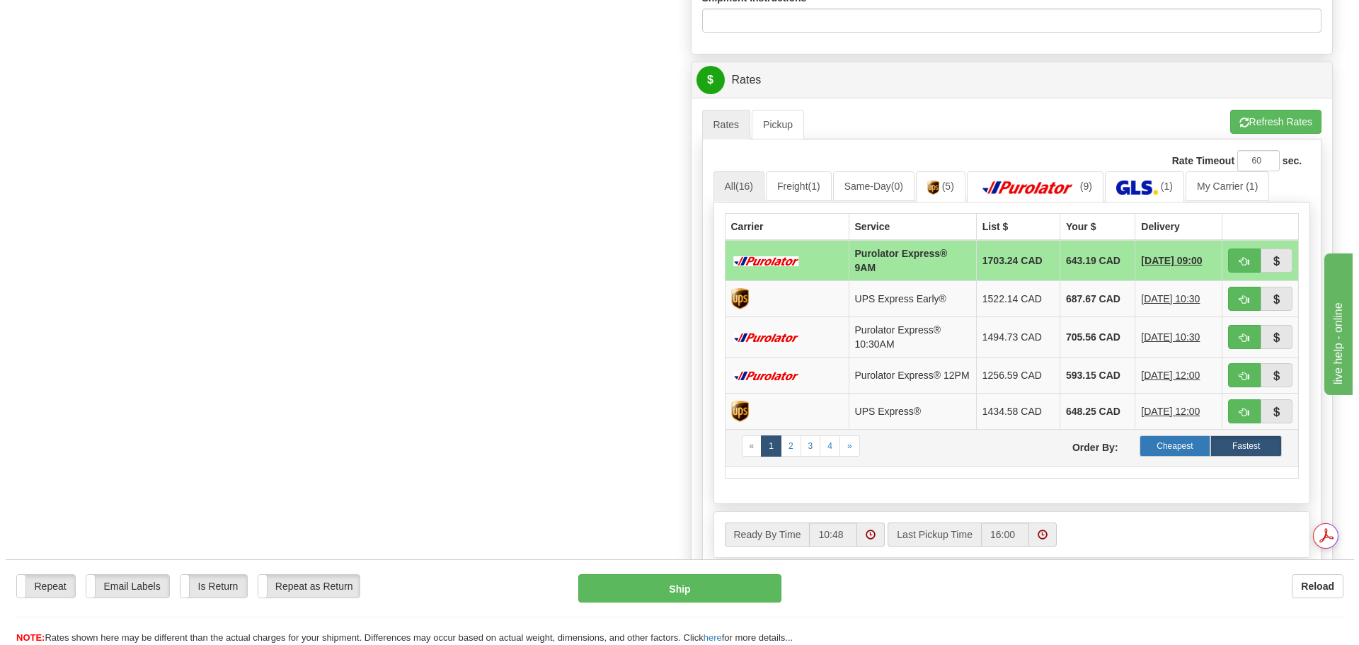
scroll to position [0, 0]
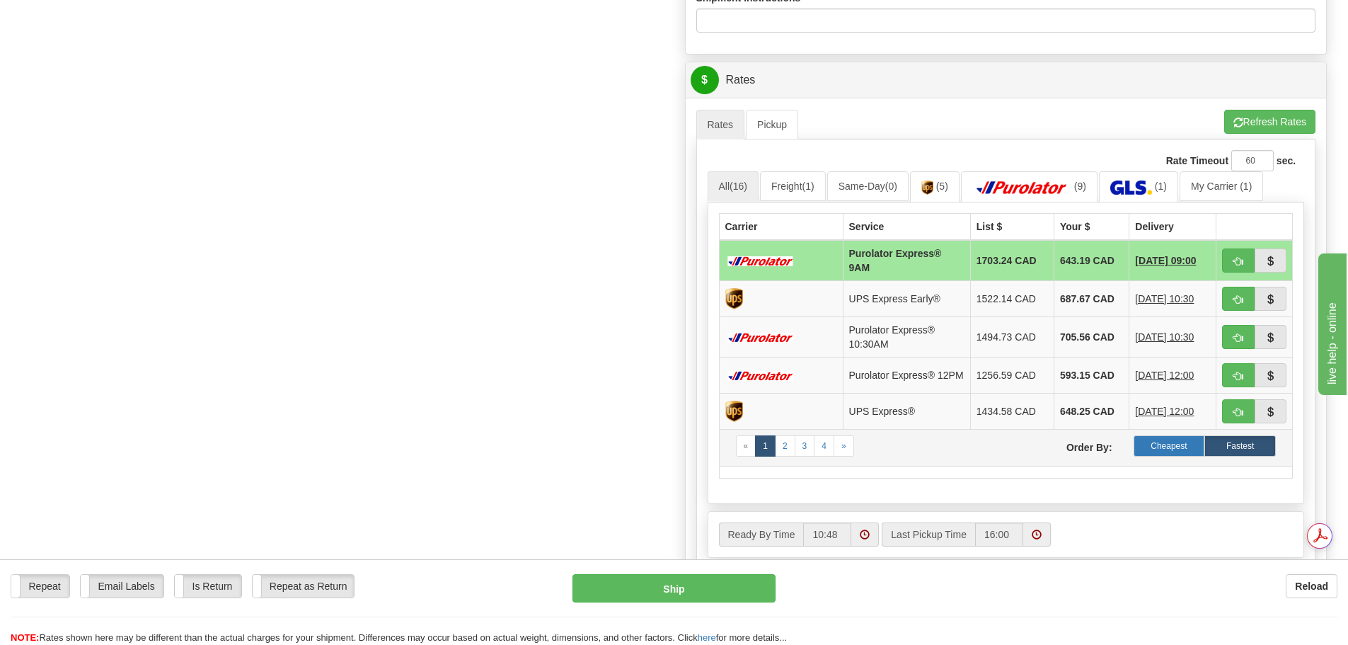
type input "167149-00"
click at [1149, 452] on label "Cheapest" at bounding box center [1169, 445] width 71 height 21
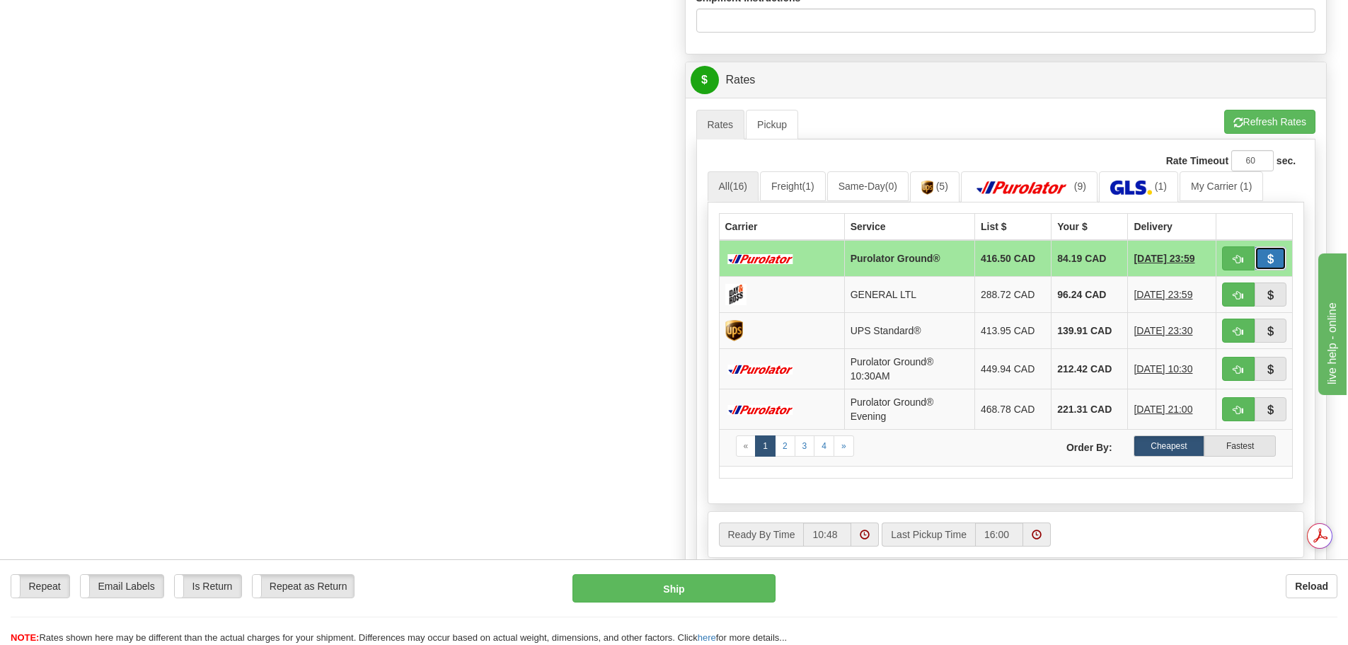
click at [1275, 258] on span "button" at bounding box center [1271, 259] width 10 height 9
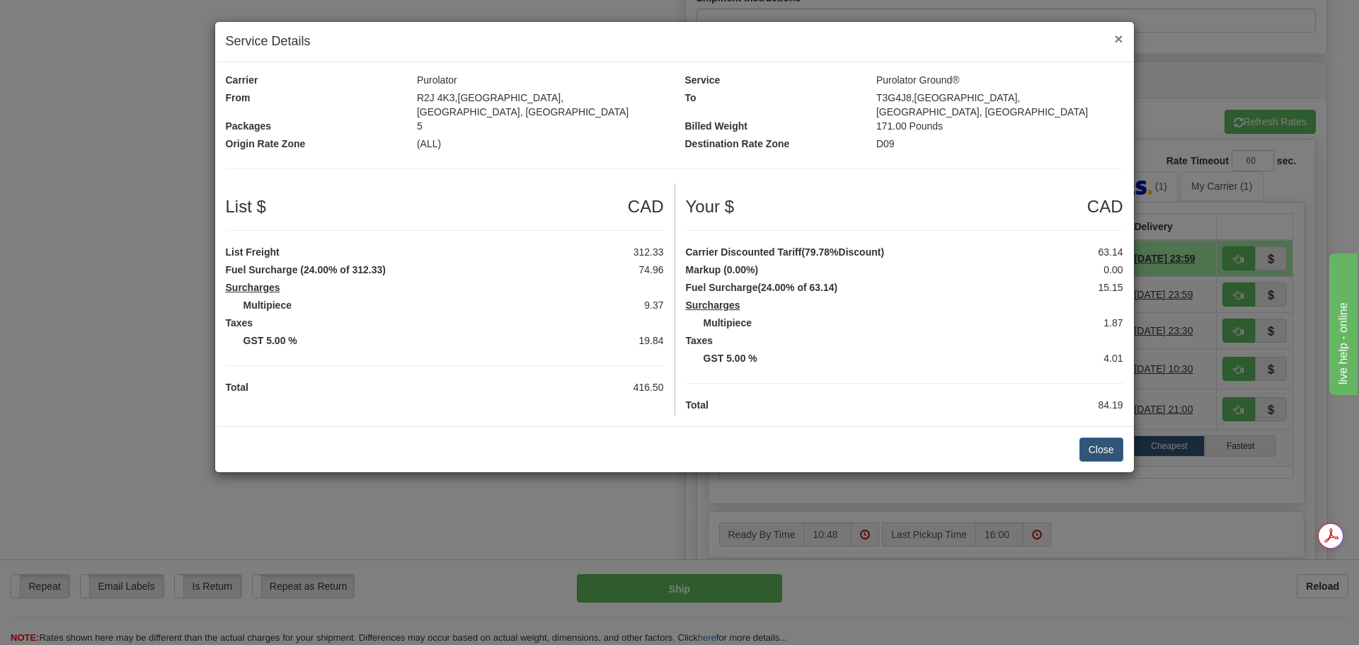
click at [1115, 45] on span "×" at bounding box center [1118, 38] width 8 height 16
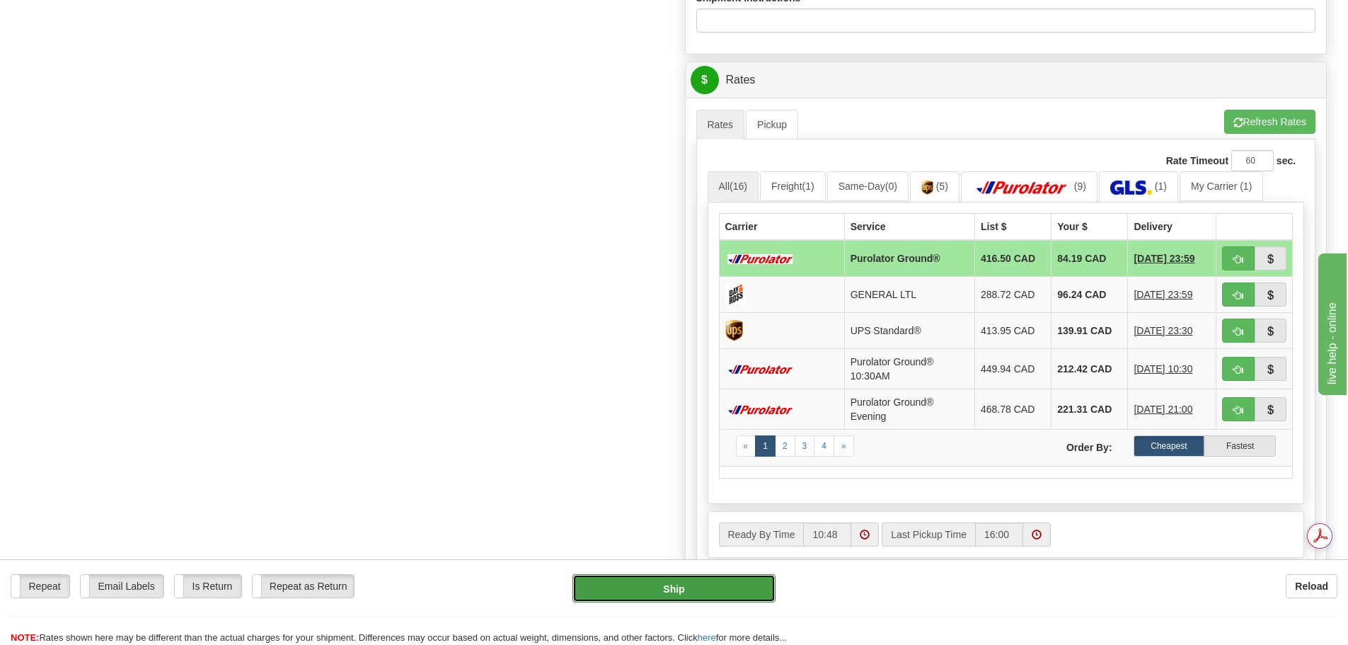
click at [675, 590] on button "Ship" at bounding box center [674, 588] width 203 height 28
type input "260"
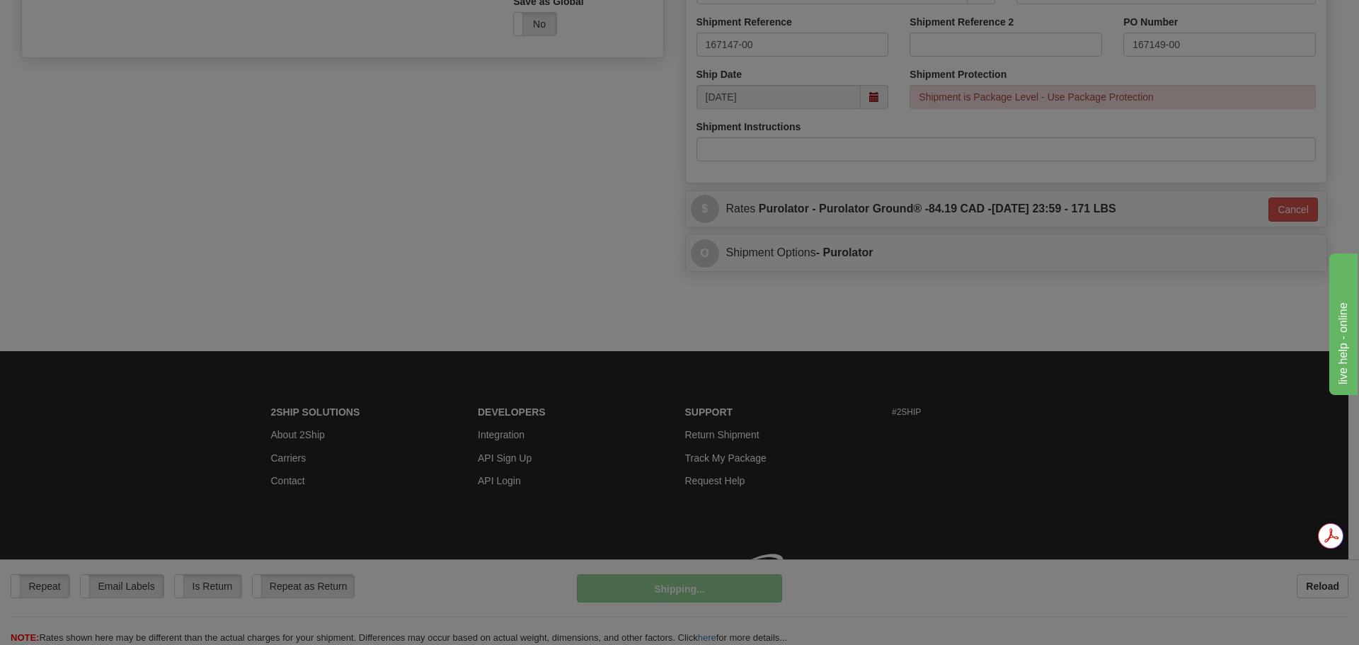
scroll to position [599, 0]
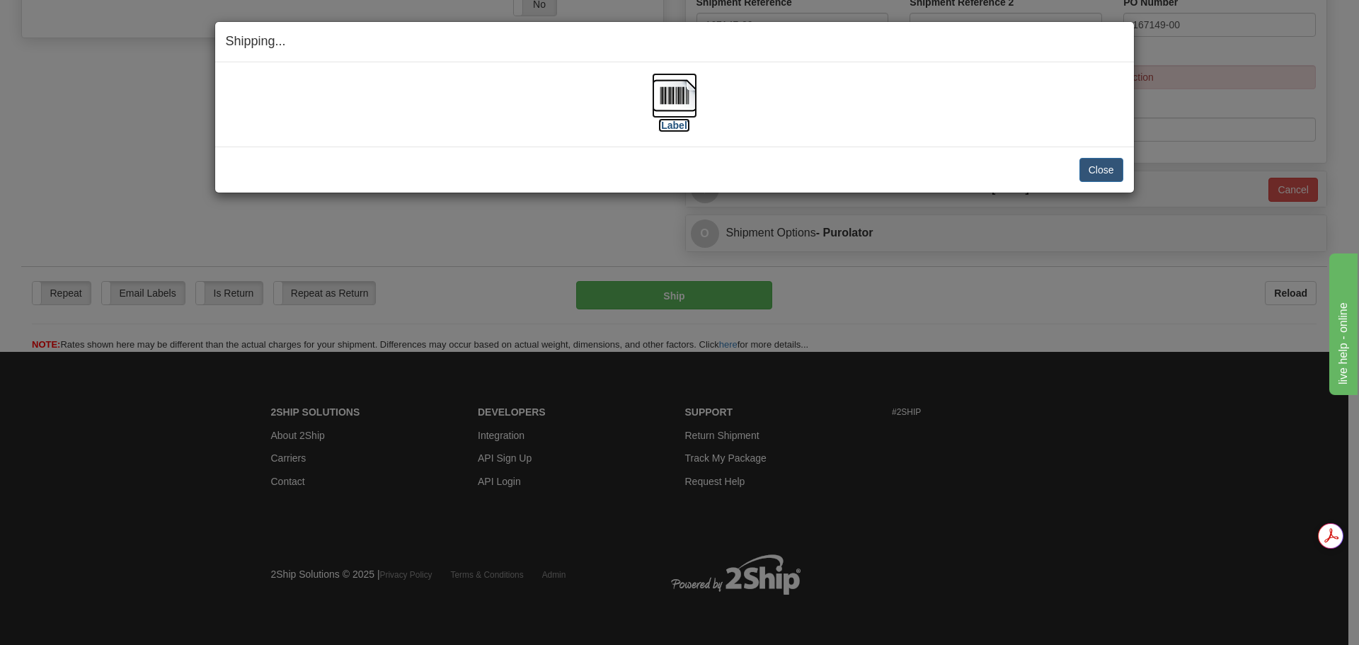
click at [674, 96] on img at bounding box center [674, 95] width 45 height 45
